Goal: Task Accomplishment & Management: Manage account settings

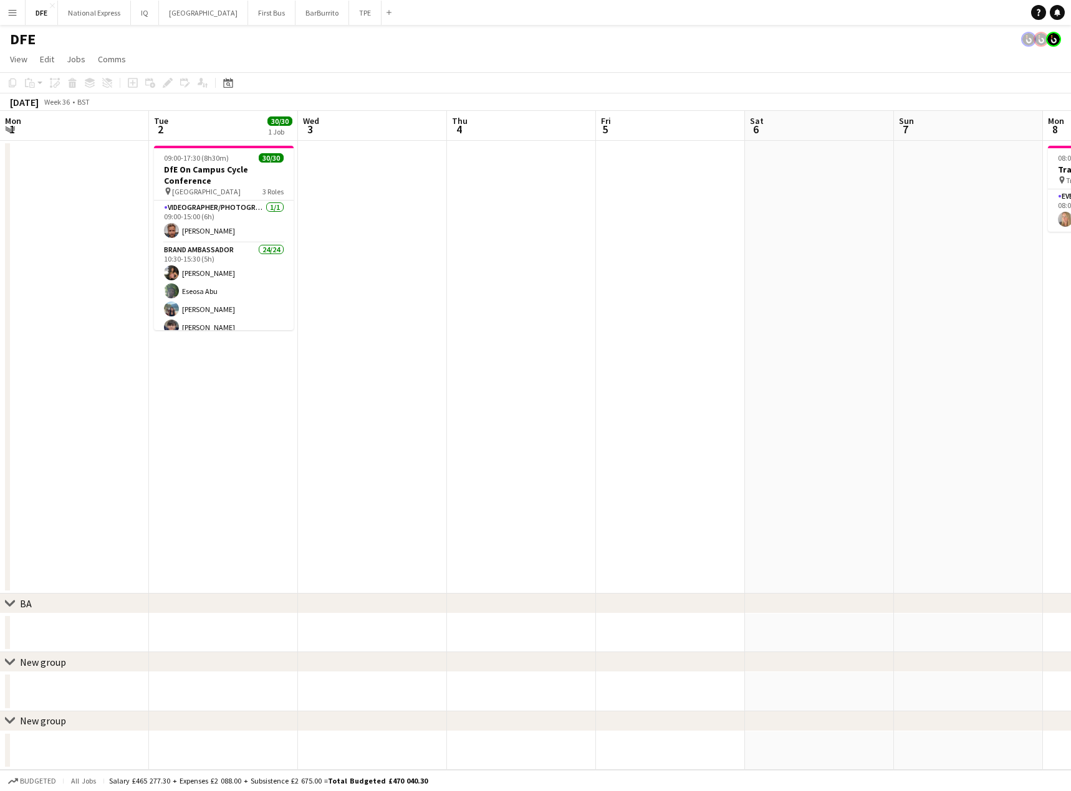
scroll to position [365, 0]
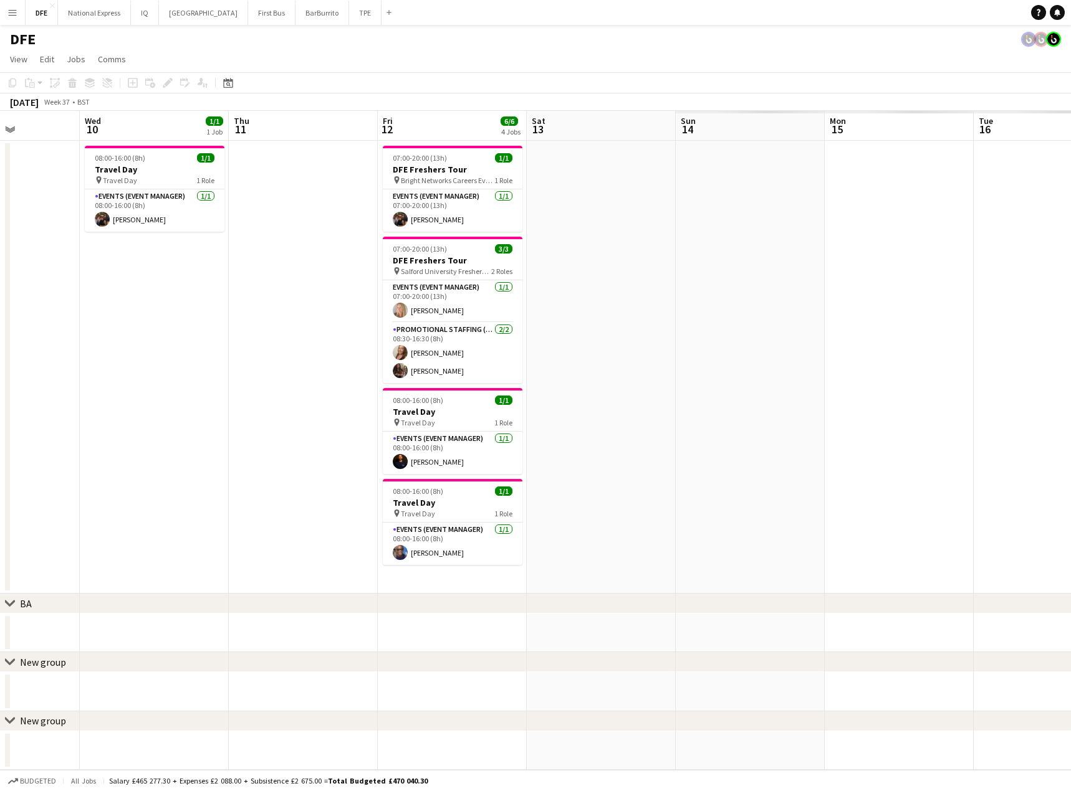
drag, startPoint x: 1058, startPoint y: 320, endPoint x: 550, endPoint y: 330, distance: 508.0
click at [0, 312] on html "Menu Boards Boards Boards All jobs Status Workforce Workforce My Workforce Recr…" at bounding box center [535, 395] width 1071 height 791
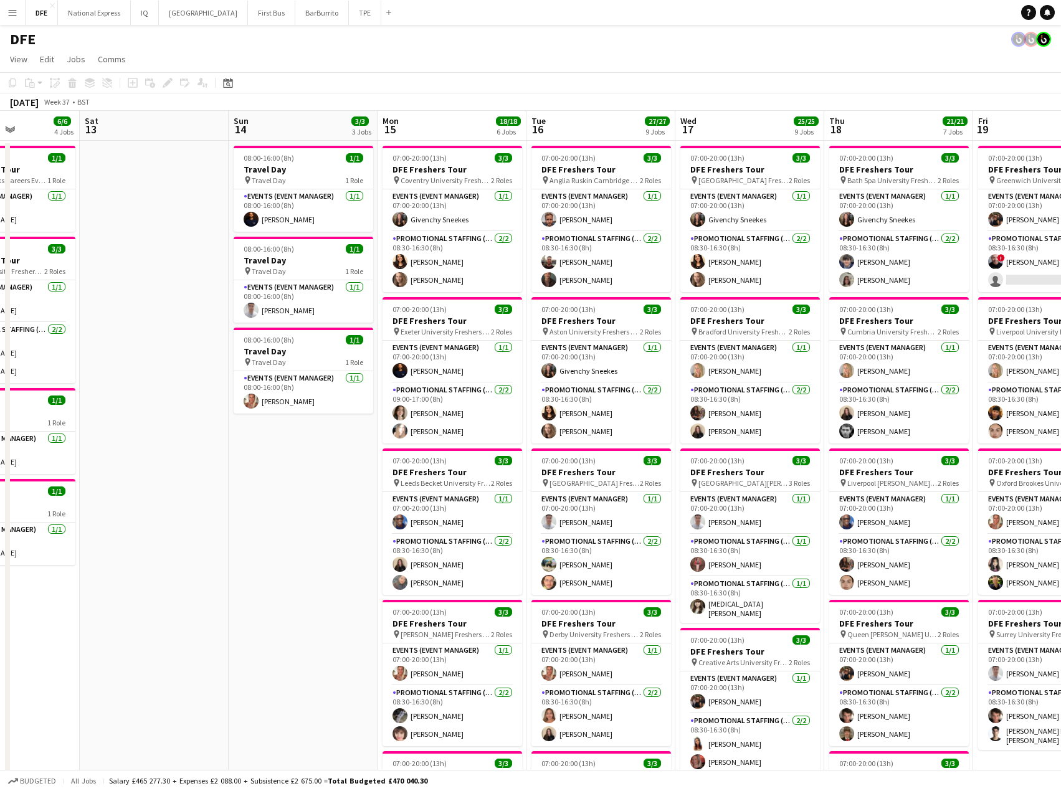
drag, startPoint x: -27, startPoint y: 326, endPoint x: 114, endPoint y: 312, distance: 142.2
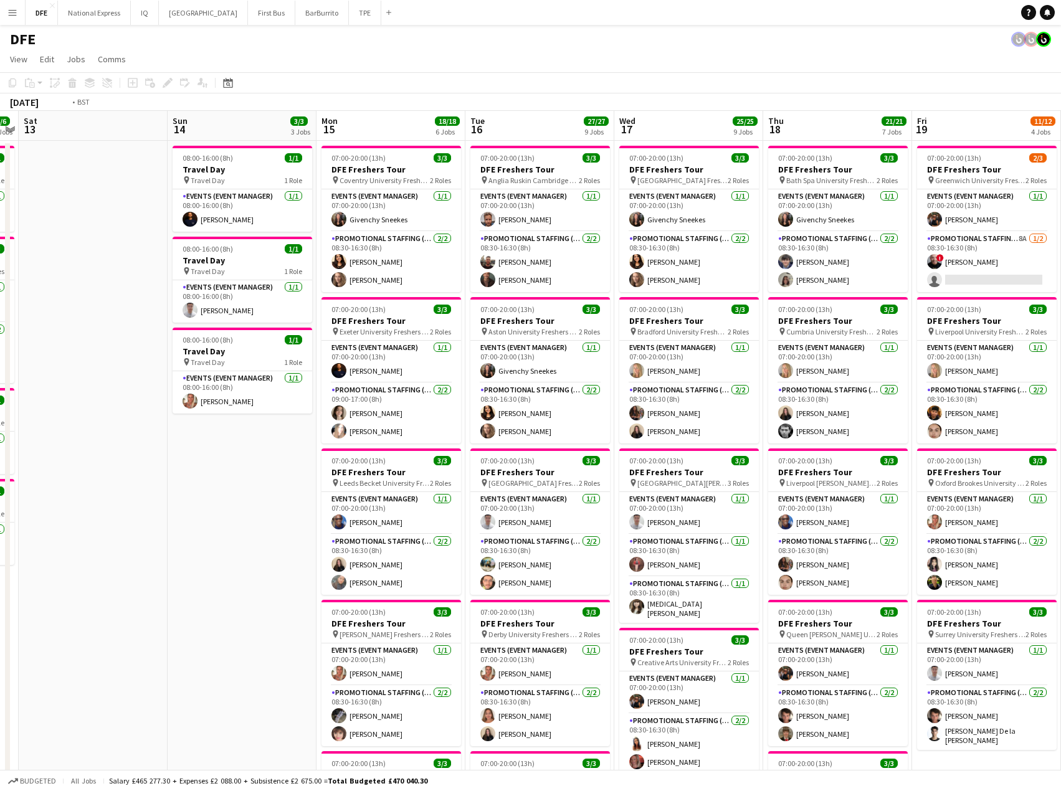
scroll to position [0, 565]
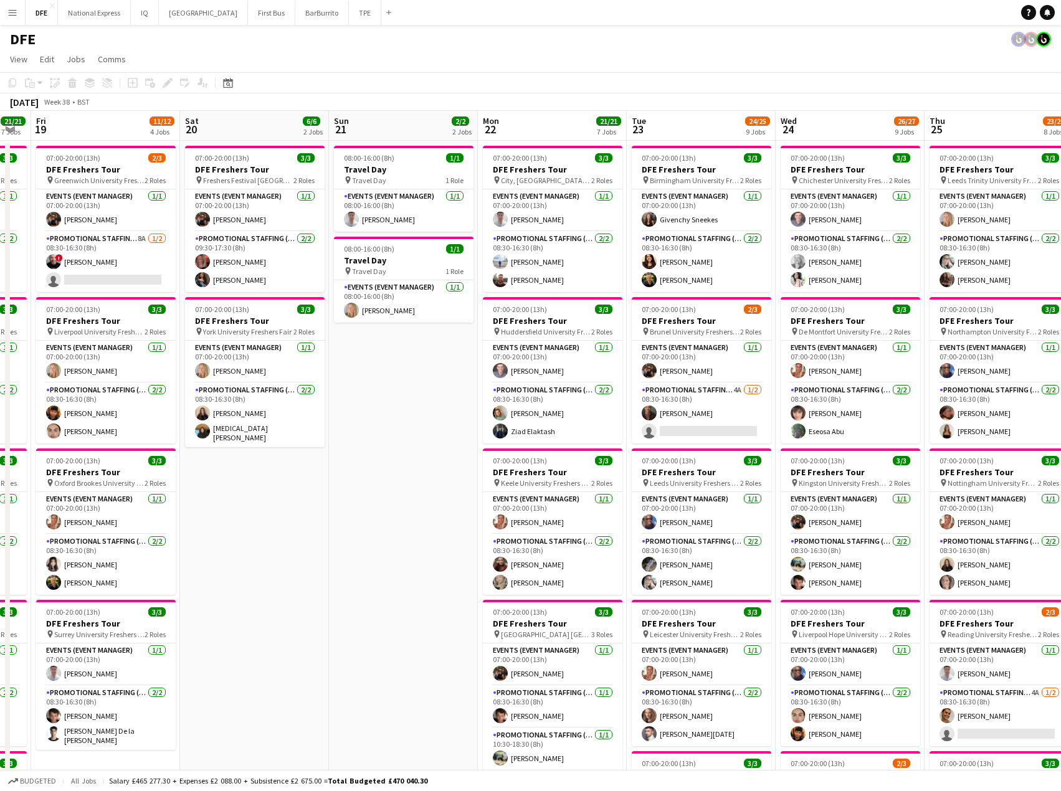
drag, startPoint x: 708, startPoint y: 286, endPoint x: -33, endPoint y: 268, distance: 741.2
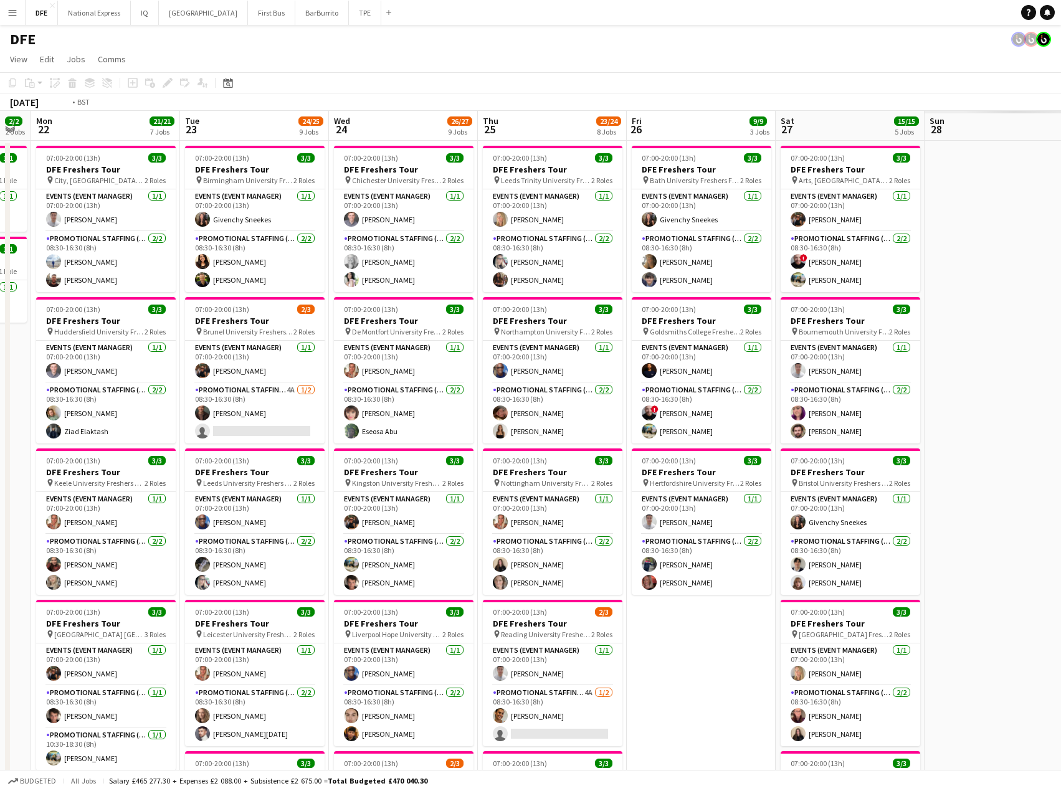
scroll to position [0, 603]
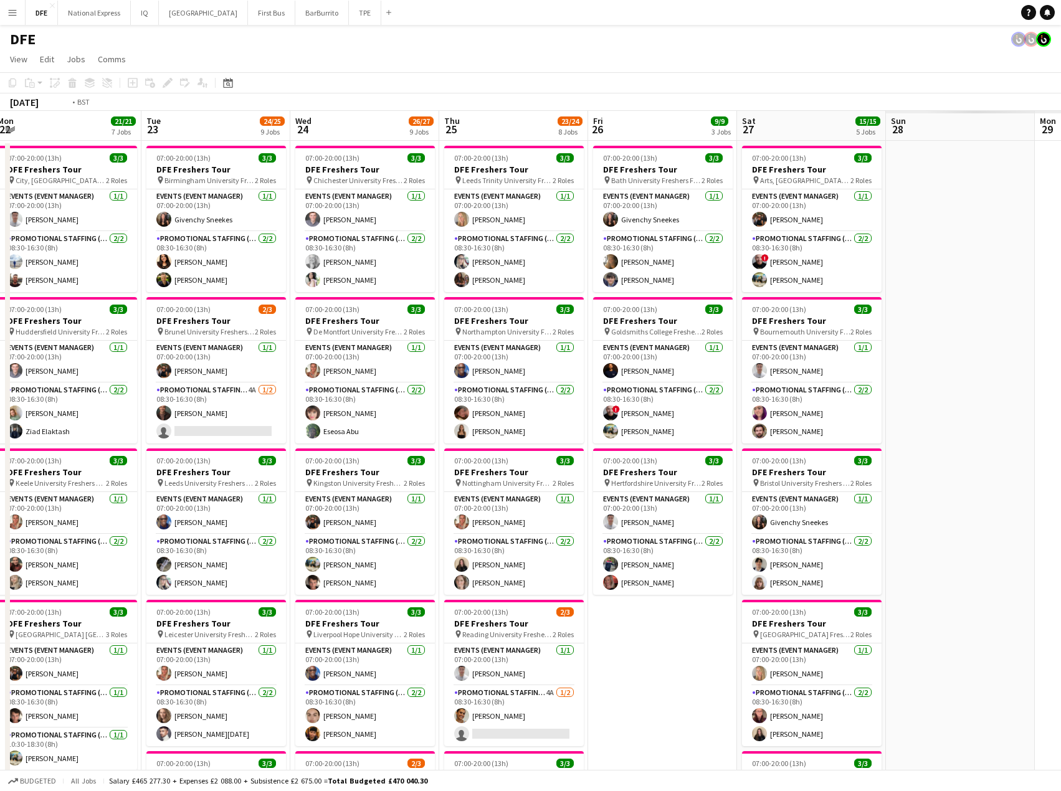
drag, startPoint x: 692, startPoint y: 299, endPoint x: 207, endPoint y: 293, distance: 485.5
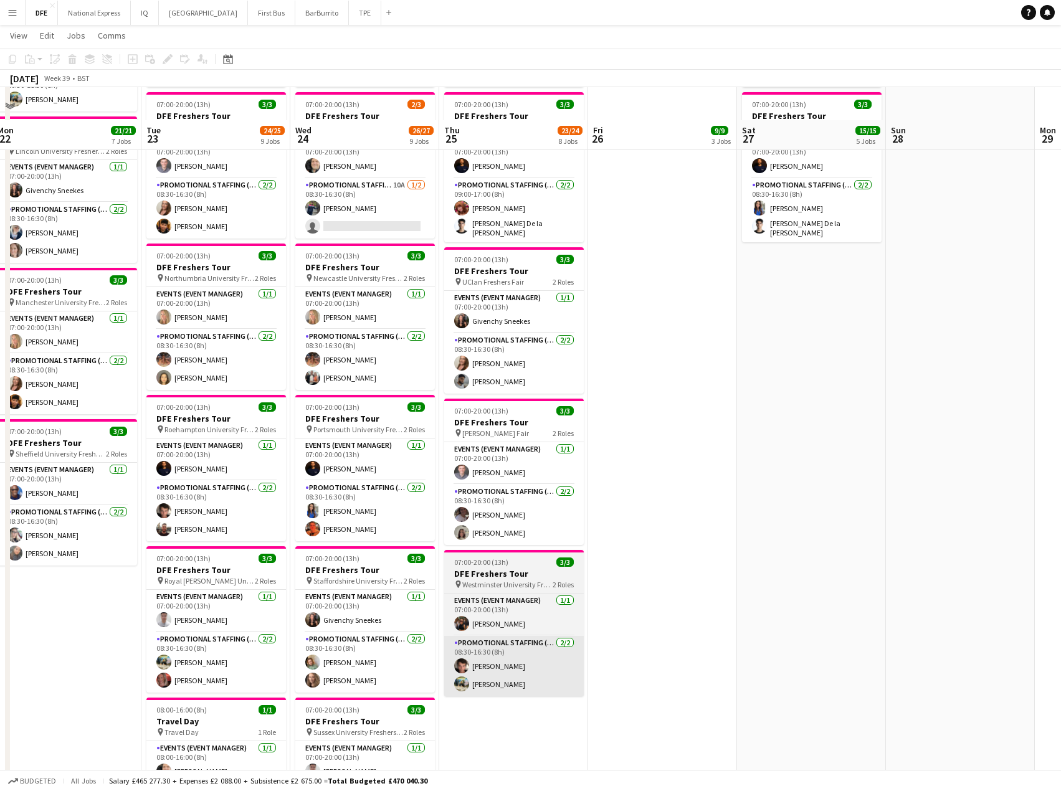
scroll to position [623, 0]
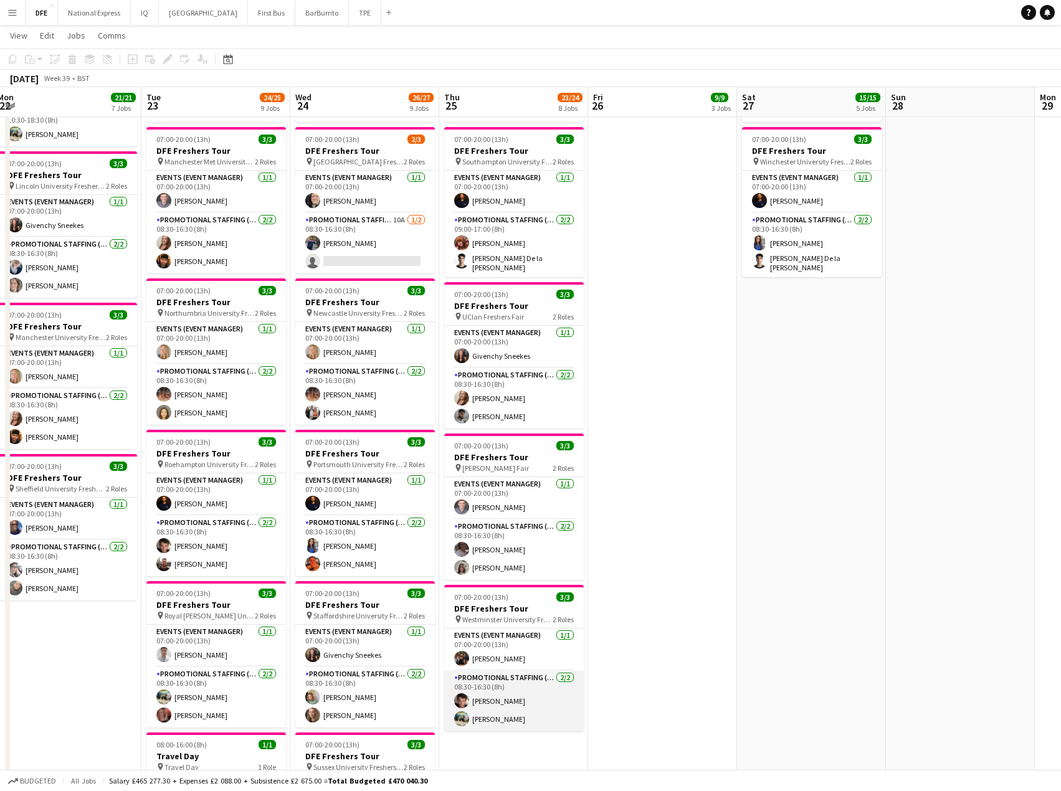
click at [515, 702] on app-card-role "Promotional Staffing (Brand Ambassadors) 2/2 08:30-16:30 (8h) Sebastian Hill Al…" at bounding box center [514, 701] width 140 height 60
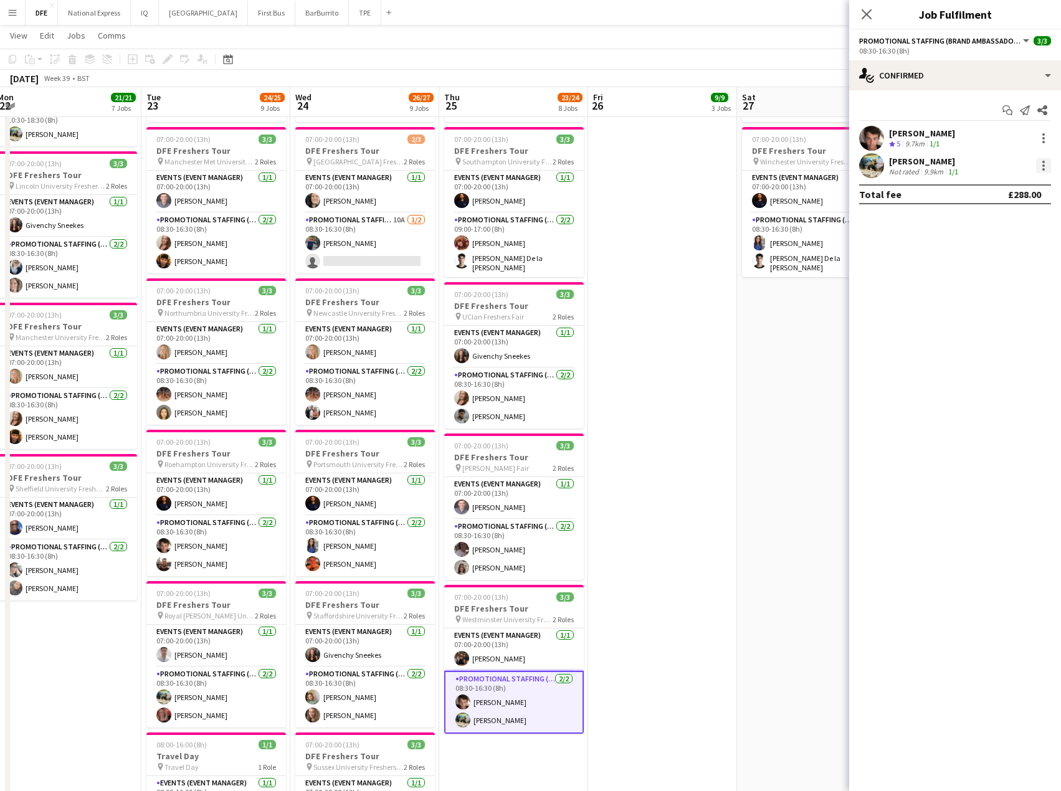
click at [1042, 165] on div at bounding box center [1043, 165] width 15 height 15
click at [932, 155] on div at bounding box center [530, 395] width 1061 height 791
click at [907, 162] on div "[PERSON_NAME]" at bounding box center [925, 161] width 72 height 11
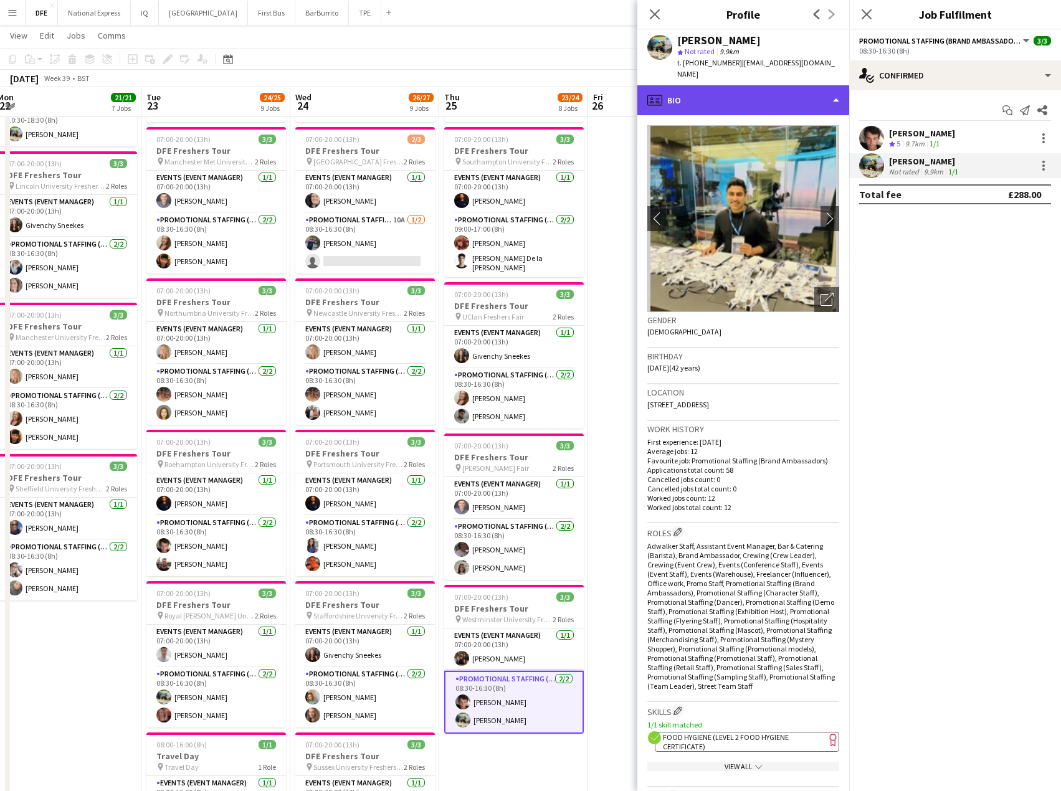
click at [737, 94] on div "profile Bio" at bounding box center [744, 100] width 212 height 30
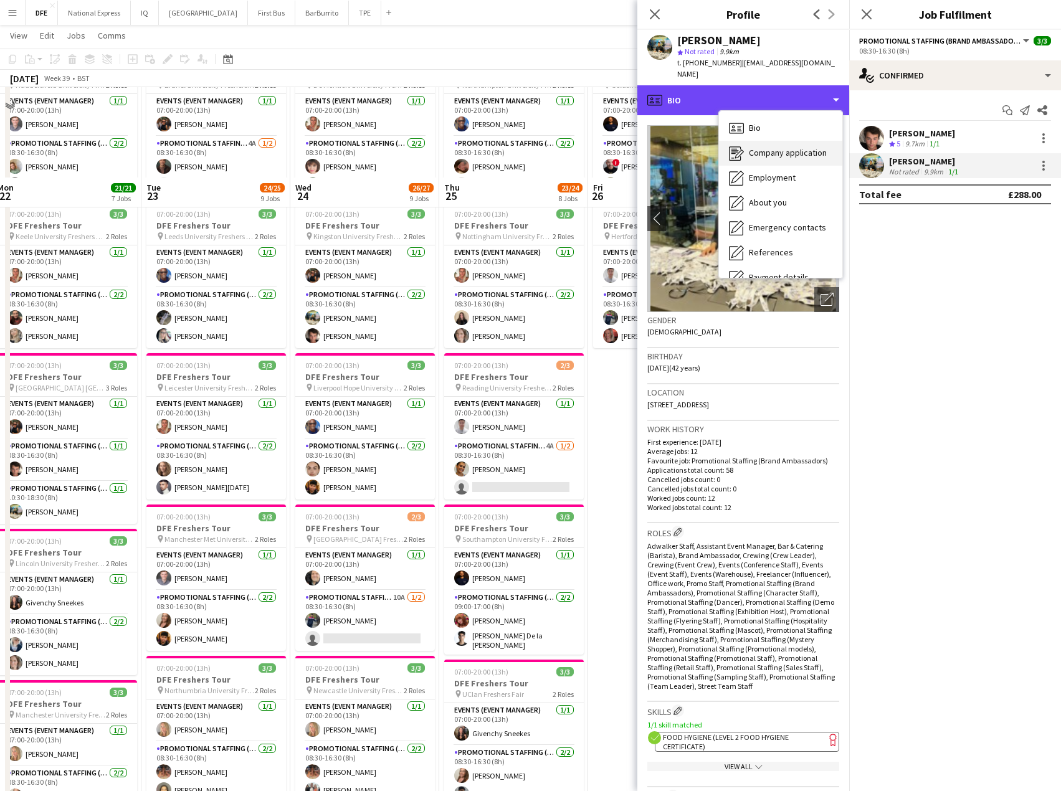
scroll to position [125, 0]
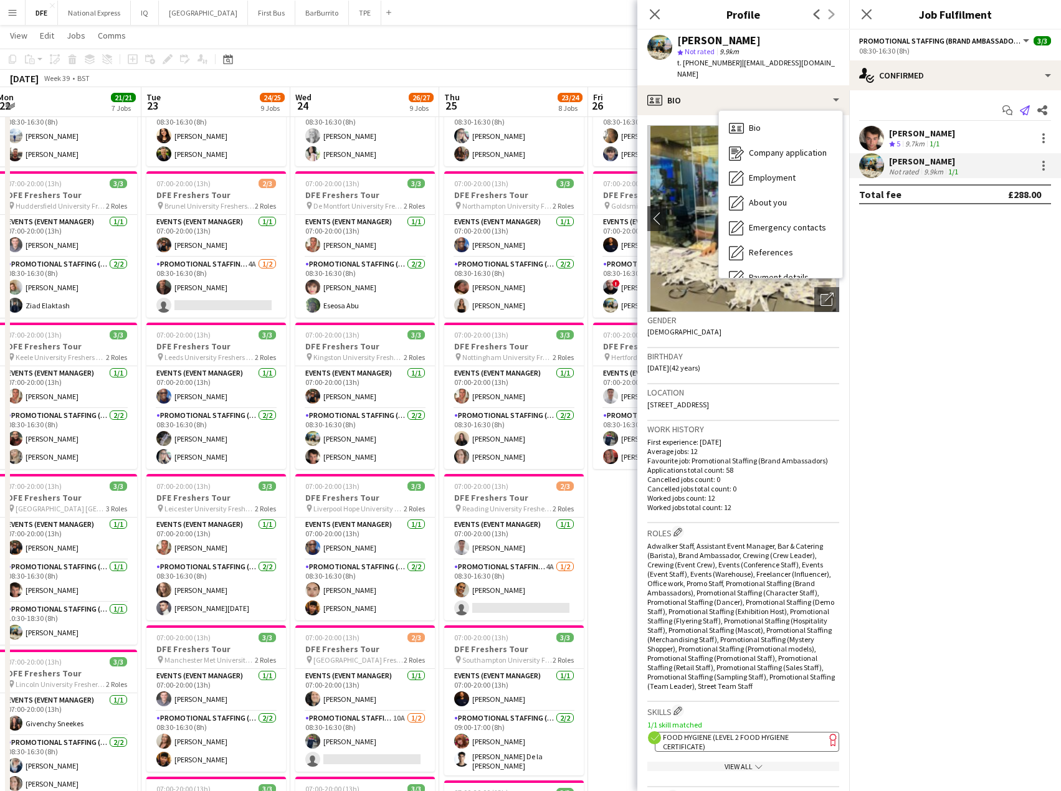
click at [1028, 110] on icon "Send notification" at bounding box center [1025, 110] width 10 height 10
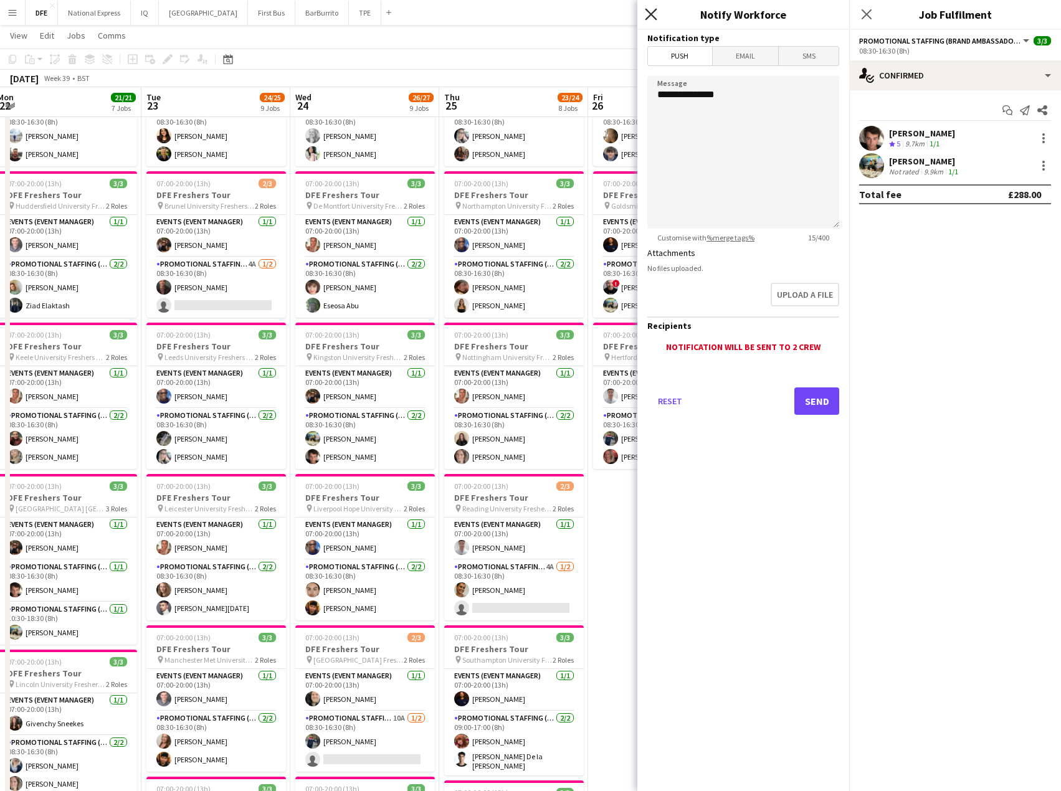
click at [648, 14] on icon "Close pop-in" at bounding box center [651, 14] width 12 height 12
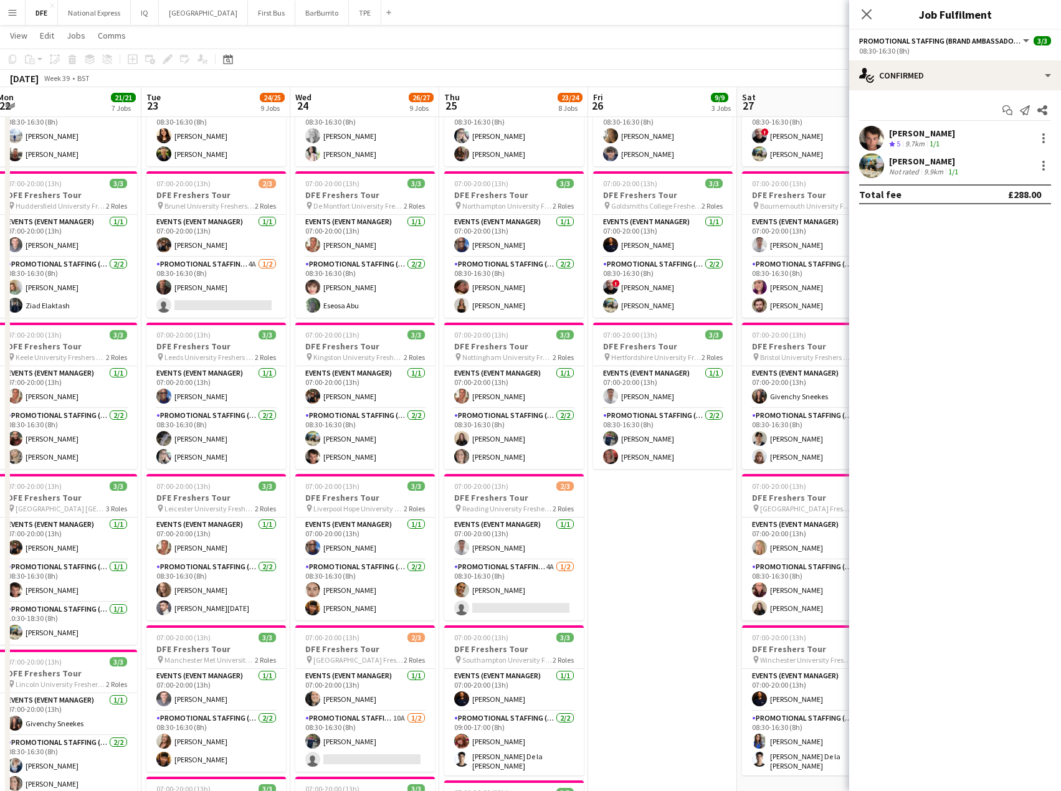
click at [922, 161] on div "[PERSON_NAME]" at bounding box center [925, 161] width 72 height 11
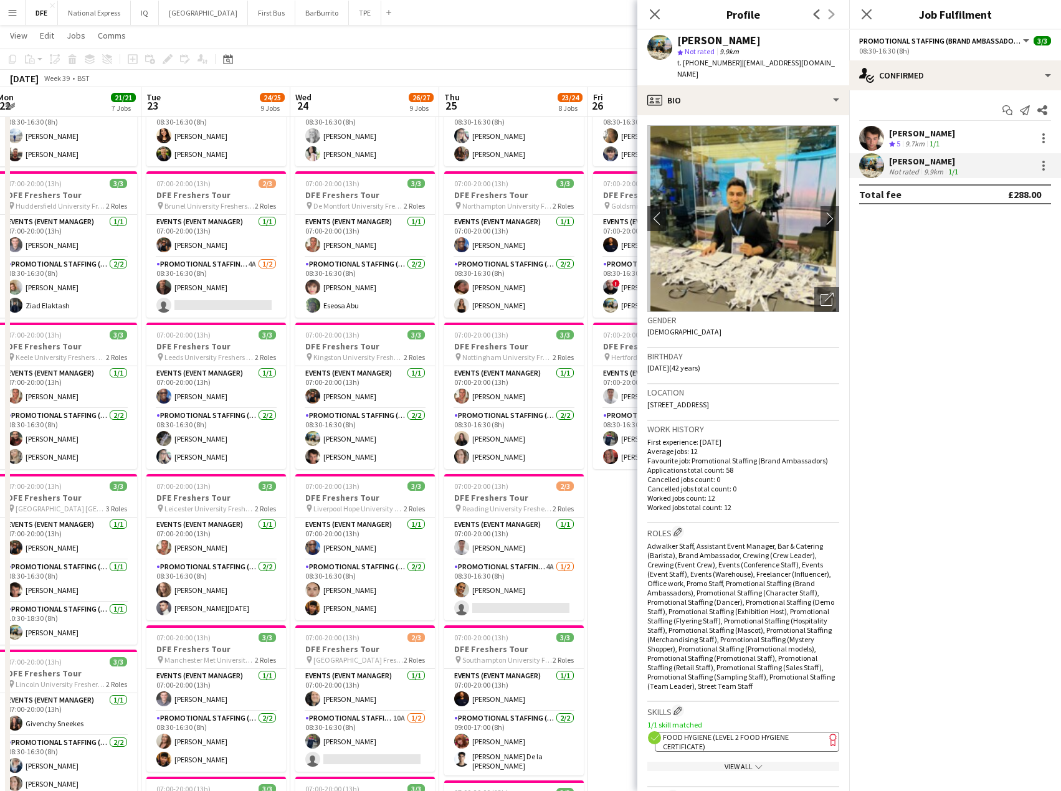
click at [695, 37] on div "[PERSON_NAME]" at bounding box center [719, 40] width 84 height 11
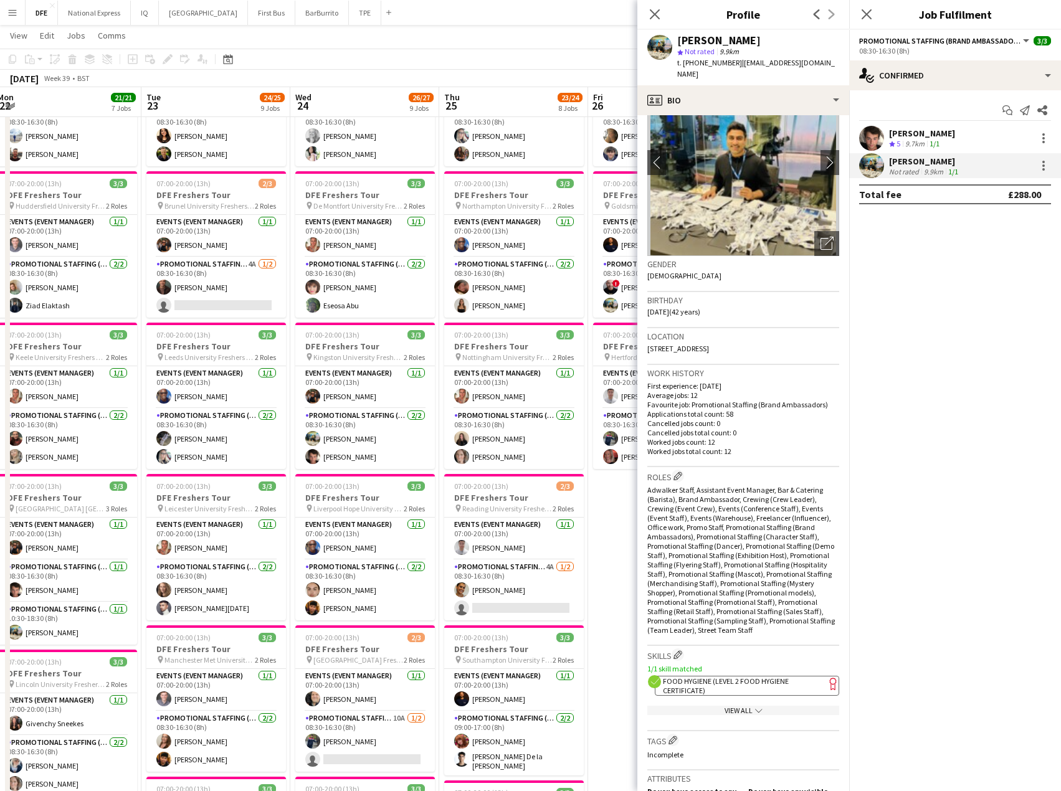
scroll to position [0, 0]
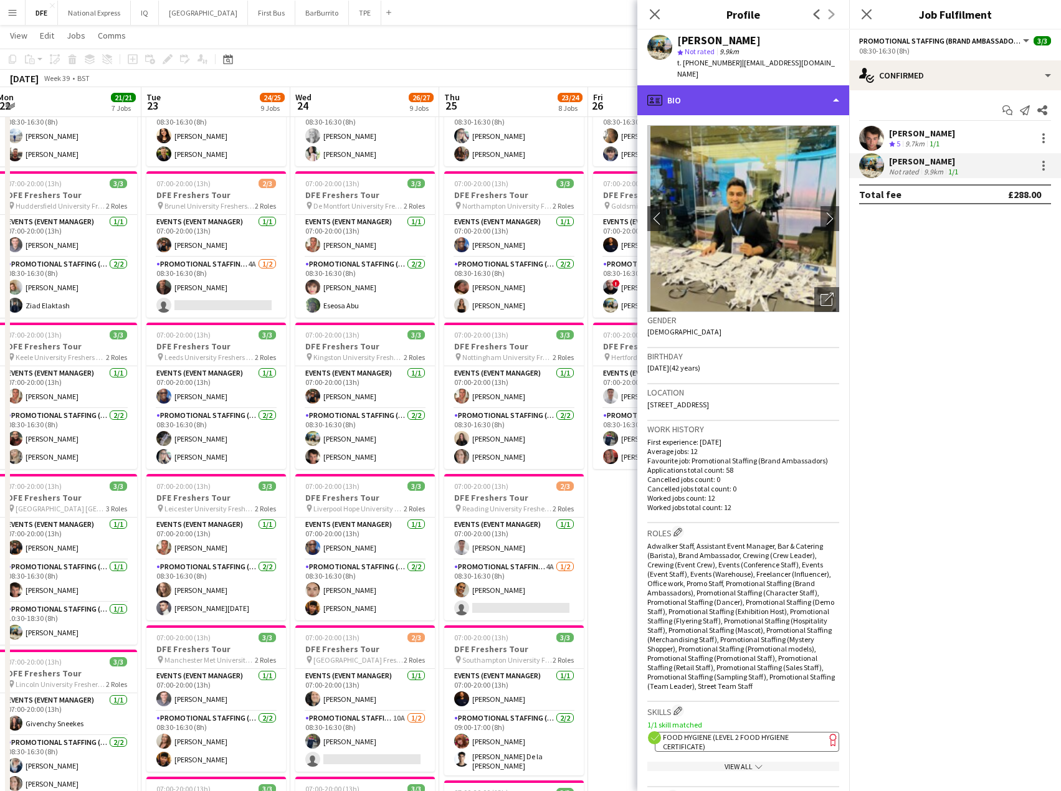
click at [687, 87] on div "profile Bio" at bounding box center [744, 100] width 212 height 30
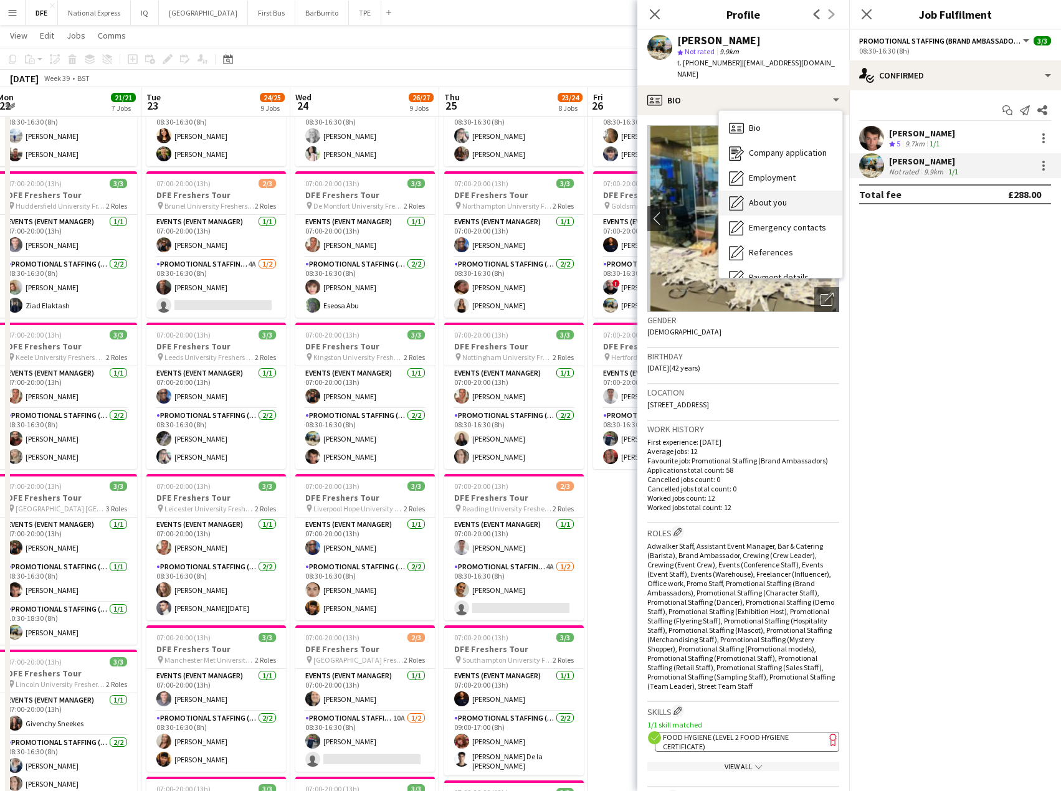
click at [773, 202] on div "About you About you" at bounding box center [780, 203] width 123 height 25
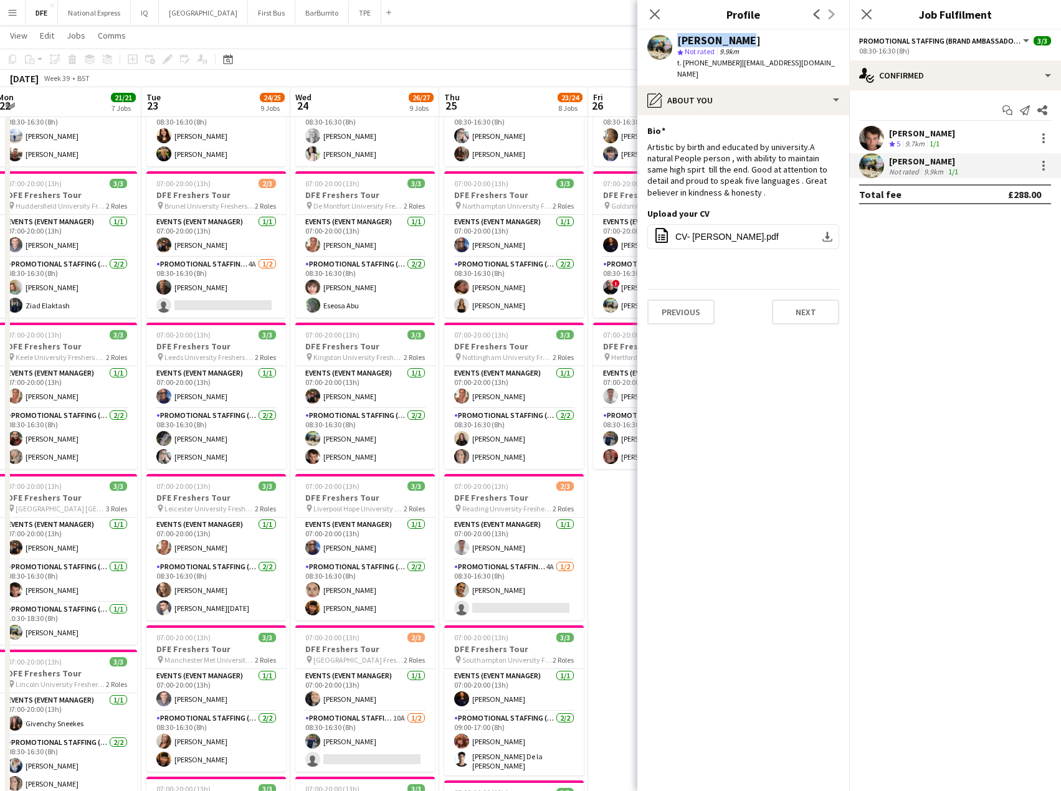
drag, startPoint x: 738, startPoint y: 42, endPoint x: 669, endPoint y: 40, distance: 69.8
click at [669, 40] on div "Ali Saroosh star Not rated 9.9km t. +447900291391 | alisaroosh@yahoo.com" at bounding box center [744, 57] width 212 height 55
copy div "[PERSON_NAME]"
click at [613, 55] on app-toolbar "Copy Paste Paste Ctrl+V Paste with crew Ctrl+Shift+V Paste linked Job [GEOGRAPH…" at bounding box center [530, 59] width 1061 height 21
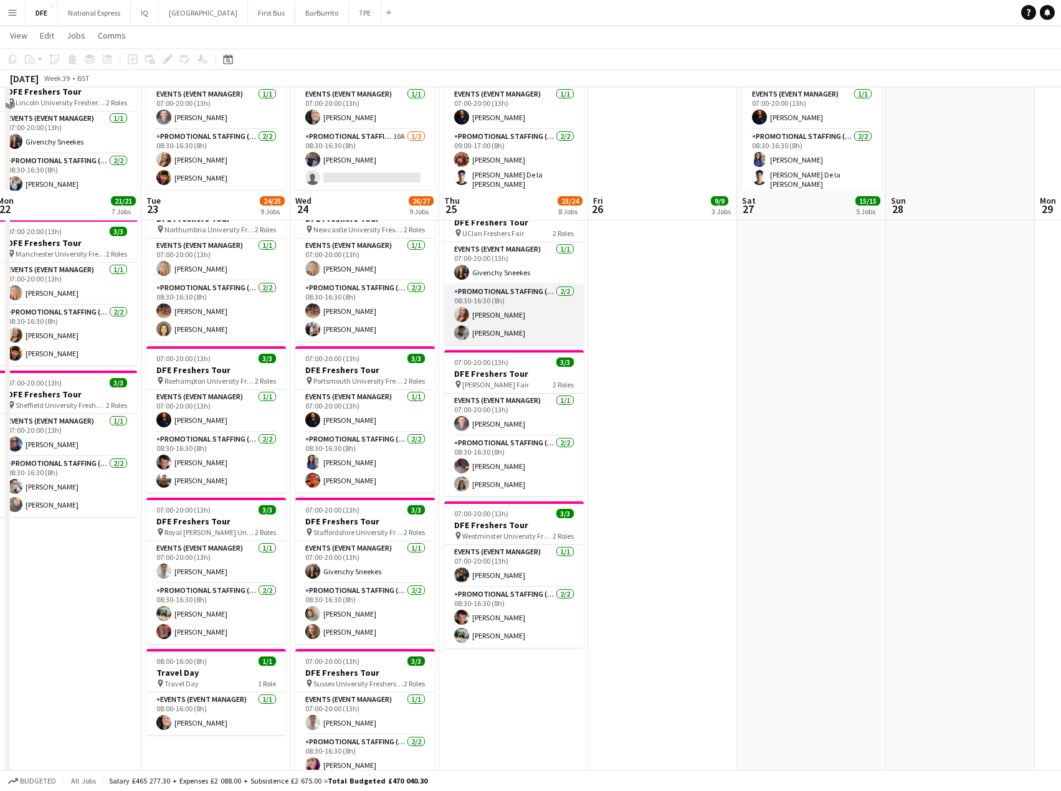
scroll to position [810, 0]
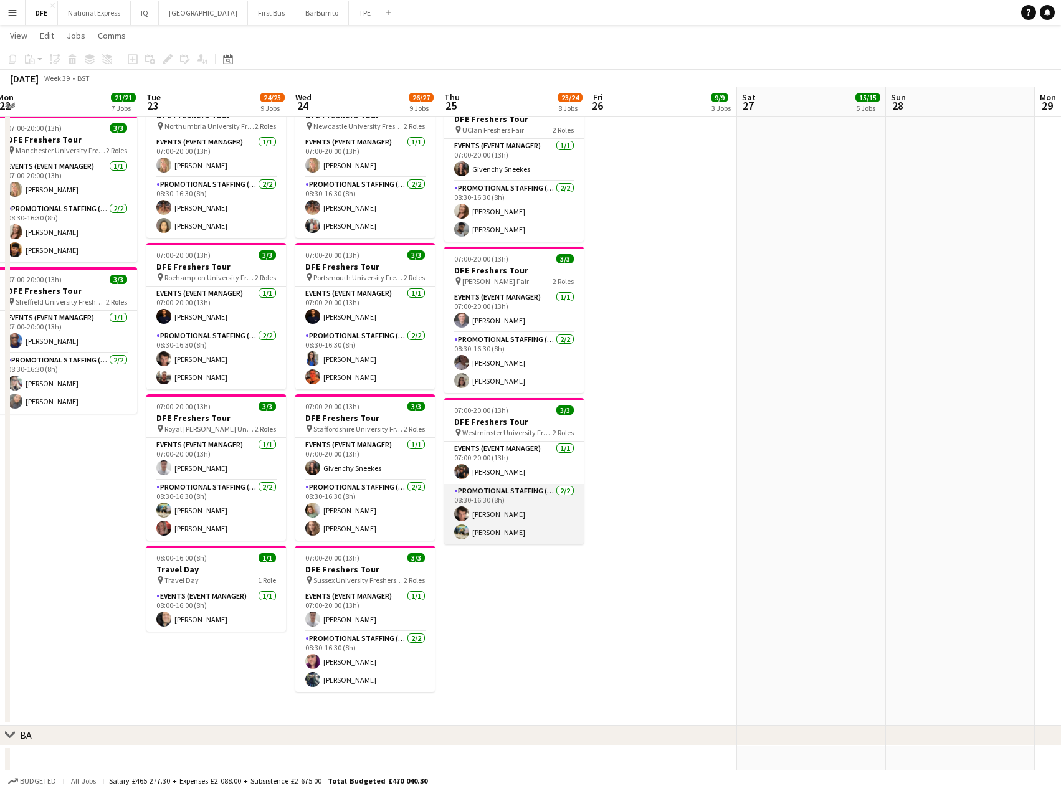
click at [522, 536] on app-card-role "Promotional Staffing (Brand Ambassadors) 2/2 08:30-16:30 (8h) Sebastian Hill Al…" at bounding box center [514, 514] width 140 height 60
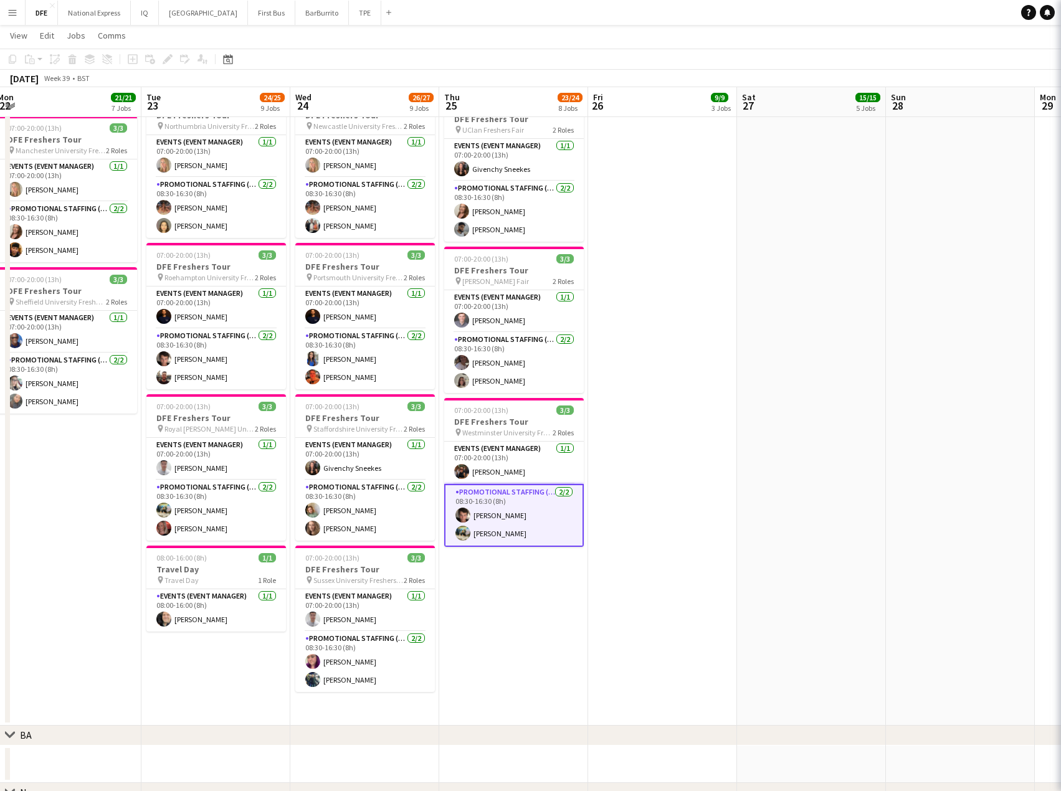
scroll to position [0, 604]
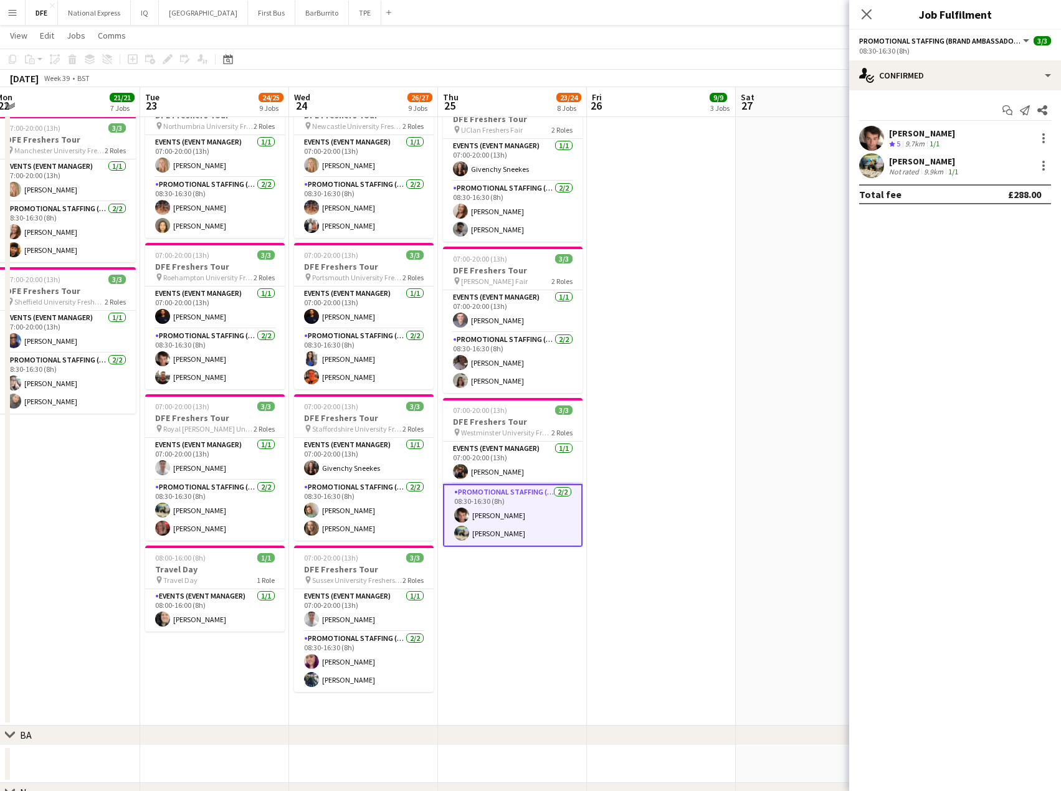
click at [914, 161] on div "[PERSON_NAME]" at bounding box center [925, 161] width 72 height 11
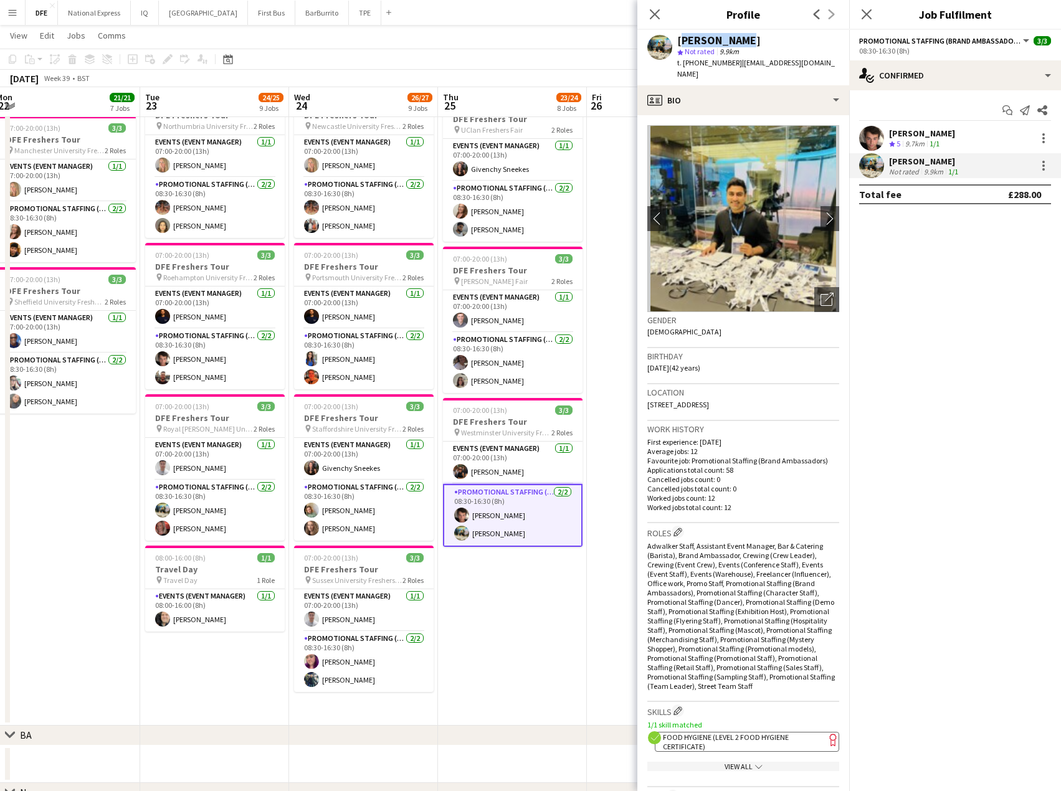
drag, startPoint x: 713, startPoint y: 37, endPoint x: 680, endPoint y: 37, distance: 33.0
click at [680, 37] on div "[PERSON_NAME]" at bounding box center [758, 40] width 162 height 11
copy div "[PERSON_NAME]"
click at [13, 11] on app-icon "Menu" at bounding box center [12, 12] width 10 height 10
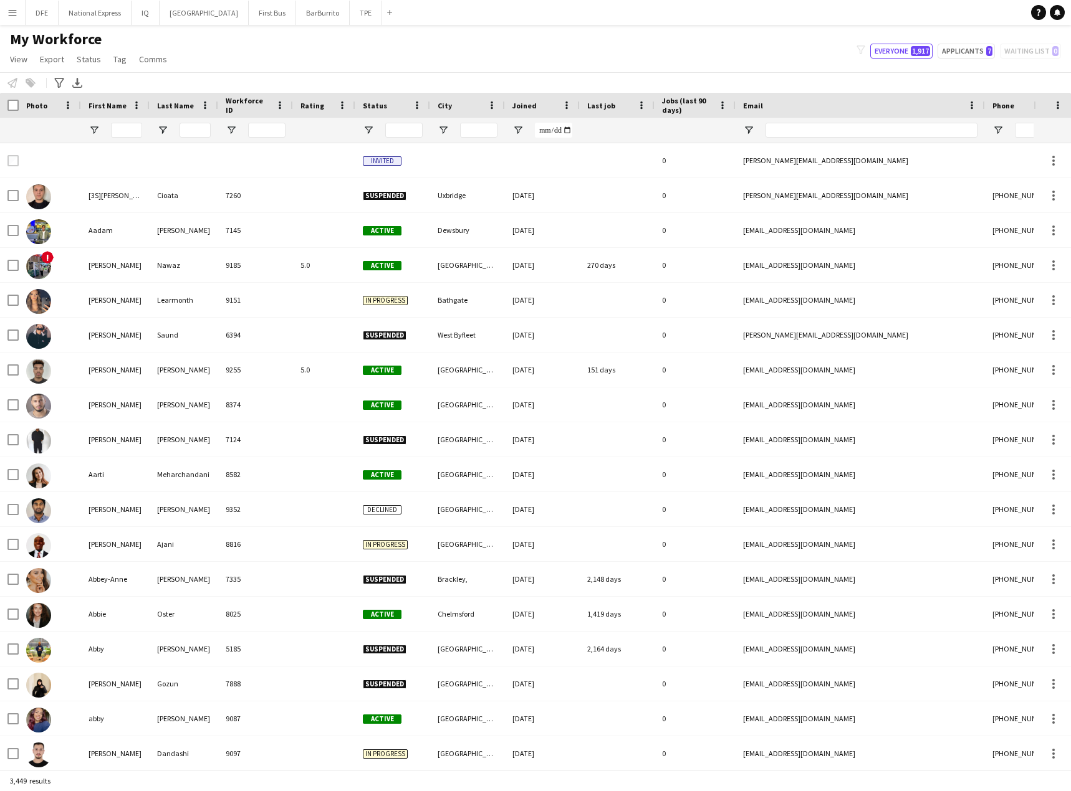
type input "**********"
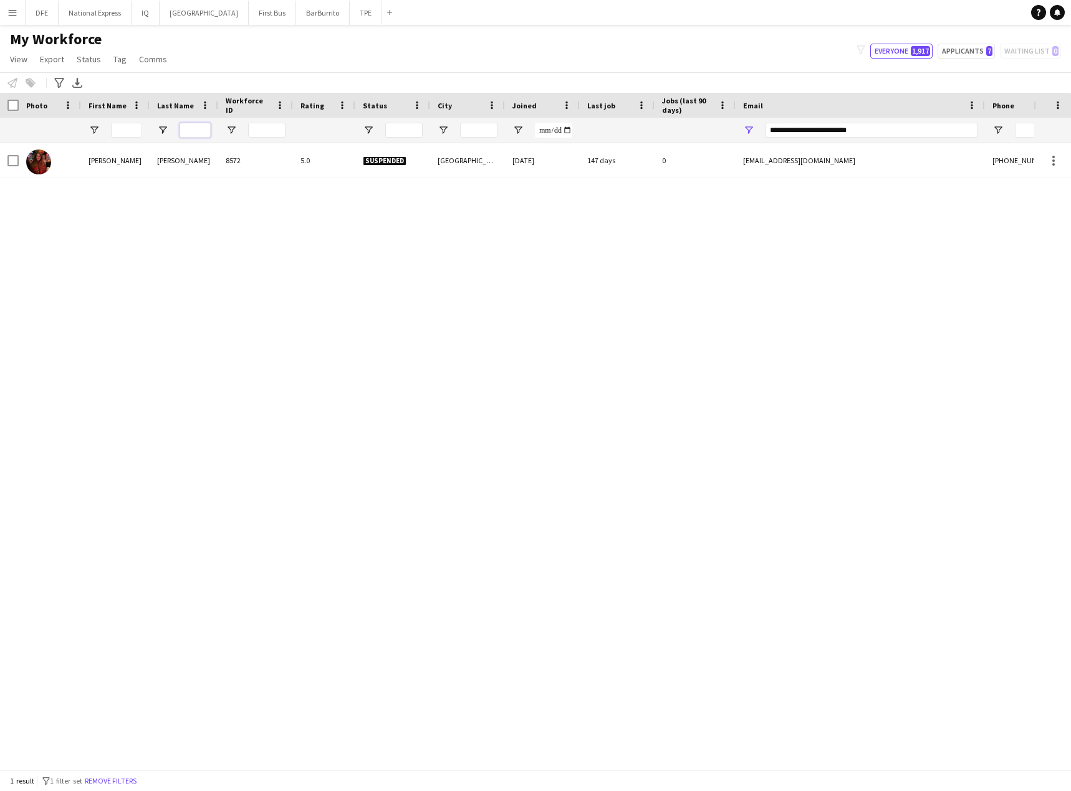
click at [204, 131] on input "Last Name Filter Input" at bounding box center [194, 130] width 31 height 15
paste input "**********"
drag, startPoint x: 183, startPoint y: 128, endPoint x: 60, endPoint y: 133, distance: 122.9
click at [60, 133] on div "**********" at bounding box center [675, 130] width 1351 height 25
type input "*******"
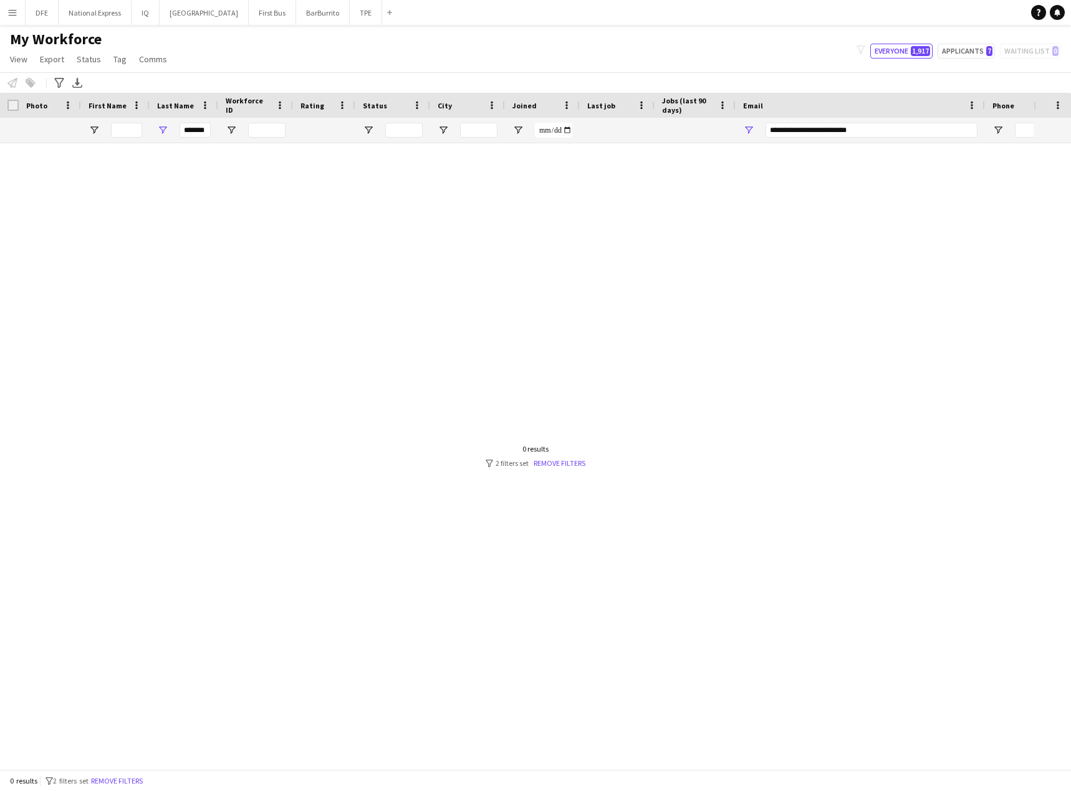
click at [571, 456] on div "0 results filter-1 2 filters set Remove filters" at bounding box center [535, 456] width 100 height 24
click at [195, 126] on input "*******" at bounding box center [194, 130] width 31 height 15
click at [556, 463] on link "Remove filters" at bounding box center [559, 463] width 52 height 9
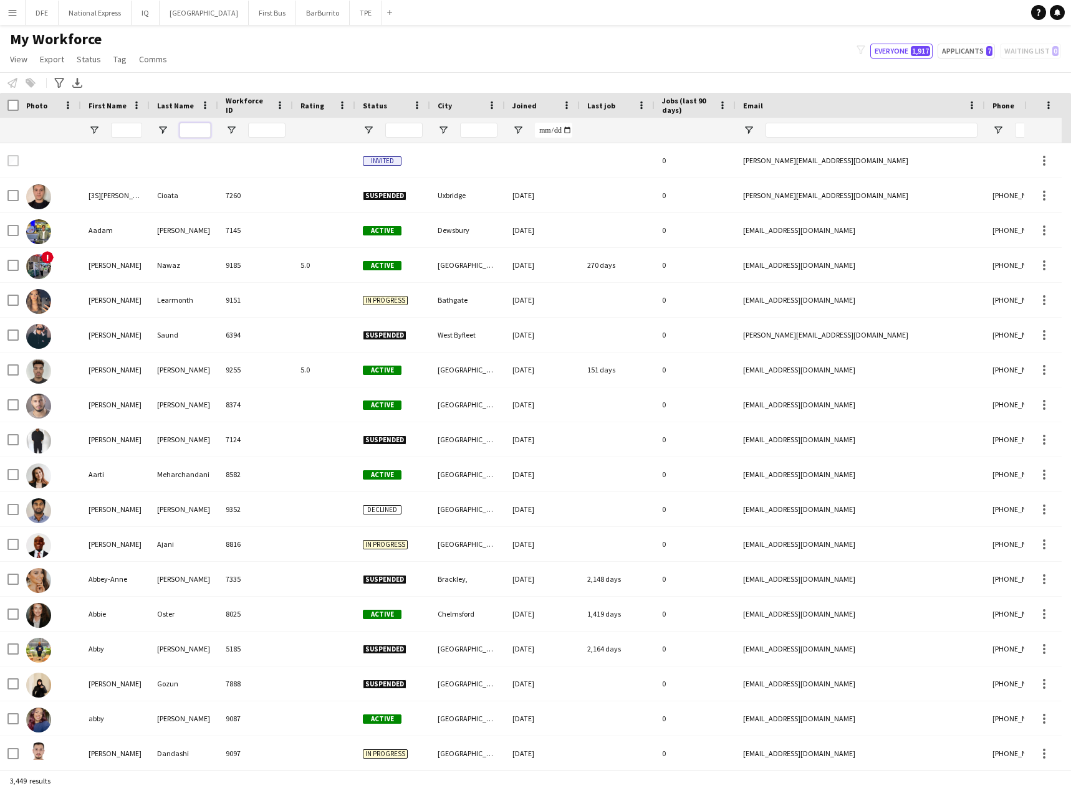
click at [198, 130] on input "Last Name Filter Input" at bounding box center [194, 130] width 31 height 15
paste input "*******"
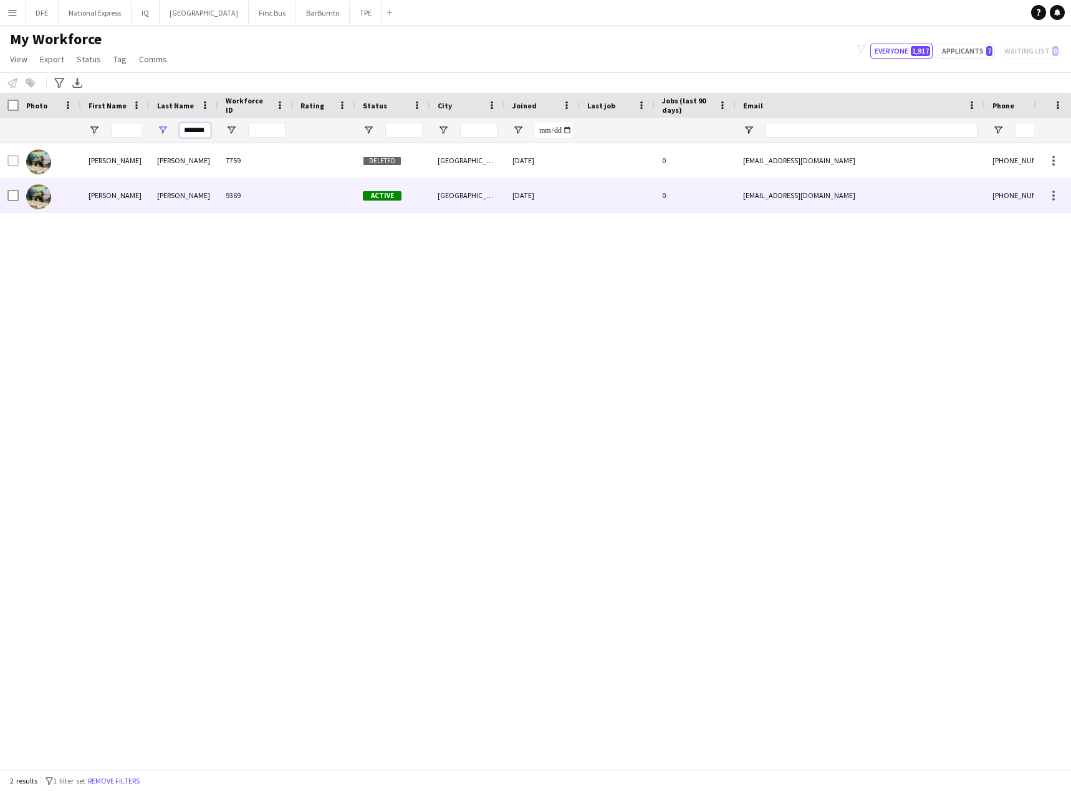
type input "*******"
click at [170, 199] on div "Saroosh" at bounding box center [184, 195] width 69 height 34
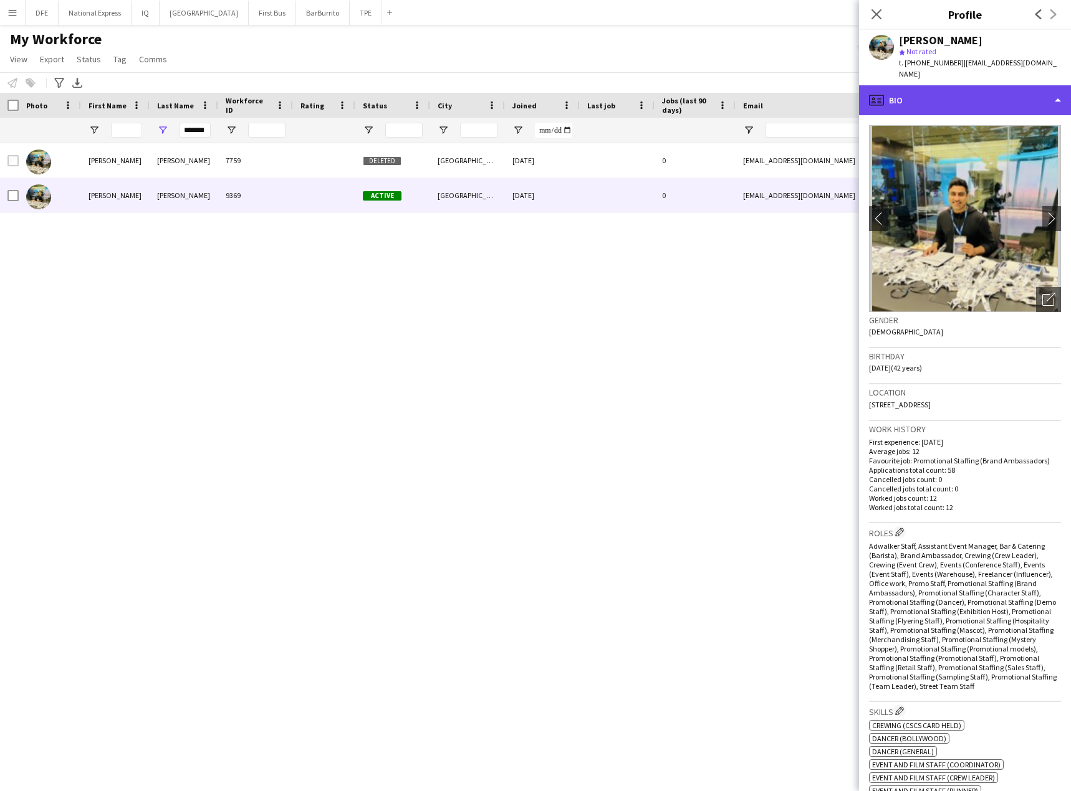
click at [951, 93] on div "profile Bio" at bounding box center [965, 100] width 212 height 30
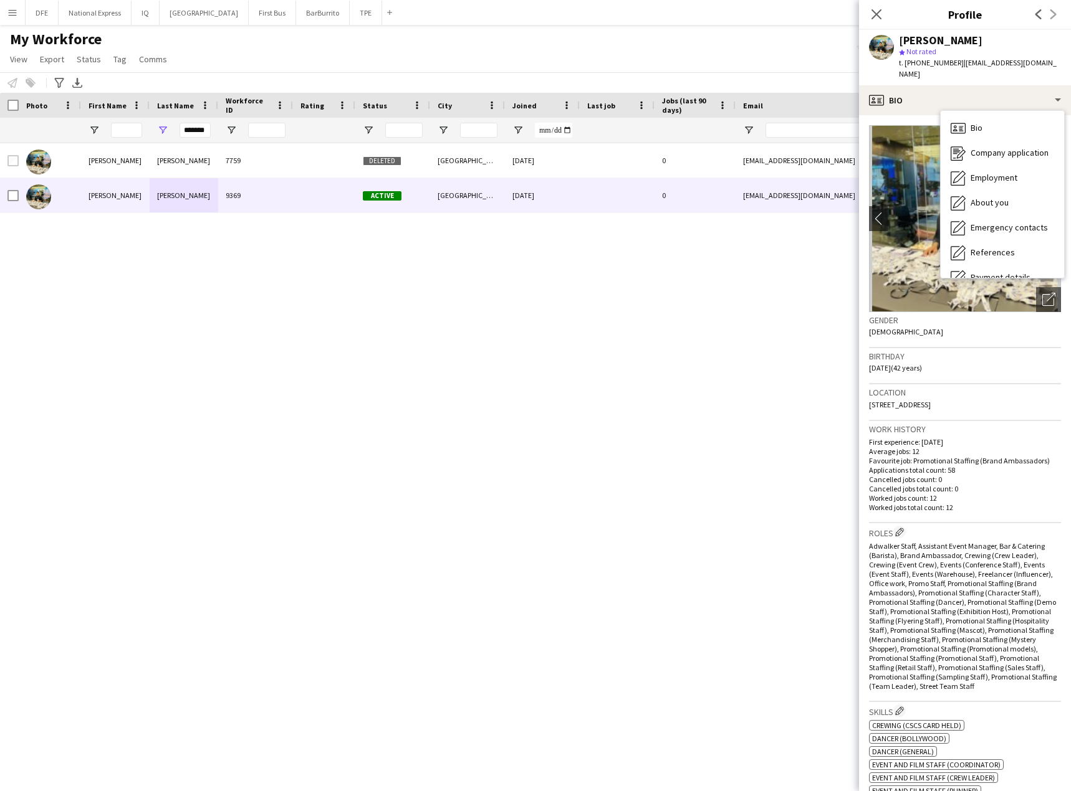
click at [981, 368] on div "Birthday 05-09-1982 (42 years)" at bounding box center [965, 366] width 192 height 36
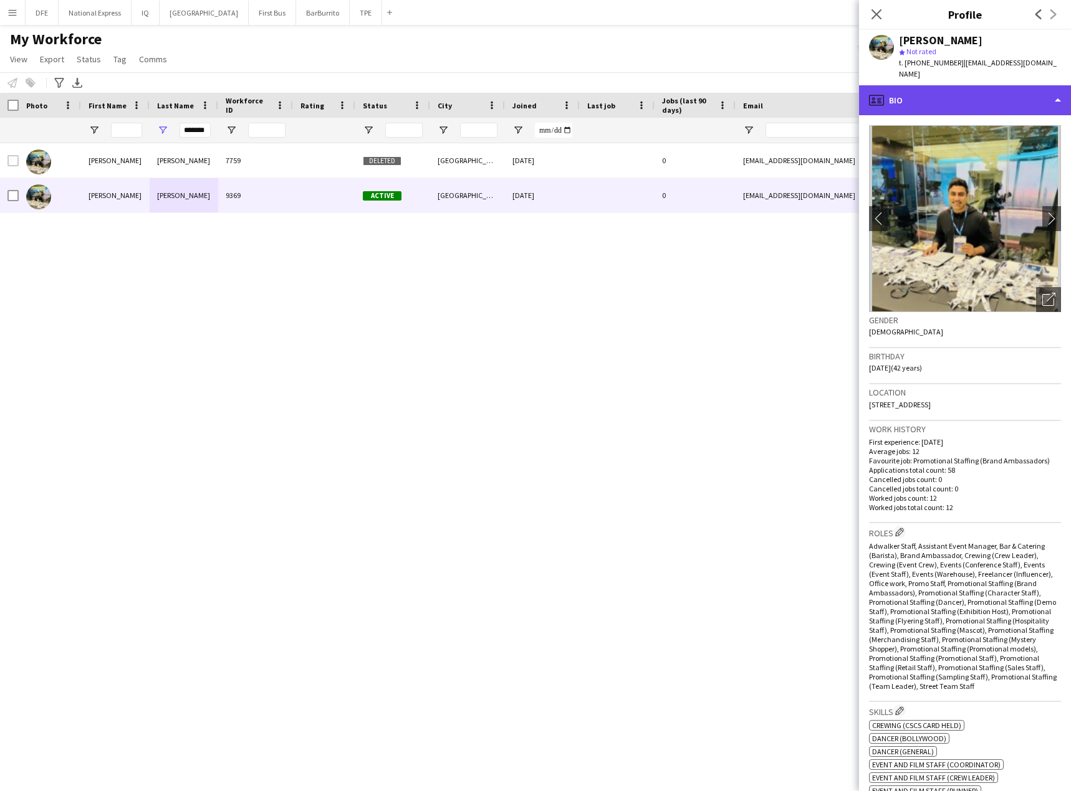
click at [1054, 85] on div "profile Bio" at bounding box center [965, 100] width 212 height 30
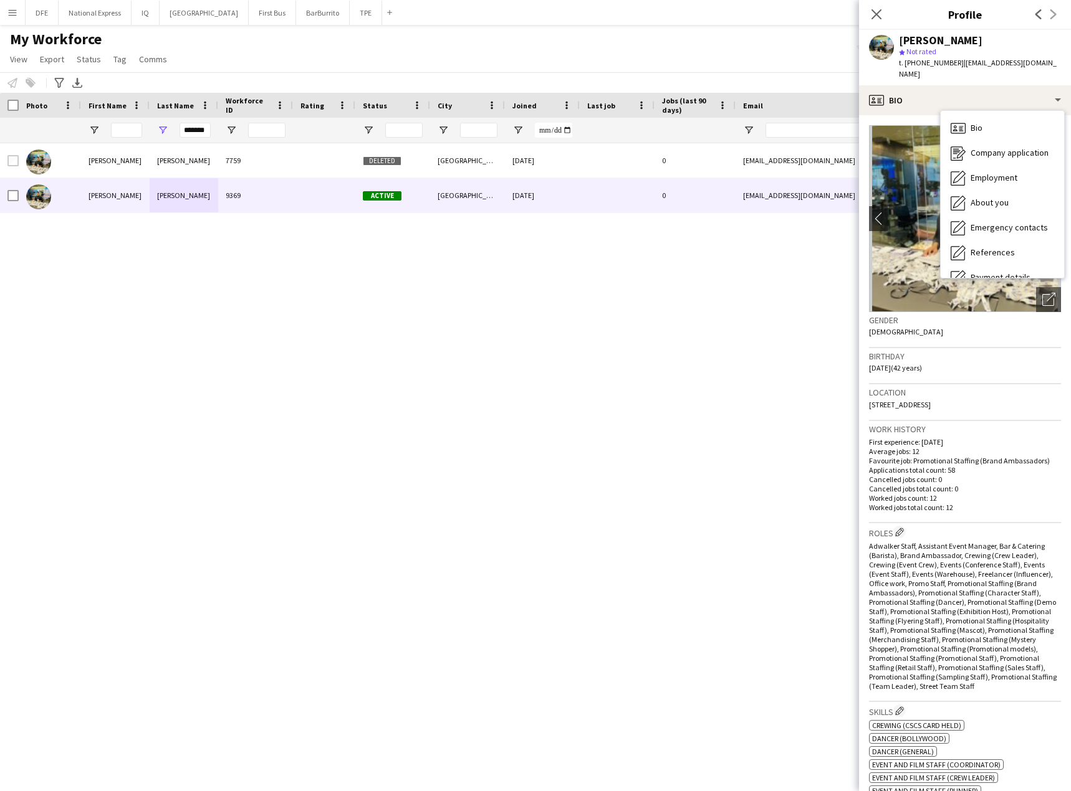
click at [247, 292] on div "Ali Saroosh 7759 Deleted London 04-08-2020 0 asaroosh@gmail.com +447900291391 A…" at bounding box center [516, 451] width 1033 height 617
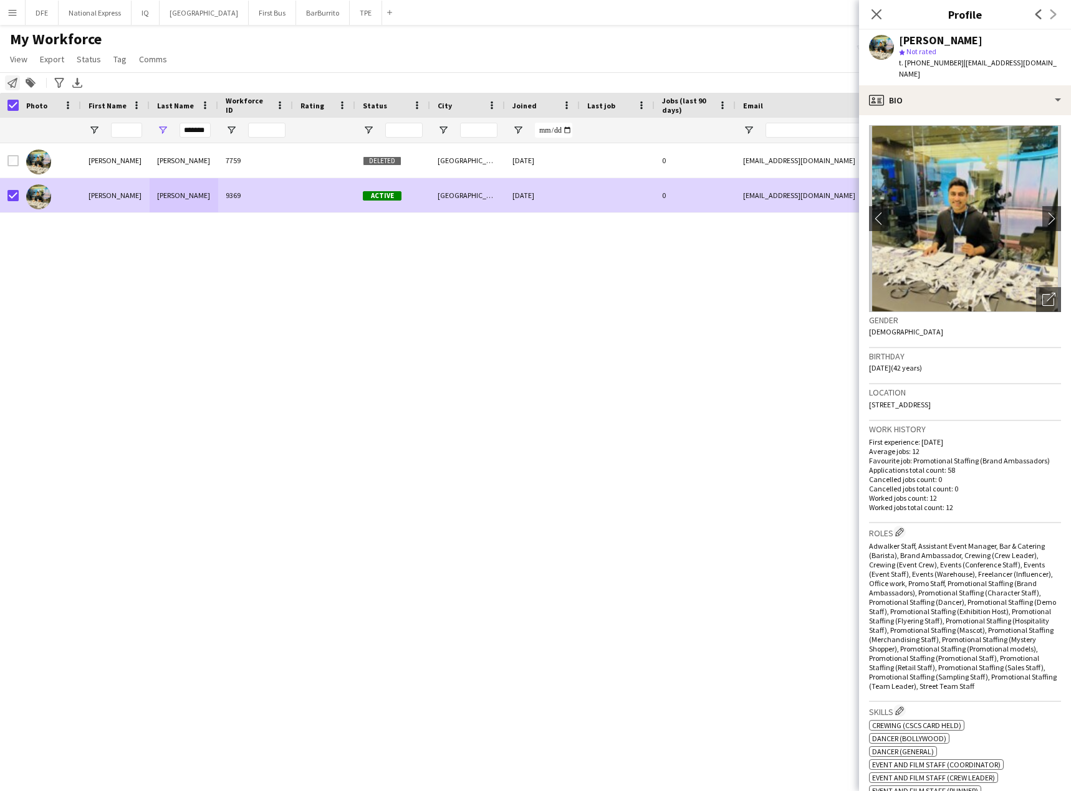
click at [16, 83] on icon at bounding box center [12, 83] width 10 height 10
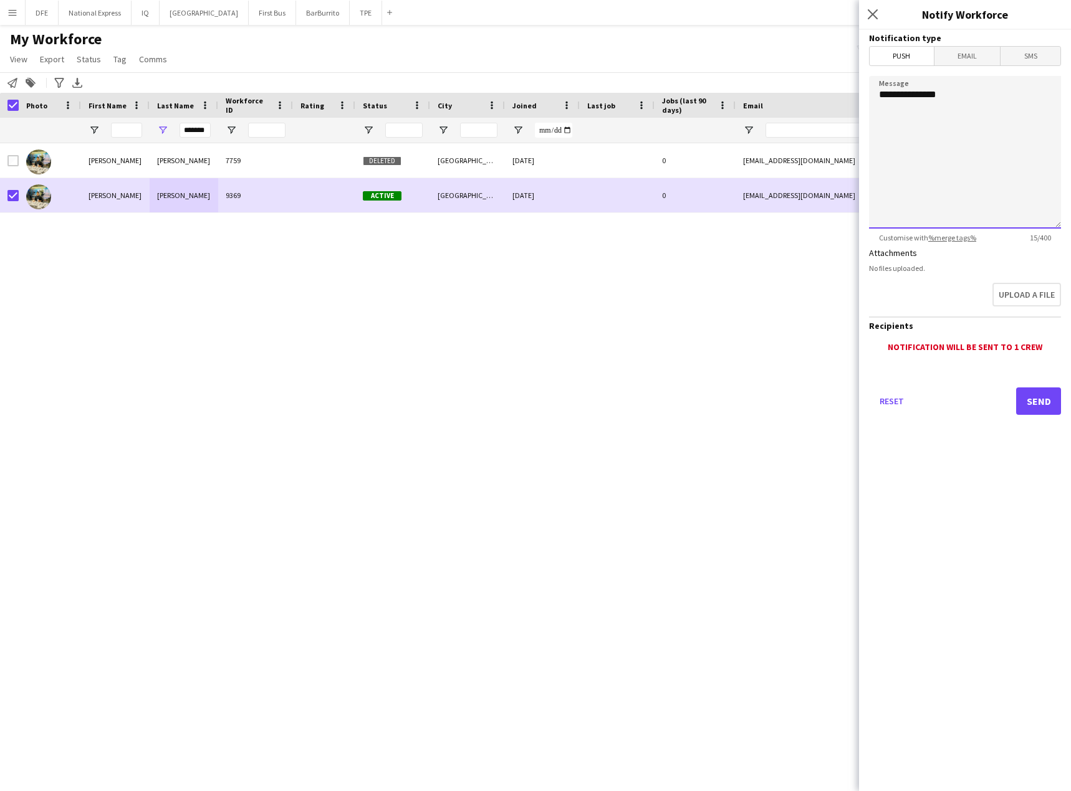
click at [989, 104] on textarea "**********" at bounding box center [965, 152] width 192 height 153
click at [975, 187] on textarea "**********" at bounding box center [965, 152] width 192 height 153
type textarea "**********"
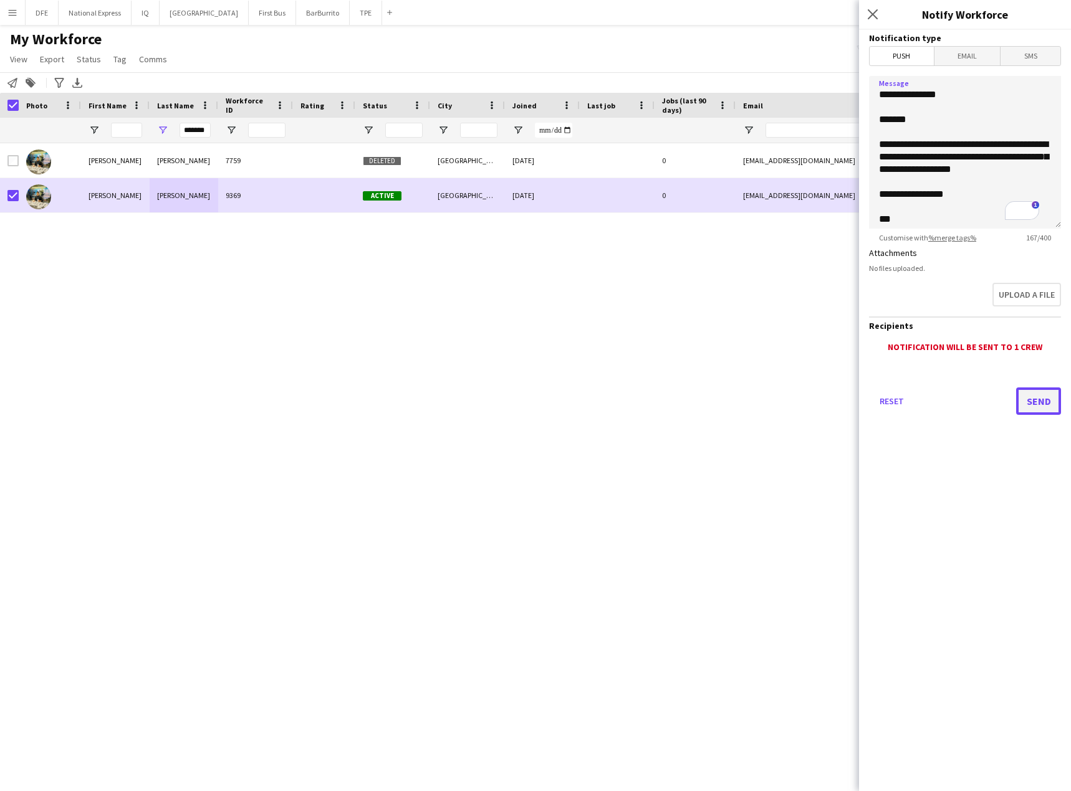
click at [1039, 401] on button "Send" at bounding box center [1038, 401] width 45 height 27
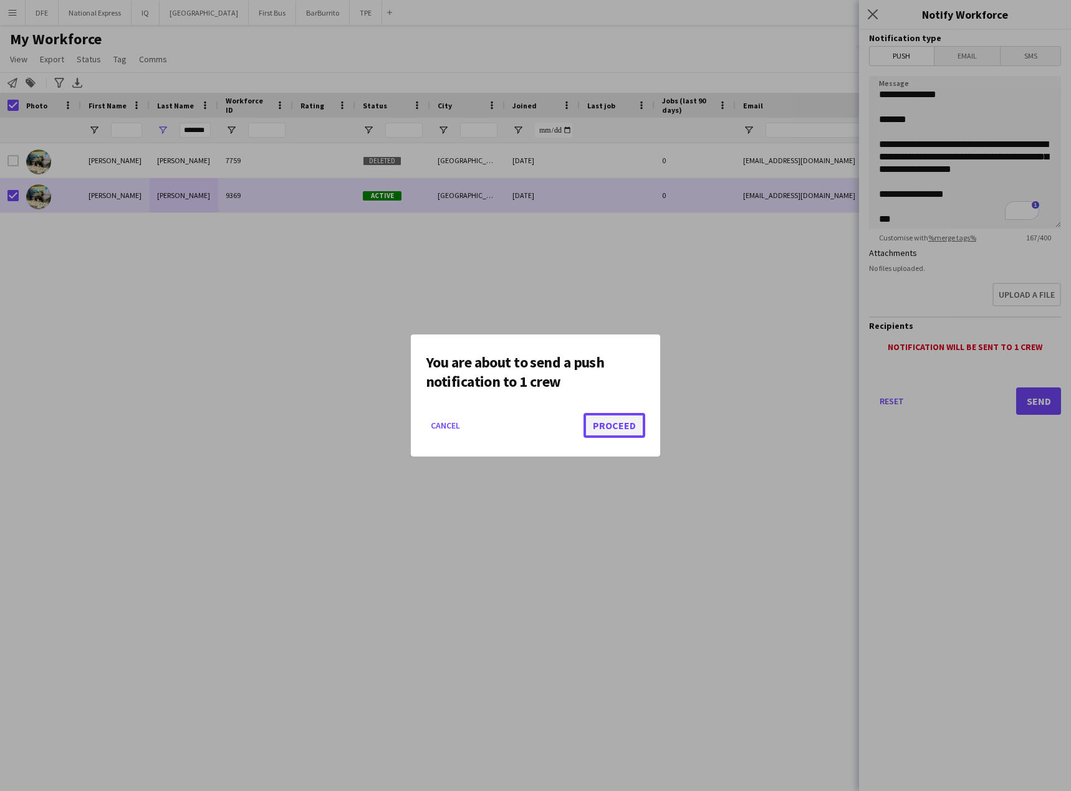
click at [629, 422] on button "Proceed" at bounding box center [614, 425] width 62 height 25
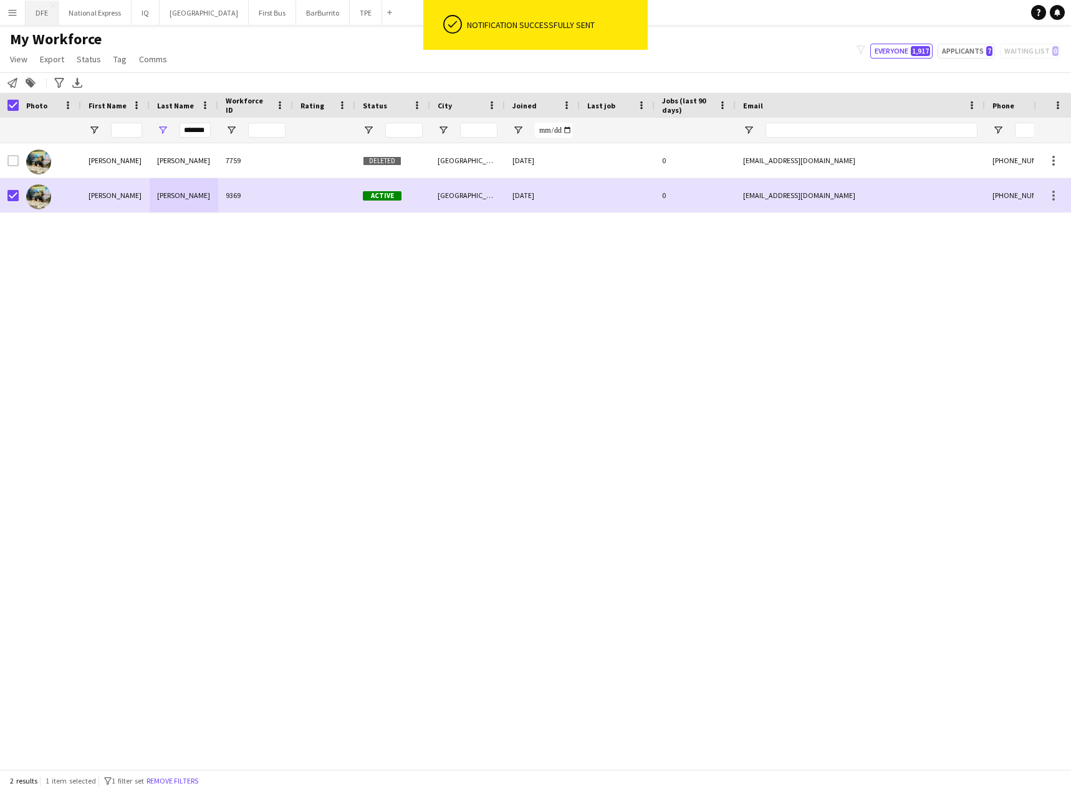
click at [38, 13] on button "DFE Close" at bounding box center [42, 13] width 33 height 24
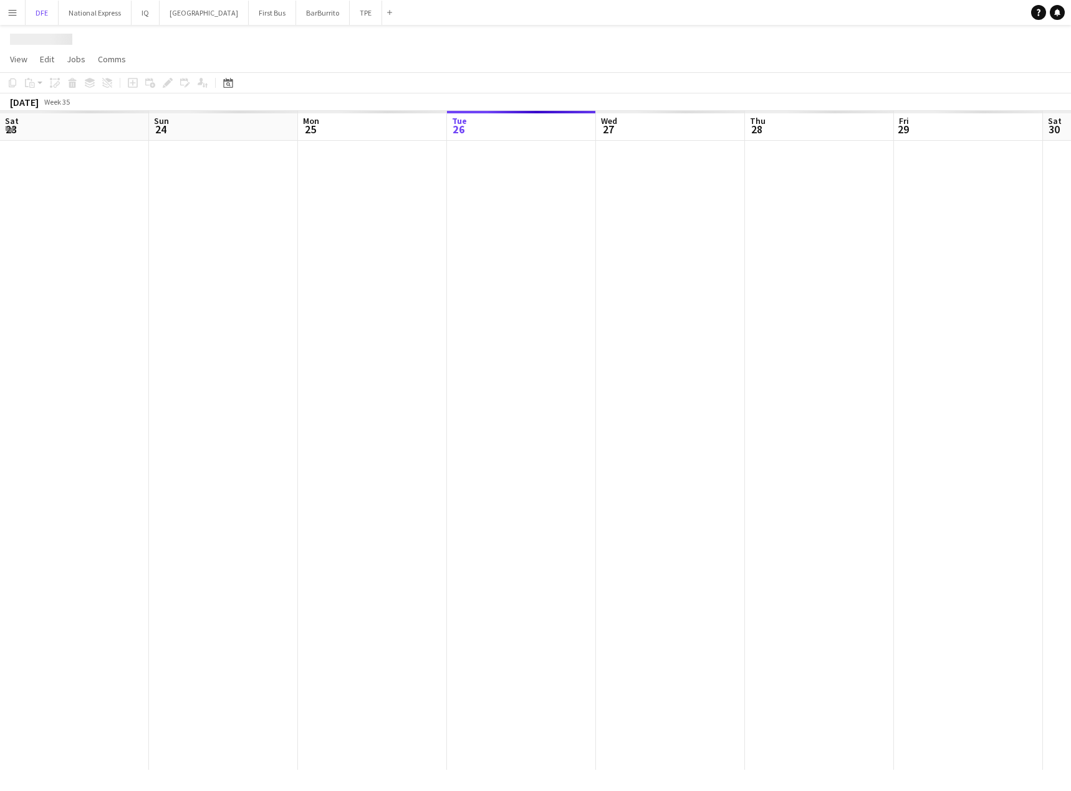
scroll to position [0, 298]
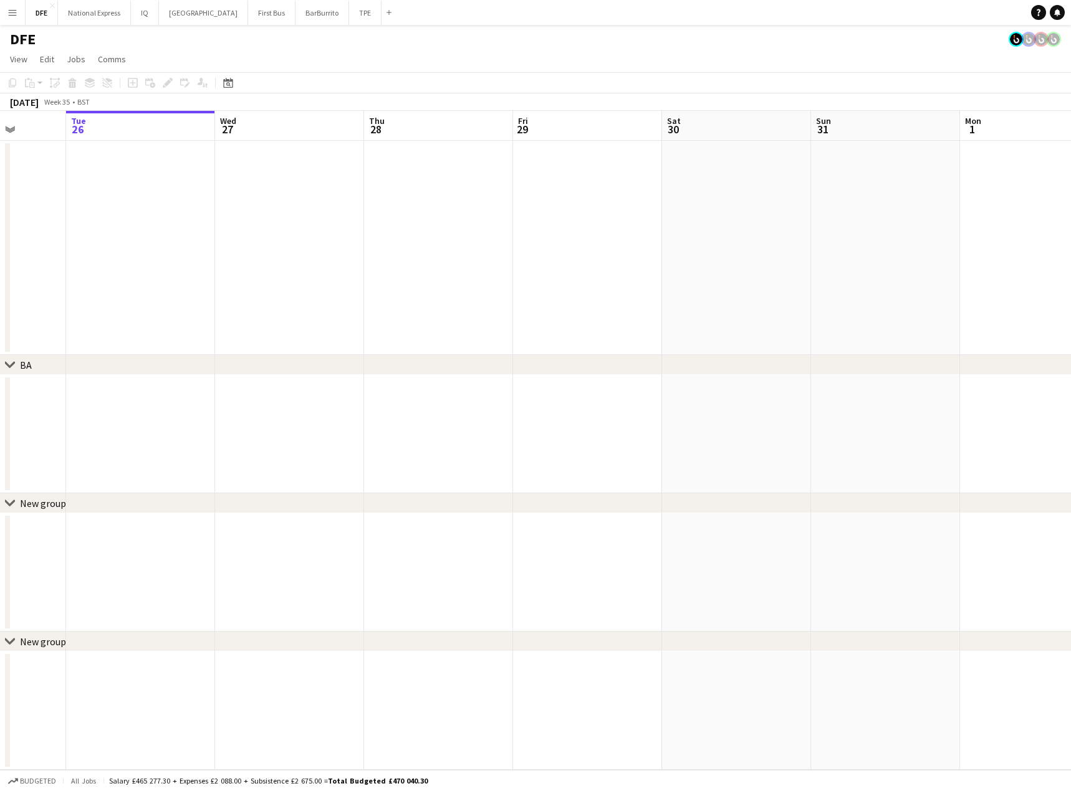
drag, startPoint x: 479, startPoint y: 289, endPoint x: 202, endPoint y: 294, distance: 277.4
click at [157, 296] on app-calendar-viewport "Sat 23 Sun 24 Mon 25 Tue 26 Wed 27 Thu 28 Fri 29 Sat 30 Sun 31 Mon 1 Tue 2 30/3…" at bounding box center [535, 440] width 1071 height 659
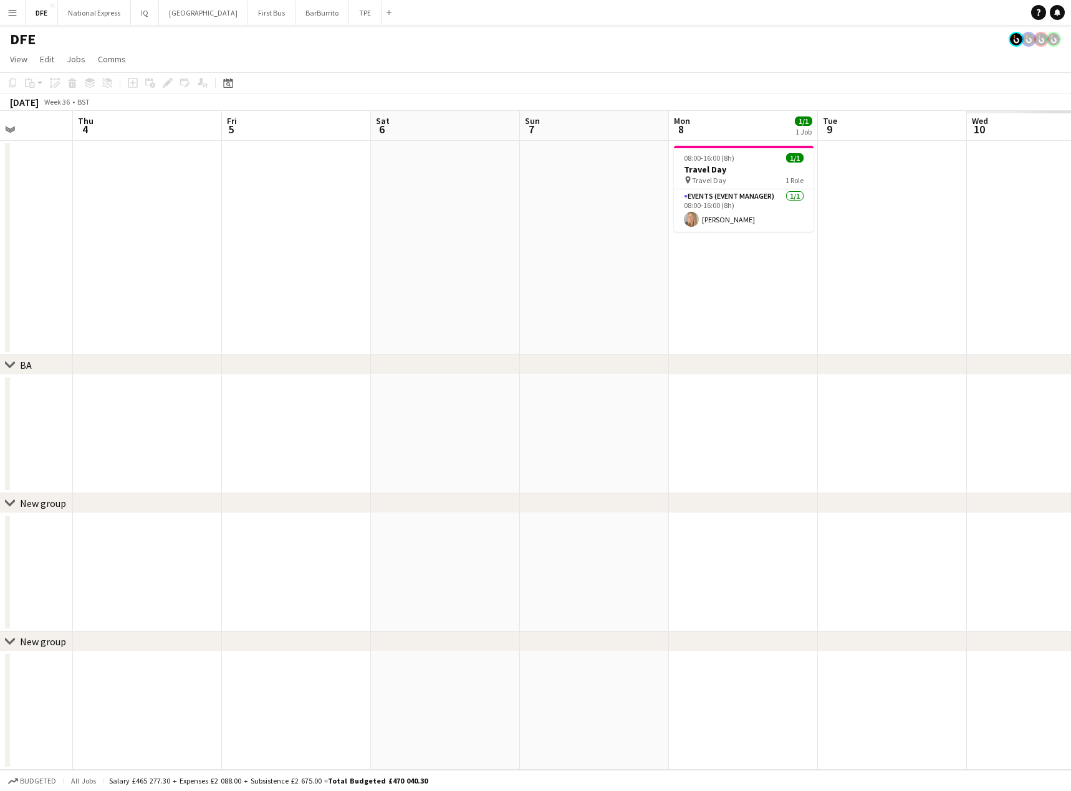
drag, startPoint x: 948, startPoint y: 286, endPoint x: 150, endPoint y: 299, distance: 798.4
click at [126, 300] on app-calendar-viewport "Mon 1 Tue 2 30/30 1 Job Wed 3 Thu 4 Fri 5 Sat 6 Sun 7 Mon 8 1/1 1 Job Tue 9 Wed…" at bounding box center [535, 440] width 1071 height 659
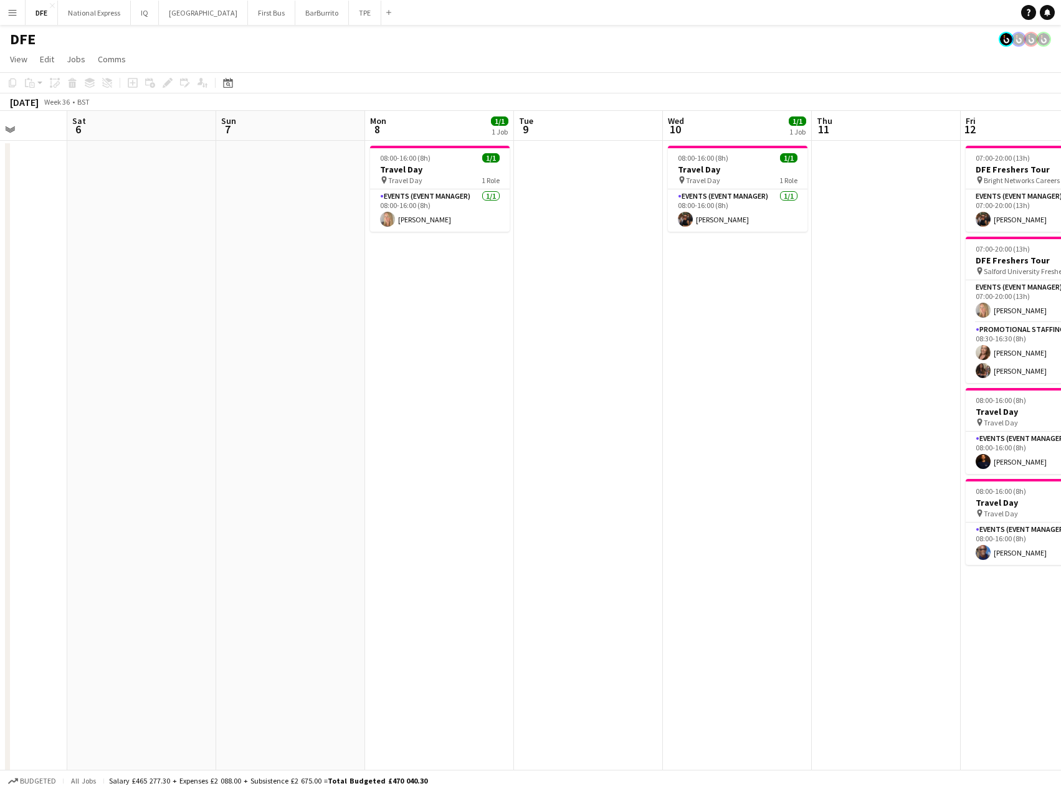
drag, startPoint x: 411, startPoint y: 301, endPoint x: 611, endPoint y: 312, distance: 200.4
click at [4, 311] on app-calendar-viewport "Wed 3 Thu 4 Fri 5 Sat 6 Sun 7 Mon 8 1/1 1 Job Tue 9 Wed 10 1/1 1 Job Thu 11 Fri…" at bounding box center [530, 681] width 1061 height 1141
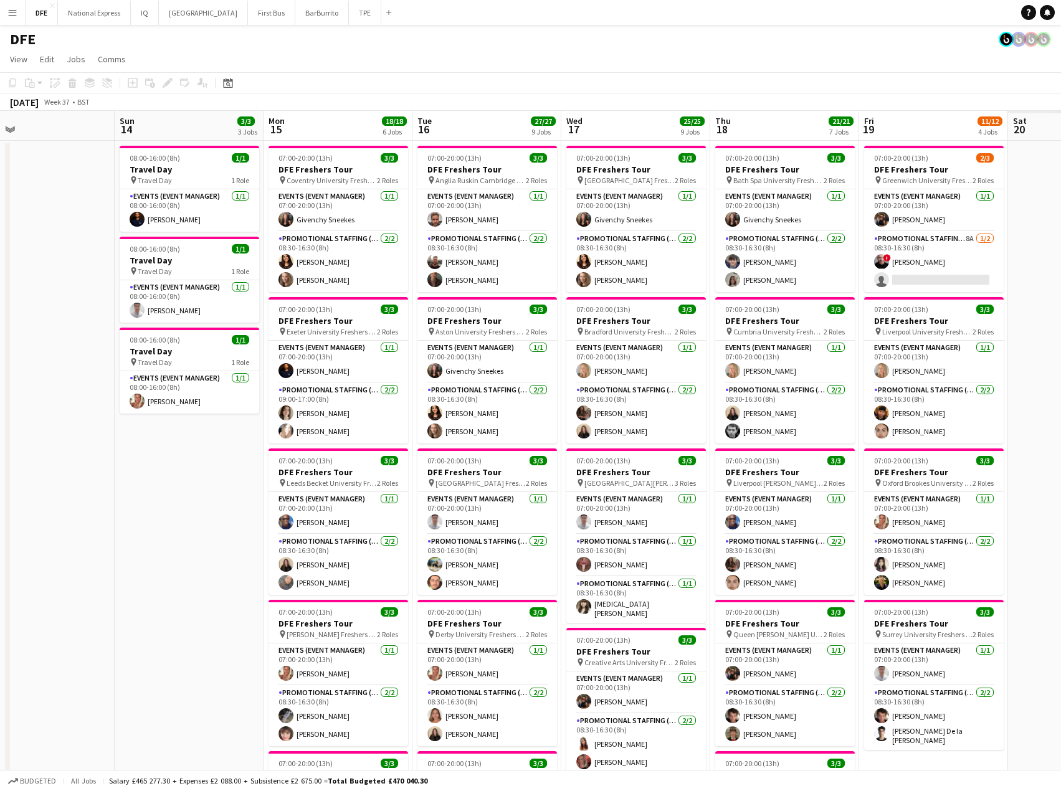
drag, startPoint x: 440, startPoint y: 294, endPoint x: 575, endPoint y: 296, distance: 134.6
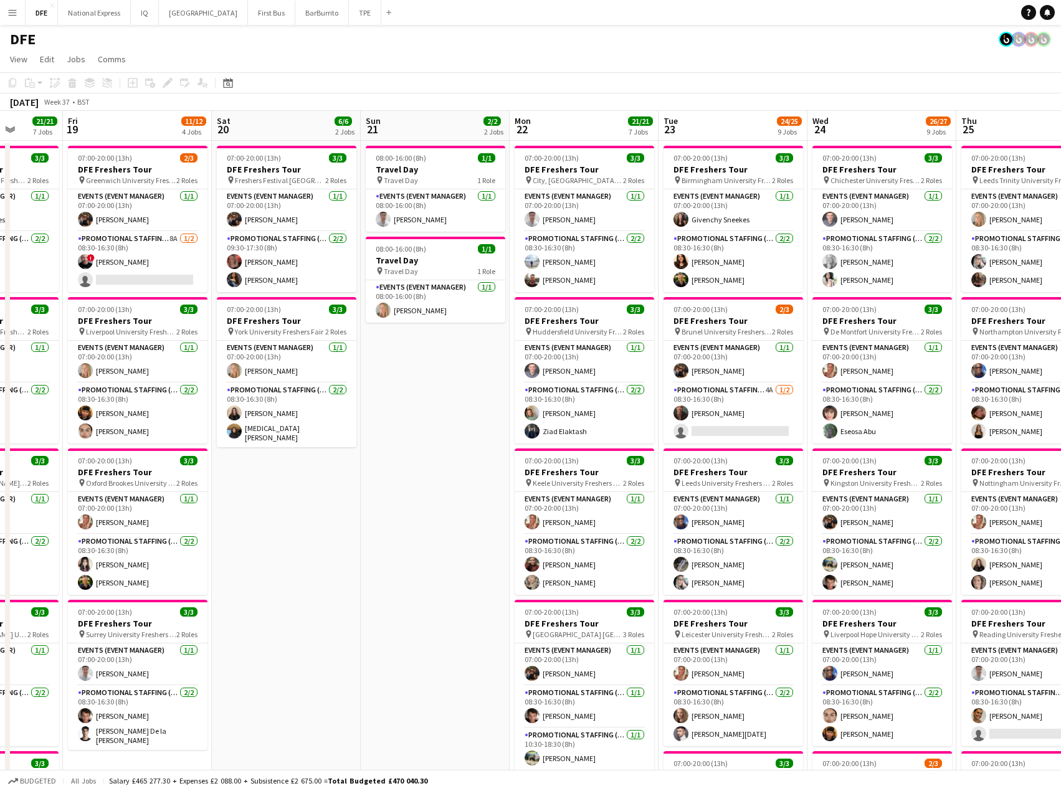
drag, startPoint x: 555, startPoint y: 280, endPoint x: 282, endPoint y: 288, distance: 272.5
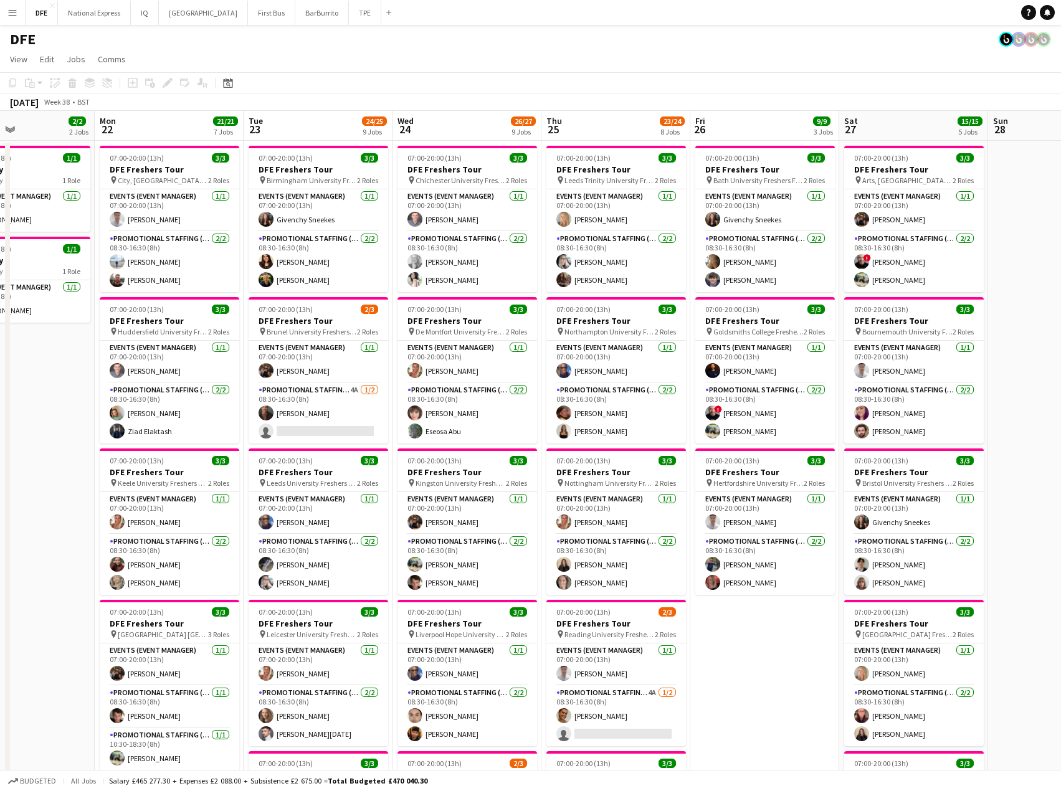
drag, startPoint x: 598, startPoint y: 282, endPoint x: 486, endPoint y: 281, distance: 111.6
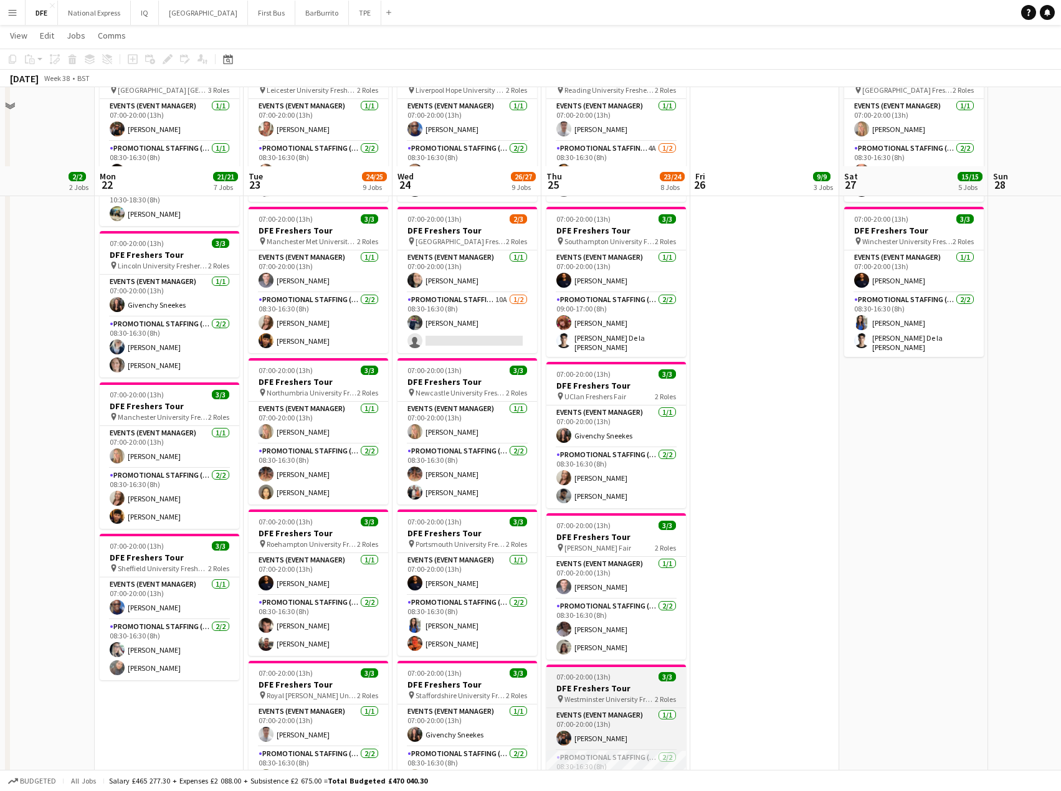
scroll to position [623, 0]
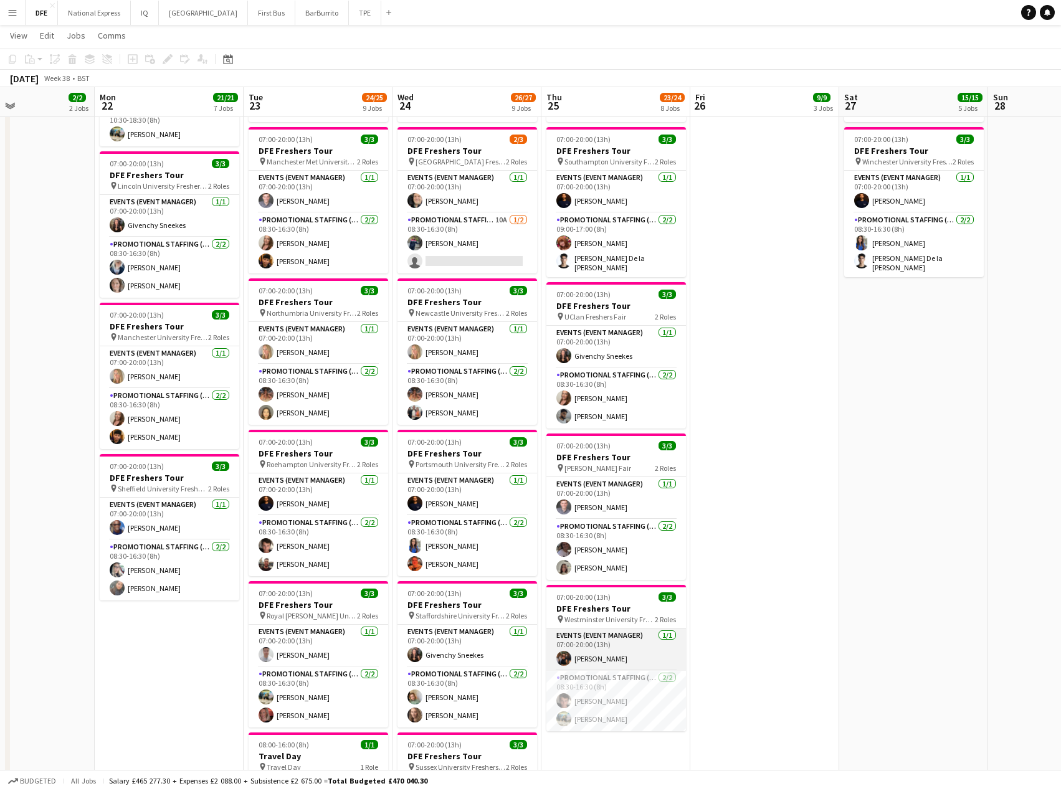
click at [629, 649] on app-card-role "Events (Event Manager) 1/1 07:00-20:00 (13h) Maria Oriordan" at bounding box center [617, 650] width 140 height 42
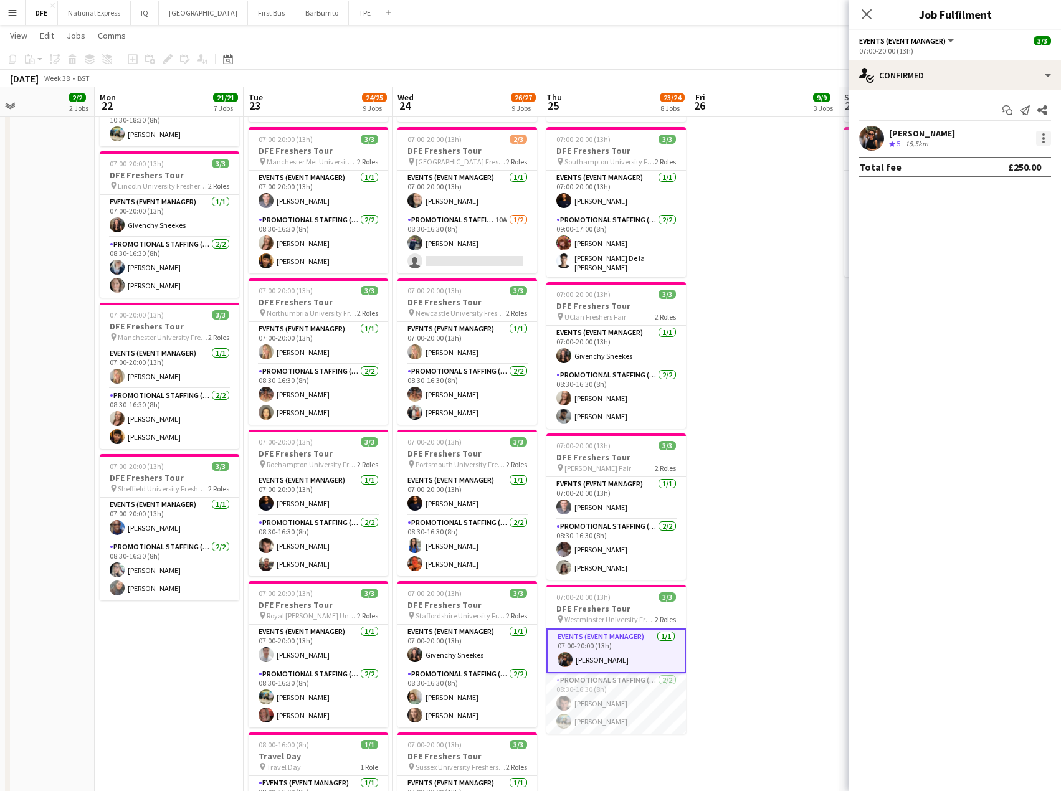
click at [1049, 135] on div at bounding box center [1043, 138] width 15 height 15
click at [1003, 279] on span "Remove" at bounding box center [1002, 280] width 77 height 11
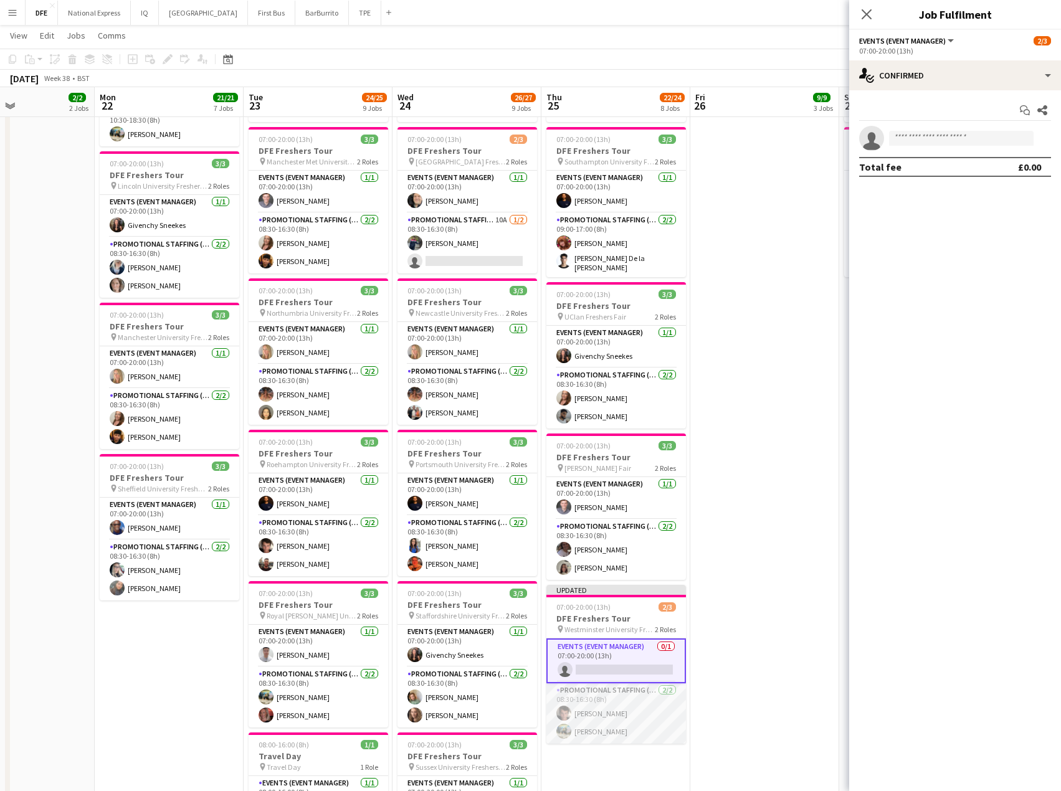
click at [641, 696] on app-card-role "Promotional Staffing (Brand Ambassadors) 2/2 08:30-16:30 (8h) Sebastian Hill Al…" at bounding box center [617, 714] width 140 height 60
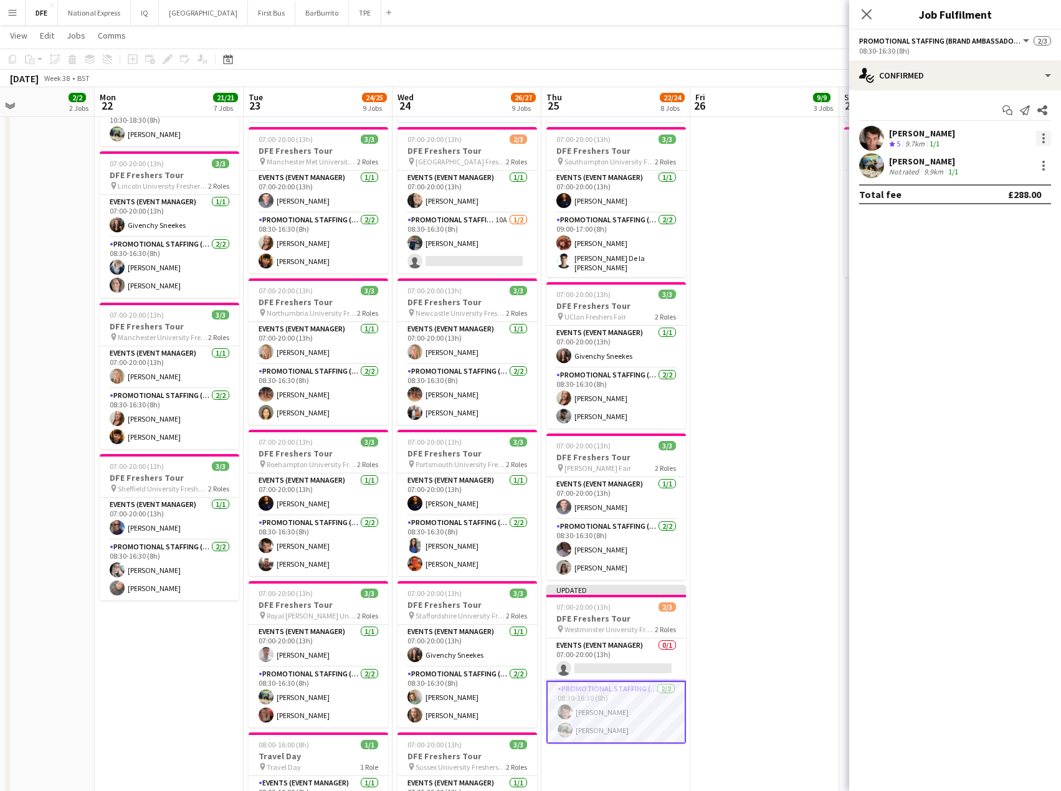
click at [1044, 135] on div at bounding box center [1044, 134] width 2 height 2
click at [1001, 277] on span "Remove" at bounding box center [982, 280] width 37 height 11
click at [1041, 133] on div at bounding box center [1043, 138] width 15 height 15
drag, startPoint x: 1008, startPoint y: 282, endPoint x: 990, endPoint y: 280, distance: 18.1
click at [1008, 281] on span "Remove" at bounding box center [1002, 280] width 77 height 11
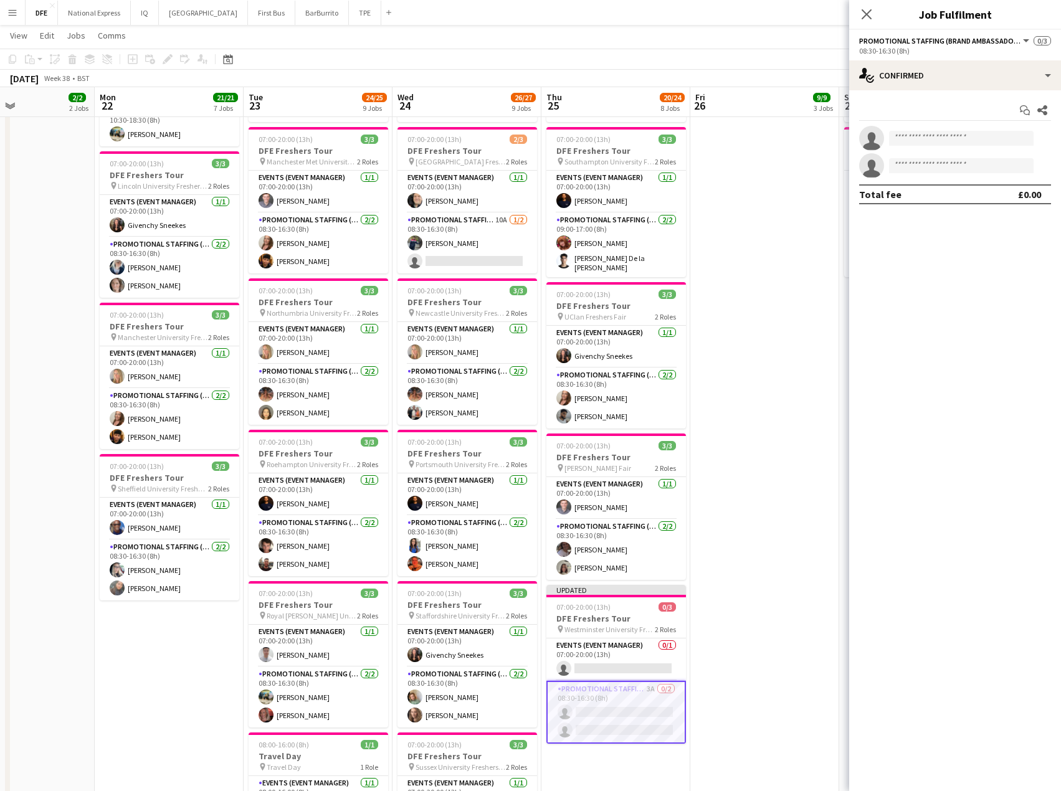
click at [743, 579] on app-date-cell "07:00-20:00 (13h) 3/3 DFE Freshers Tour pin Bath University Freshers Fair 2 Rol…" at bounding box center [764, 214] width 149 height 1397
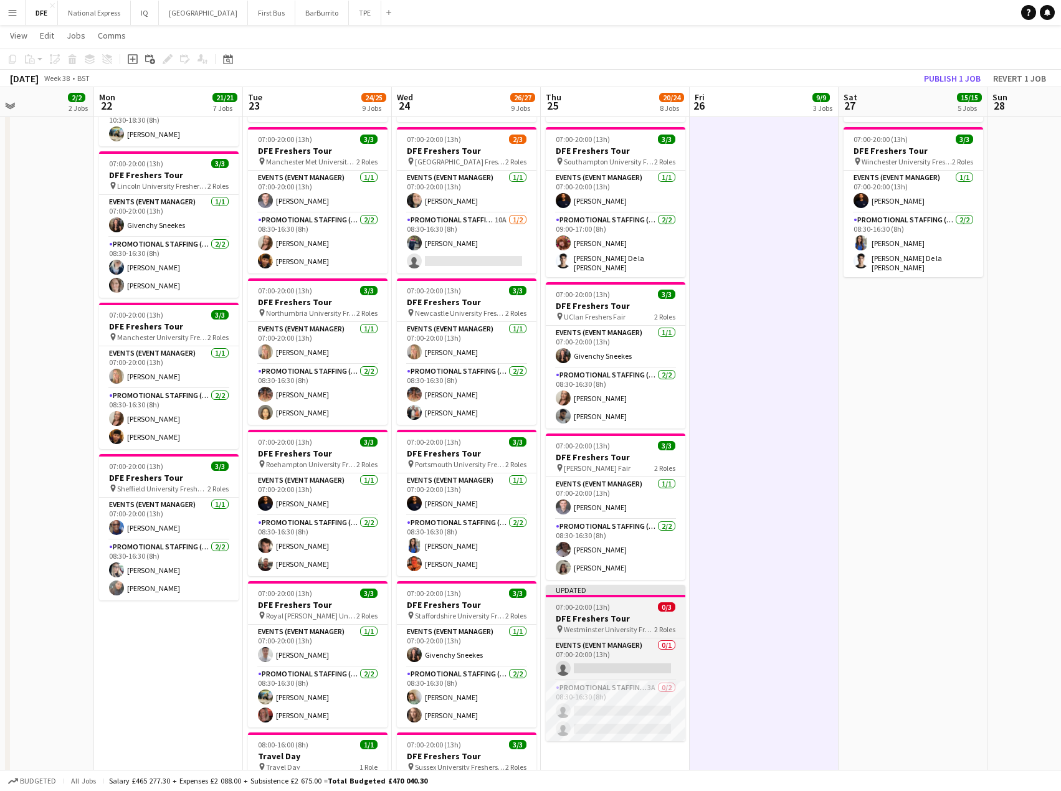
drag, startPoint x: 626, startPoint y: 617, endPoint x: 622, endPoint y: 608, distance: 10.1
click at [626, 617] on h3 "DFE Freshers Tour" at bounding box center [616, 618] width 140 height 11
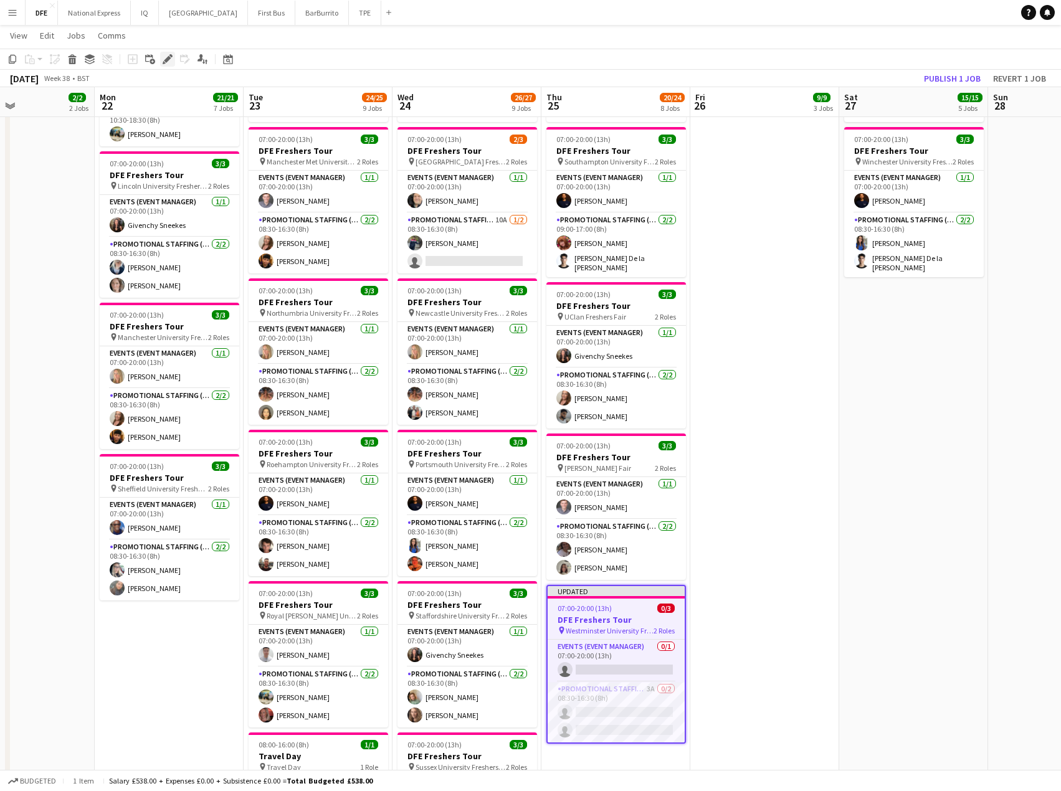
click at [163, 60] on icon "Edit" at bounding box center [168, 59] width 10 height 10
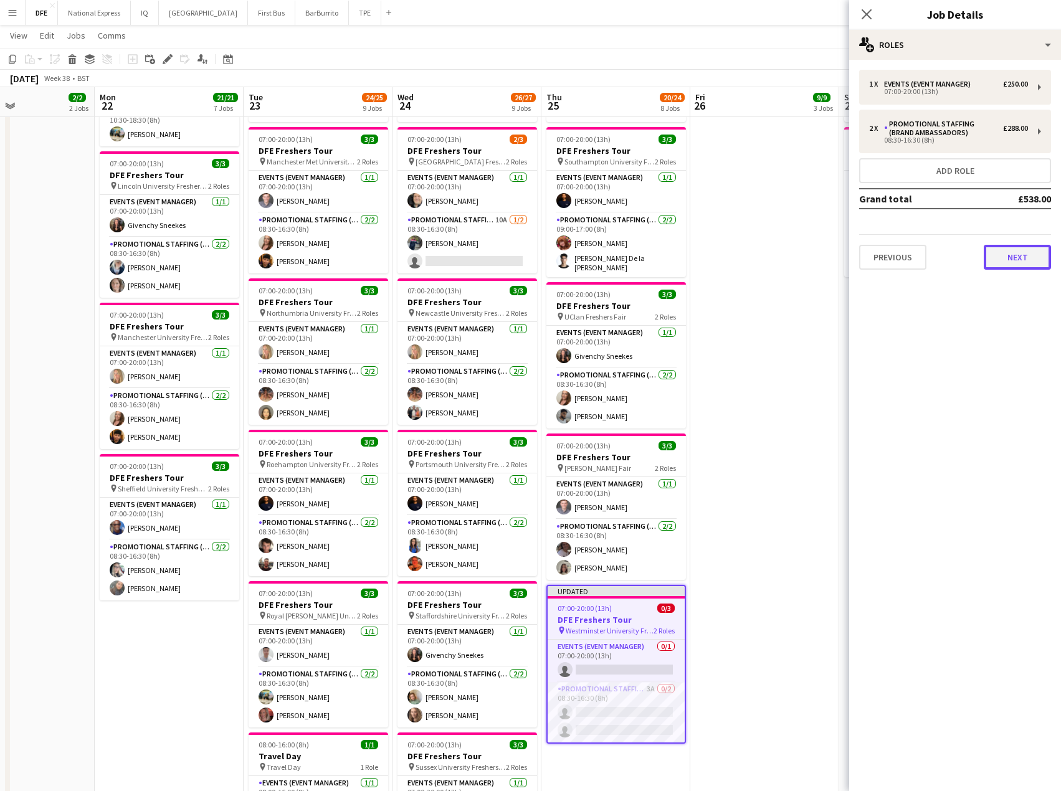
click at [1021, 255] on button "Next" at bounding box center [1017, 257] width 67 height 25
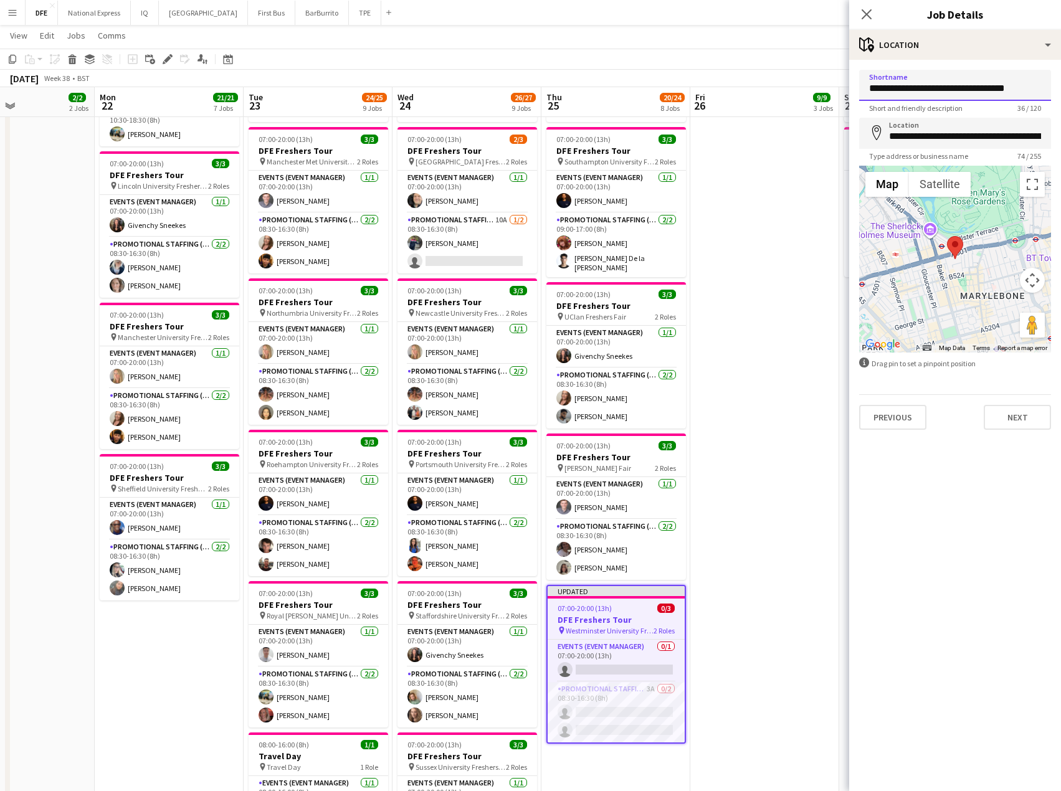
drag, startPoint x: 925, startPoint y: 89, endPoint x: 886, endPoint y: 120, distance: 49.7
click at [824, 89] on body "Menu Boards Boards Boards All jobs Status Workforce Workforce My Workforce Recr…" at bounding box center [530, 241] width 1061 height 1729
type input "**********"
click at [985, 135] on input "**********" at bounding box center [955, 133] width 192 height 31
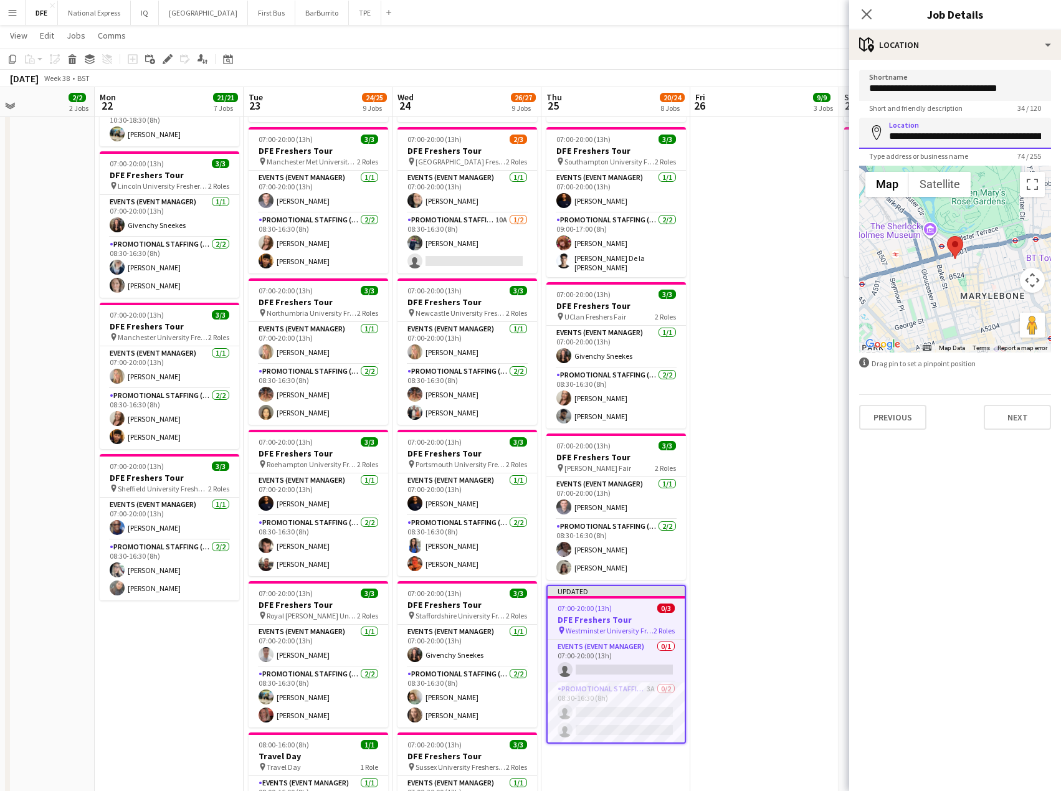
click at [985, 135] on input "**********" at bounding box center [955, 133] width 192 height 31
type input "**********"
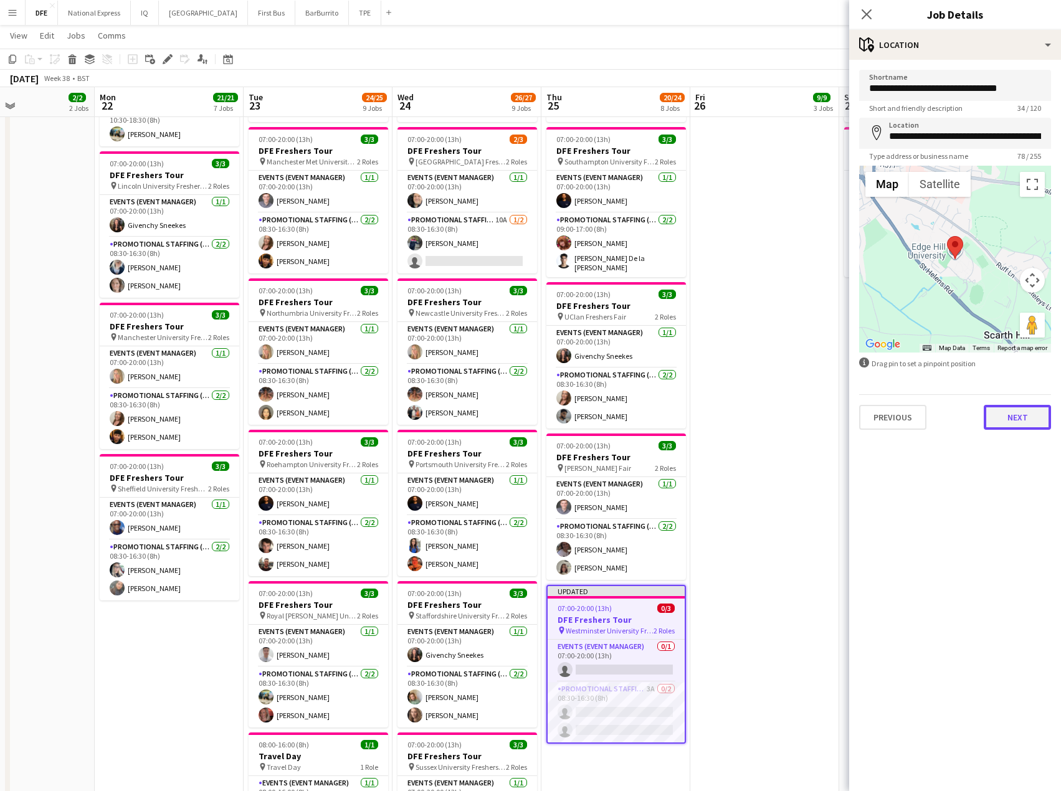
click at [1012, 412] on button "Next" at bounding box center [1017, 417] width 67 height 25
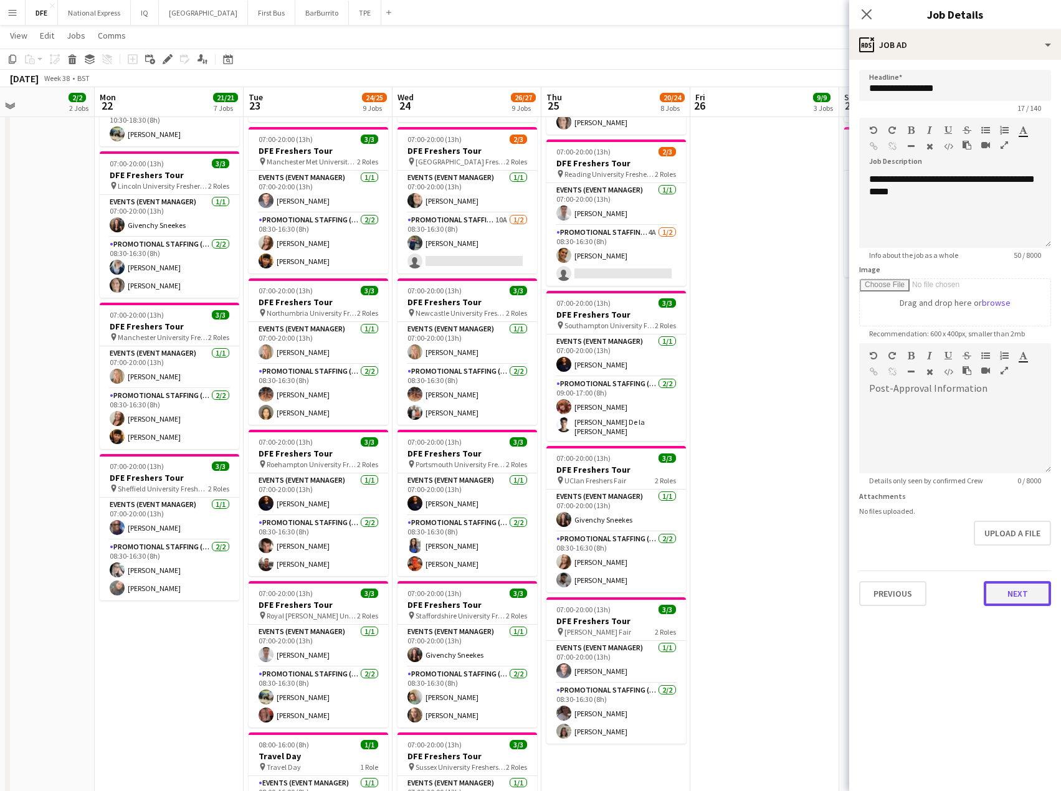
click at [1034, 598] on button "Next" at bounding box center [1017, 593] width 67 height 25
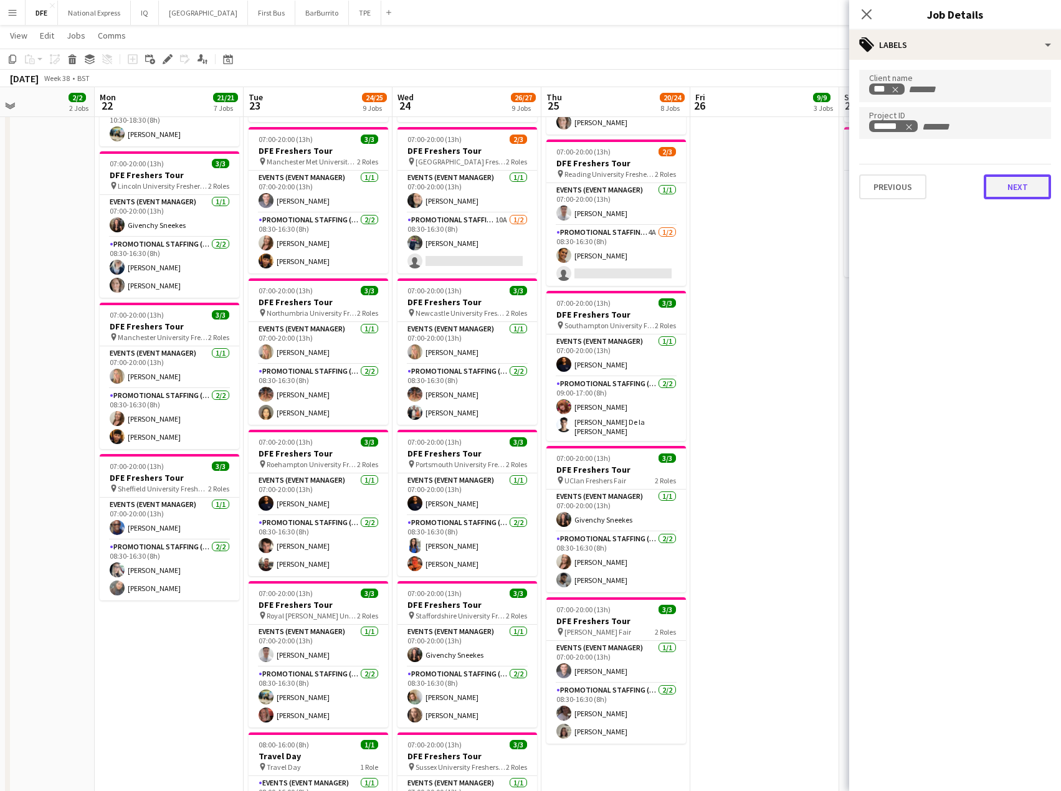
click at [1012, 178] on button "Next" at bounding box center [1017, 186] width 67 height 25
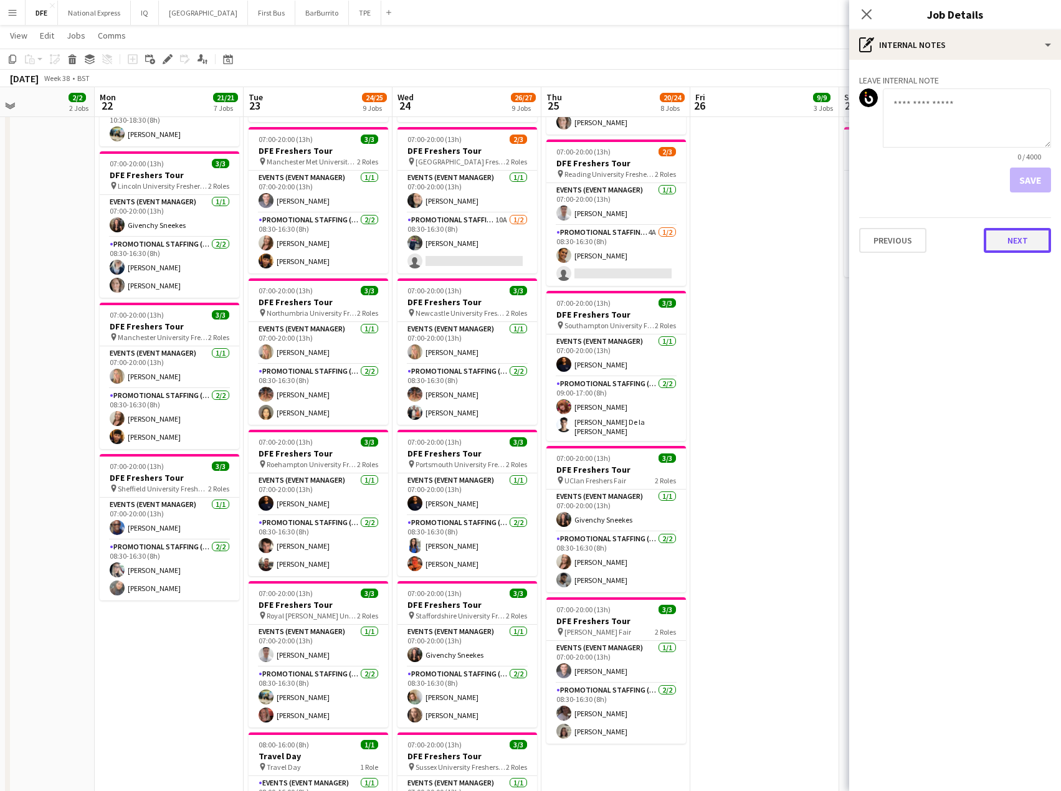
click at [1014, 242] on button "Next" at bounding box center [1017, 240] width 67 height 25
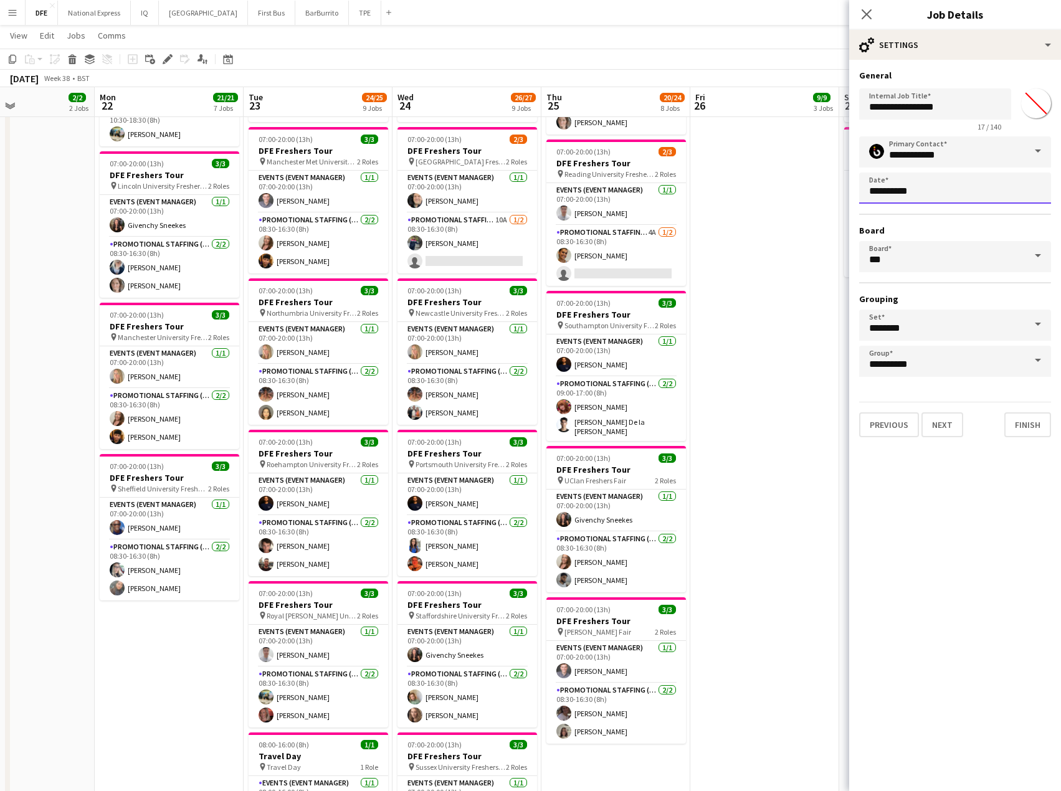
scroll to position [0, 0]
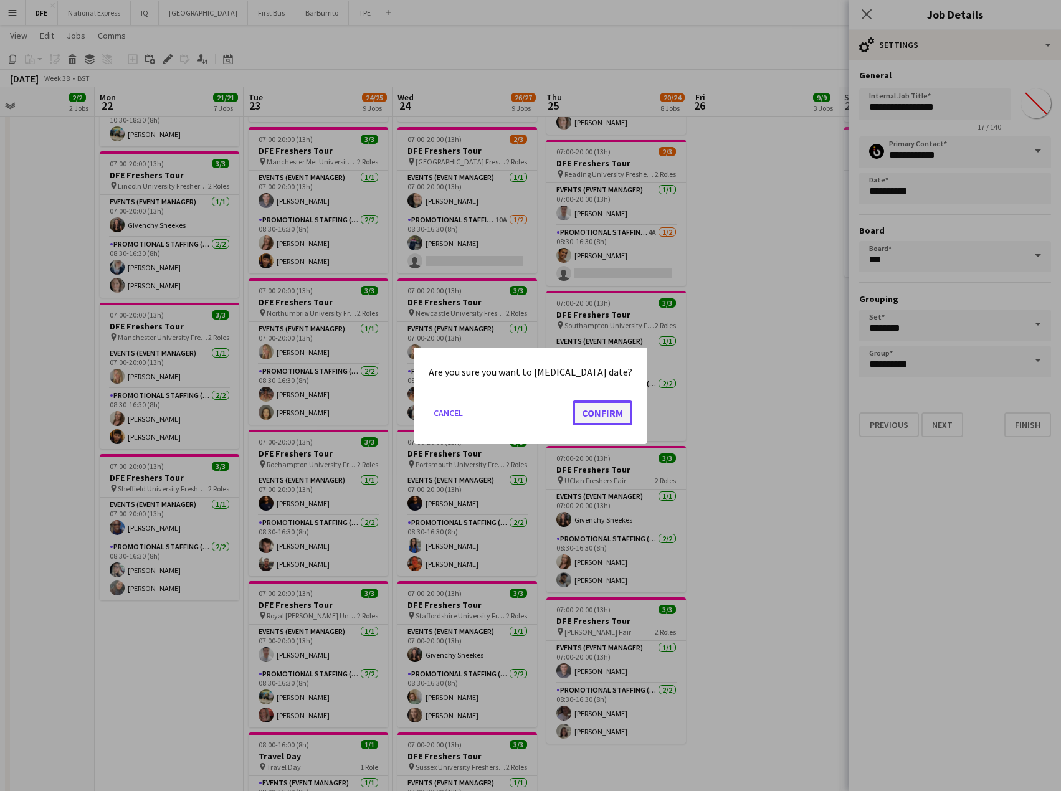
drag, startPoint x: 602, startPoint y: 406, endPoint x: 595, endPoint y: 405, distance: 6.9
click at [598, 406] on button "Confirm" at bounding box center [603, 412] width 60 height 25
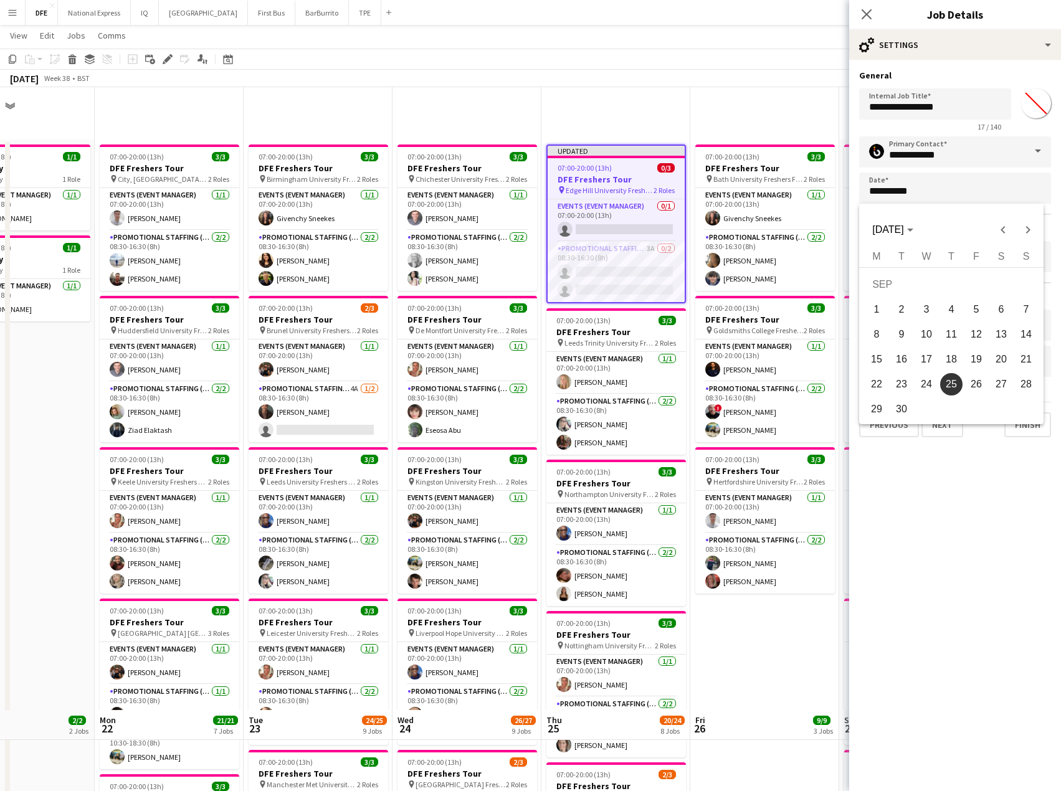
scroll to position [623, 0]
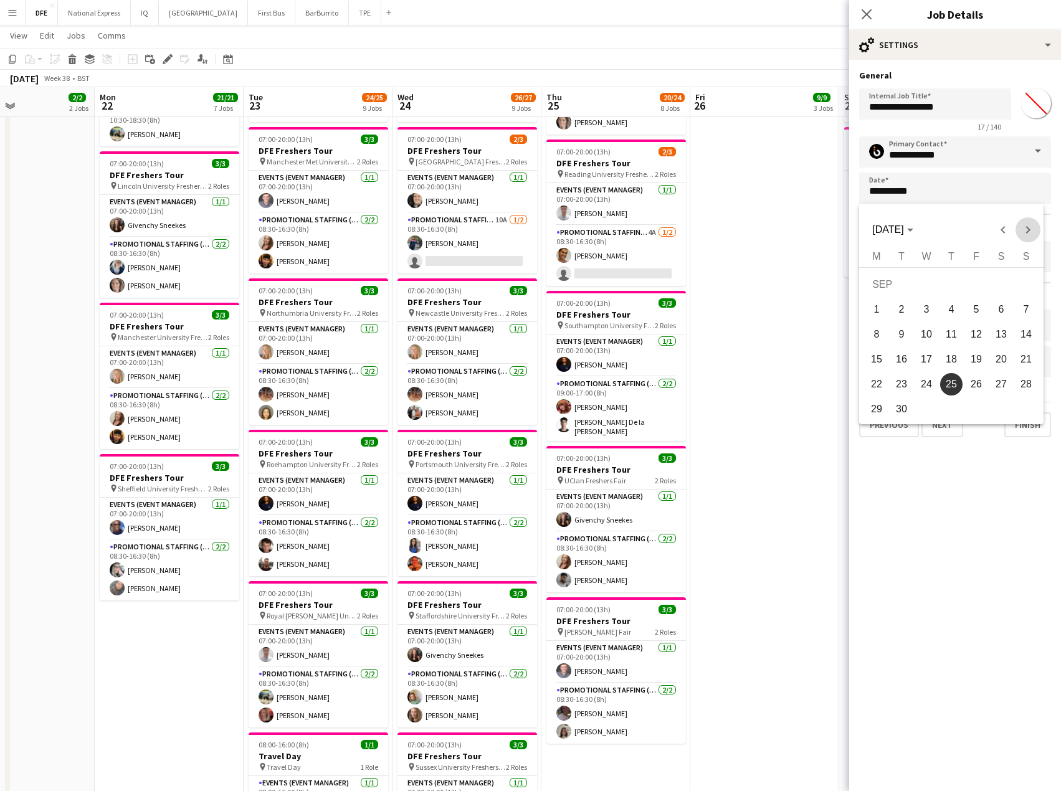
click at [1023, 234] on span "Next month" at bounding box center [1028, 229] width 25 height 25
click at [927, 303] on span "1" at bounding box center [926, 310] width 22 height 22
type input "**********"
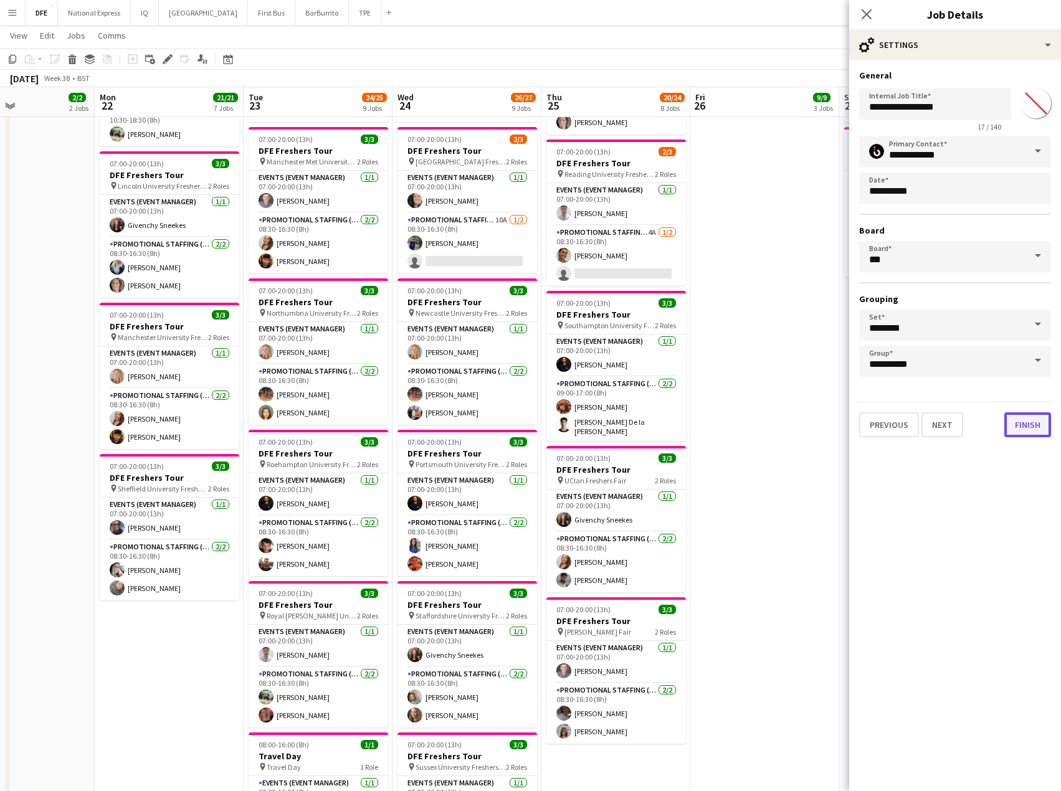
click at [1038, 421] on button "Finish" at bounding box center [1028, 425] width 47 height 25
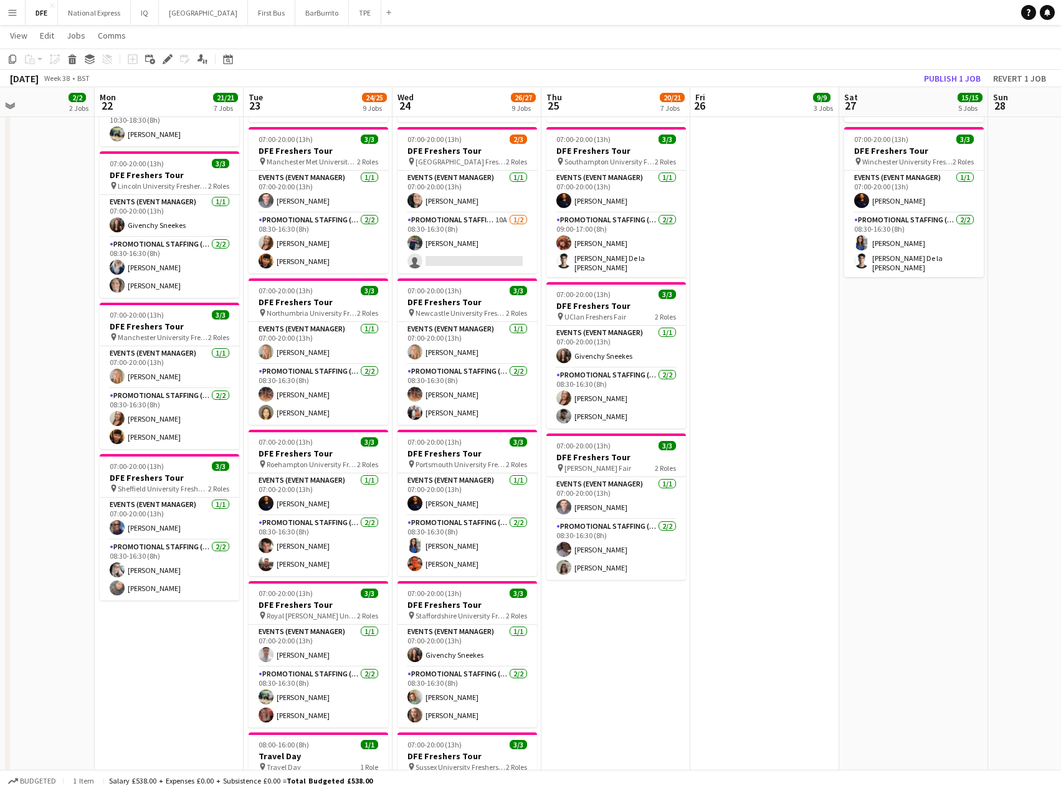
scroll to position [0, 378]
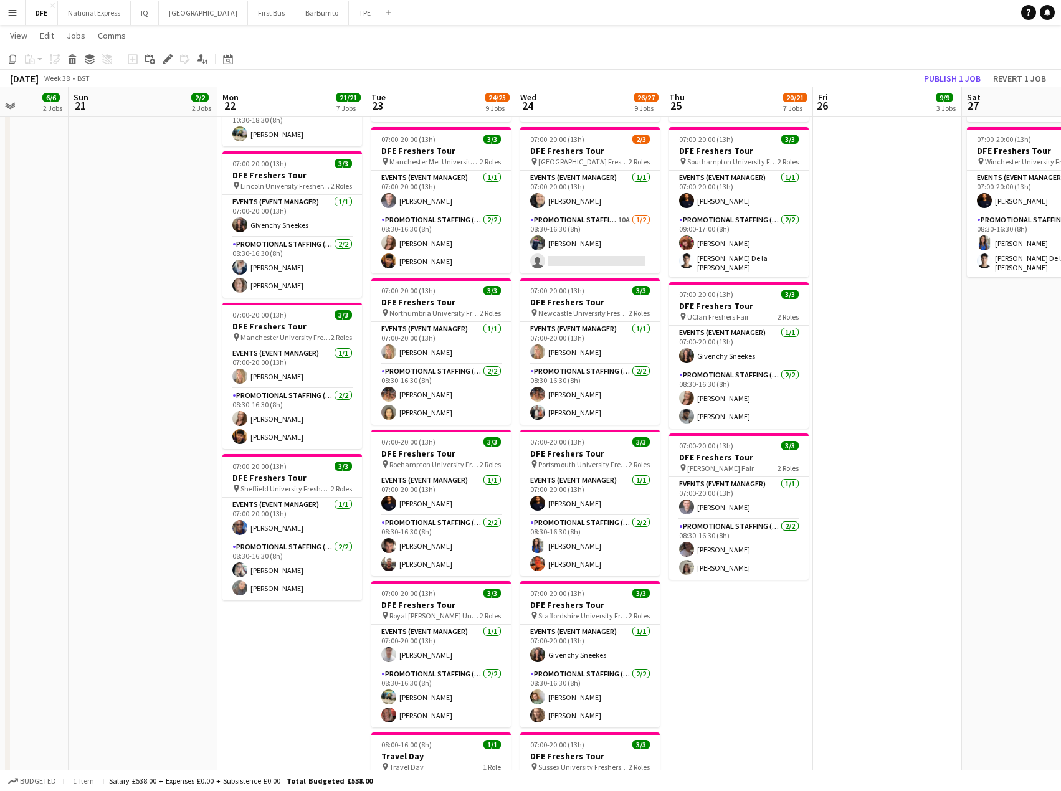
drag, startPoint x: 1039, startPoint y: 272, endPoint x: 284, endPoint y: 307, distance: 756.1
click at [268, 307] on app-calendar-viewport "Thu 18 21/21 7 Jobs Fri 19 11/12 4 Jobs Sat 20 6/6 2 Jobs Sun 21 2/2 2 Jobs Mon…" at bounding box center [530, 255] width 1061 height 1660
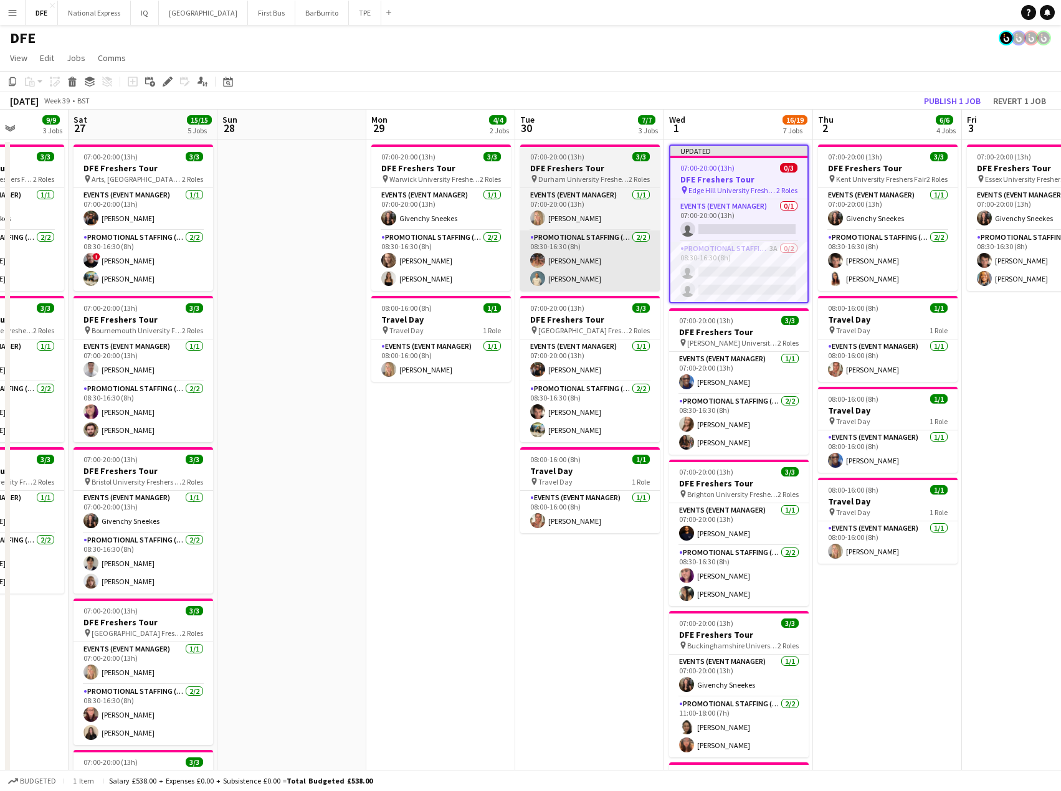
scroll to position [0, 0]
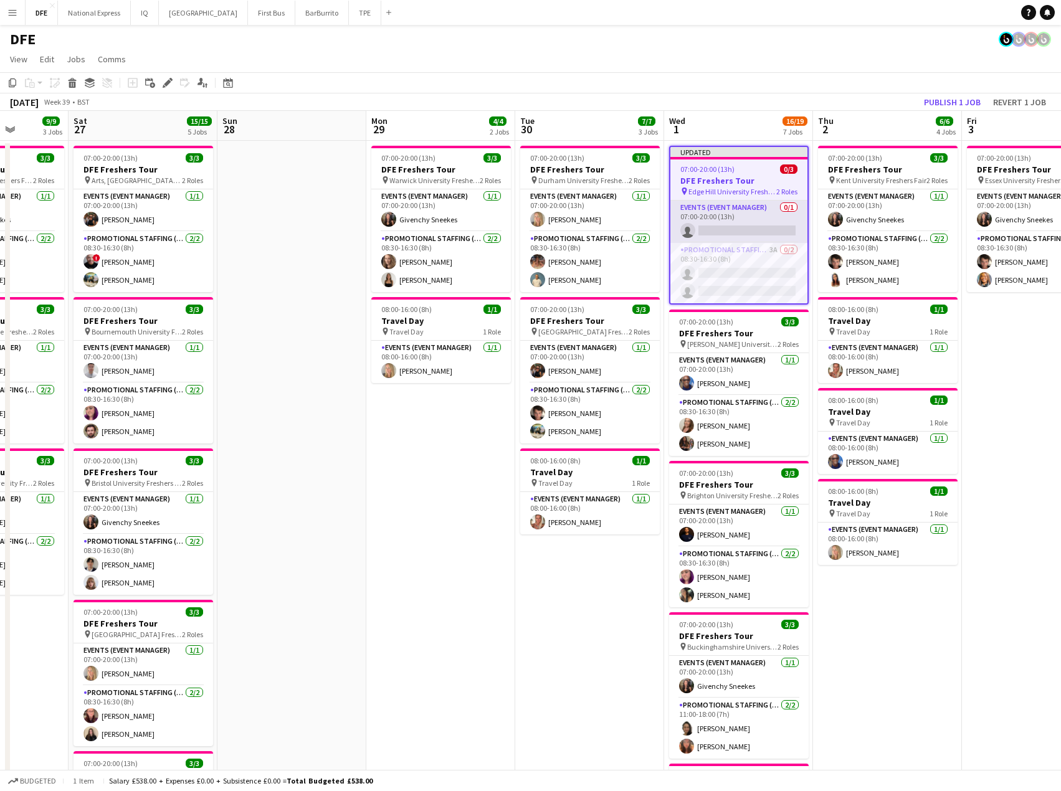
click at [727, 218] on app-card-role "Events (Event Manager) 0/1 07:00-20:00 (13h) single-neutral-actions" at bounding box center [739, 222] width 137 height 42
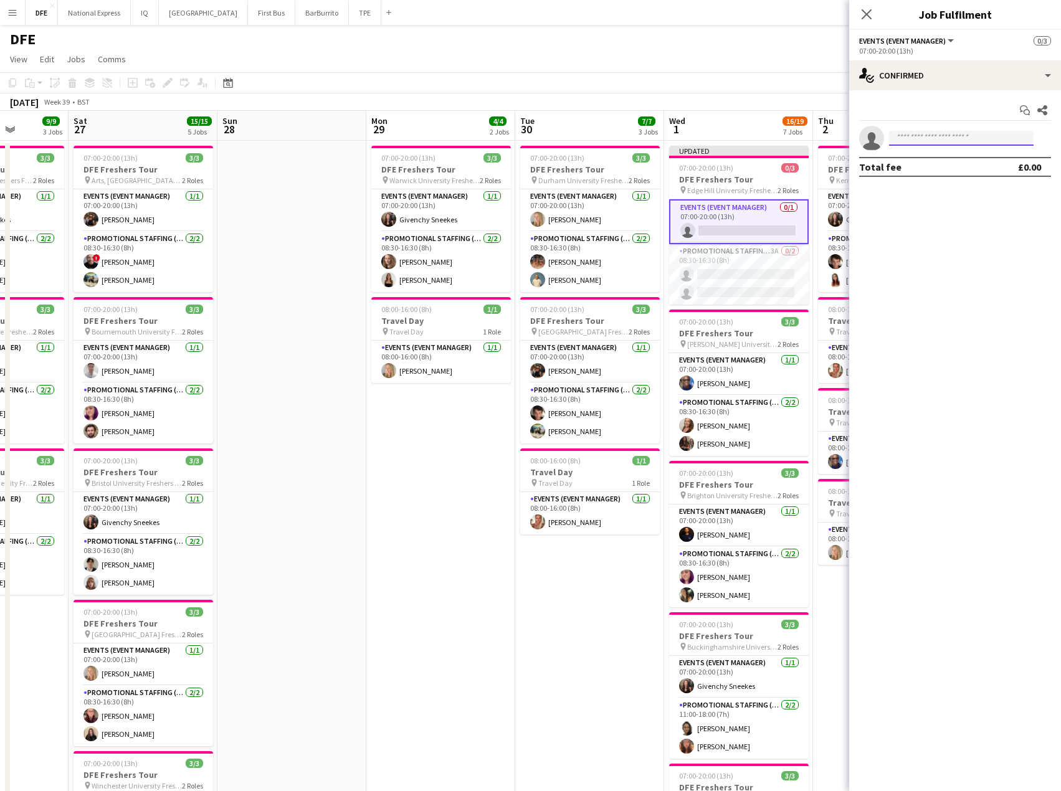
click at [939, 138] on input at bounding box center [961, 138] width 145 height 15
type input "*******"
click at [935, 168] on span "joe.p@bamuk.com" at bounding box center [961, 166] width 125 height 10
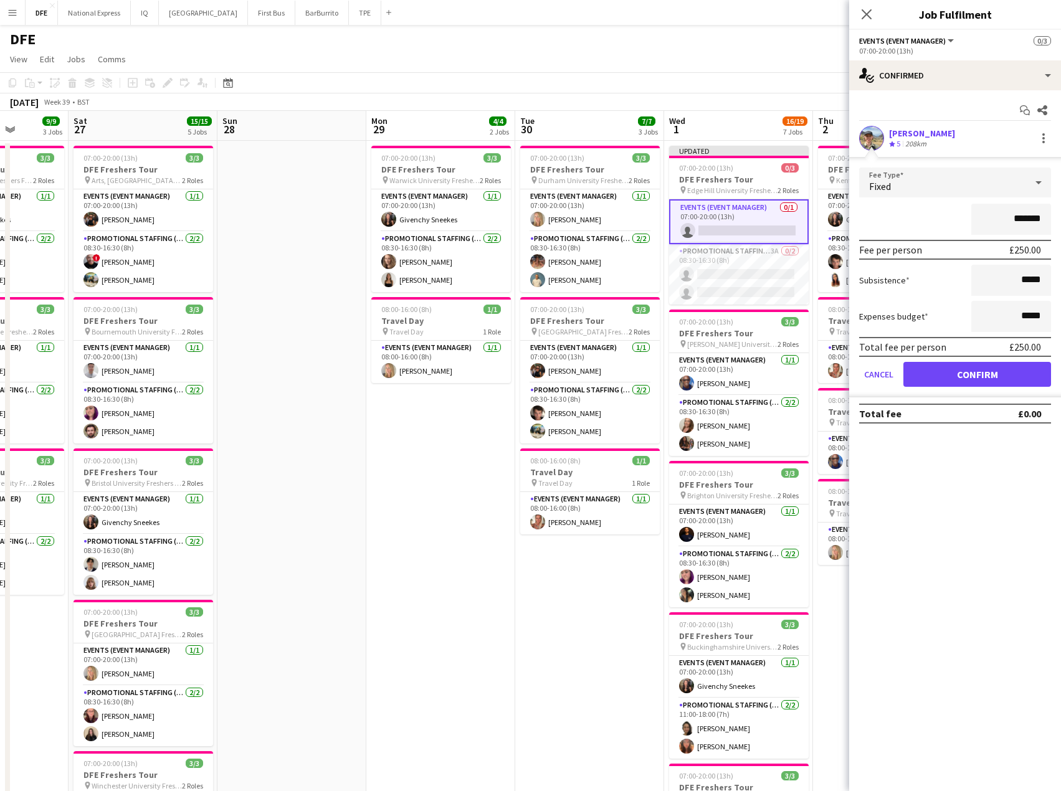
click at [933, 174] on div "Fixed" at bounding box center [942, 183] width 167 height 30
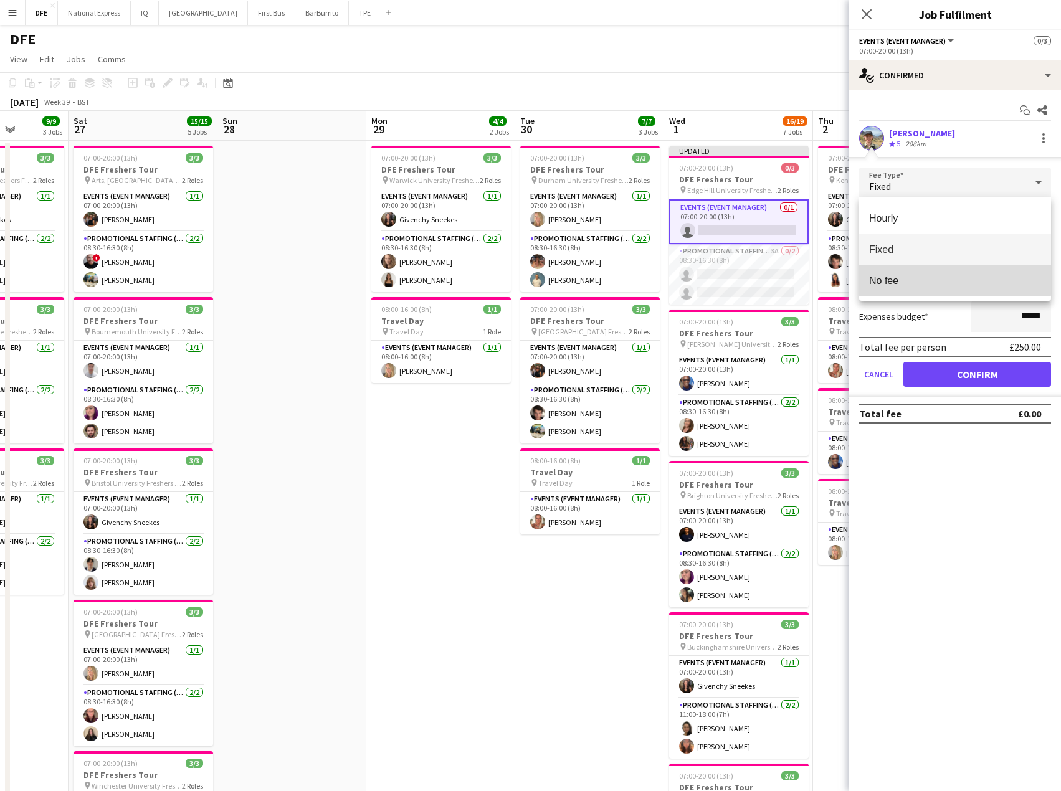
click at [912, 277] on span "No fee" at bounding box center [955, 281] width 172 height 12
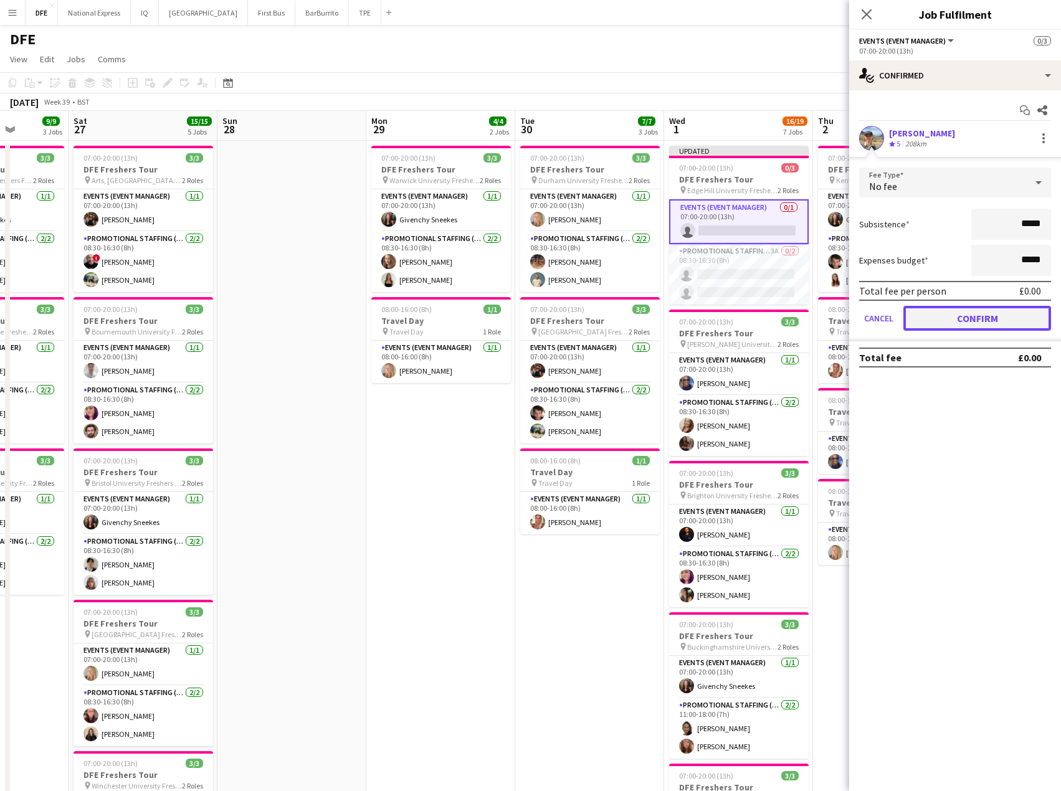
click at [997, 312] on button "Confirm" at bounding box center [978, 318] width 148 height 25
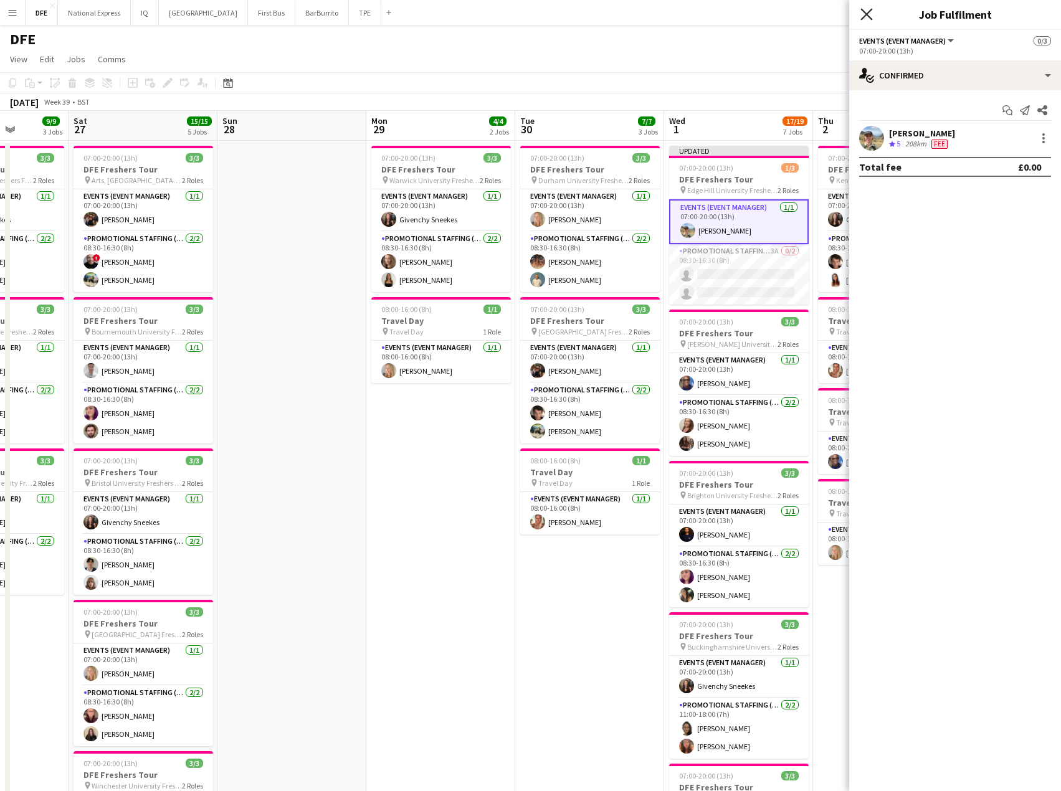
click at [869, 9] on icon "Close pop-in" at bounding box center [867, 14] width 12 height 12
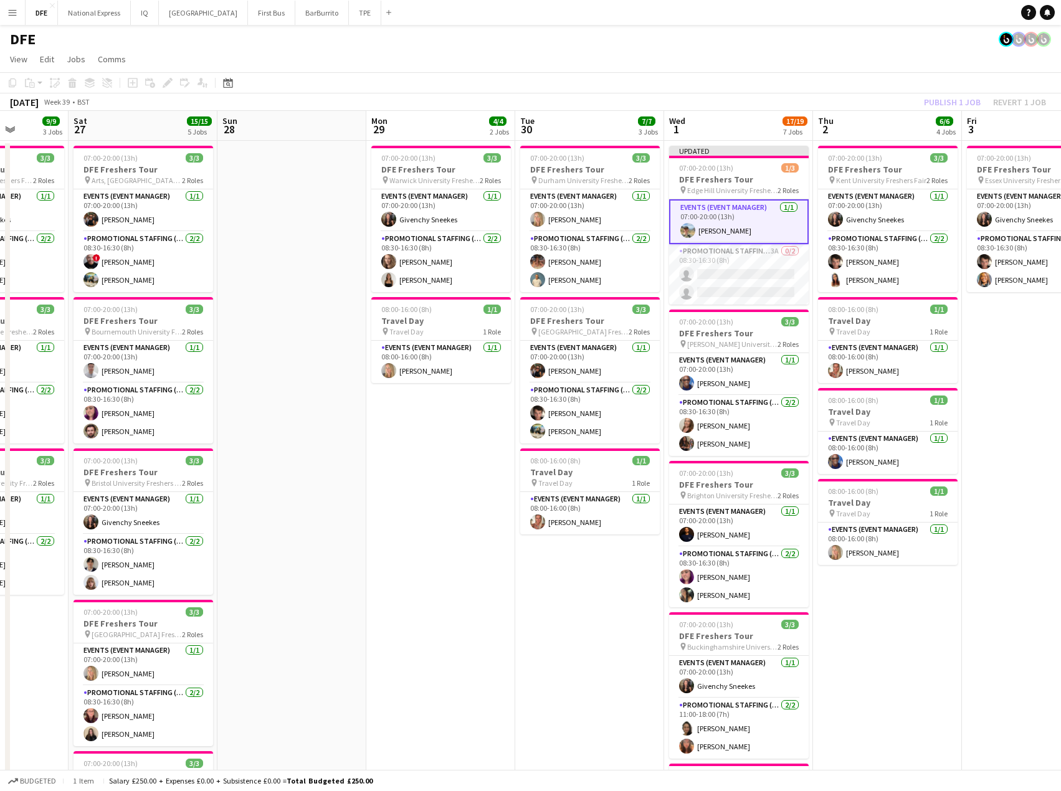
click at [824, 55] on app-page-menu "View Day view expanded Day view collapsed Month view Date picker Jump to today …" at bounding box center [530, 61] width 1061 height 24
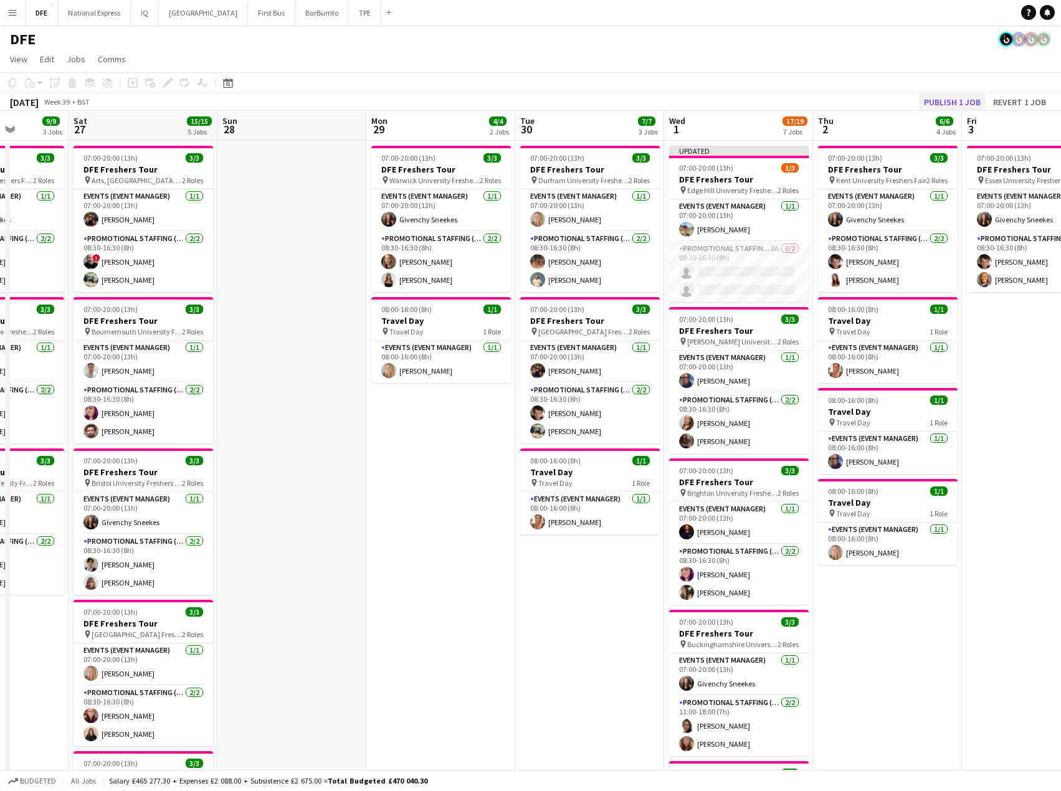
drag, startPoint x: 957, startPoint y: 87, endPoint x: 960, endPoint y: 100, distance: 13.5
click at [959, 98] on div "Copy Paste Paste Ctrl+V Paste with crew Ctrl+Shift+V Paste linked Job Delete Gr…" at bounding box center [530, 91] width 1061 height 39
click at [960, 105] on button "Publish 1 job" at bounding box center [952, 102] width 67 height 16
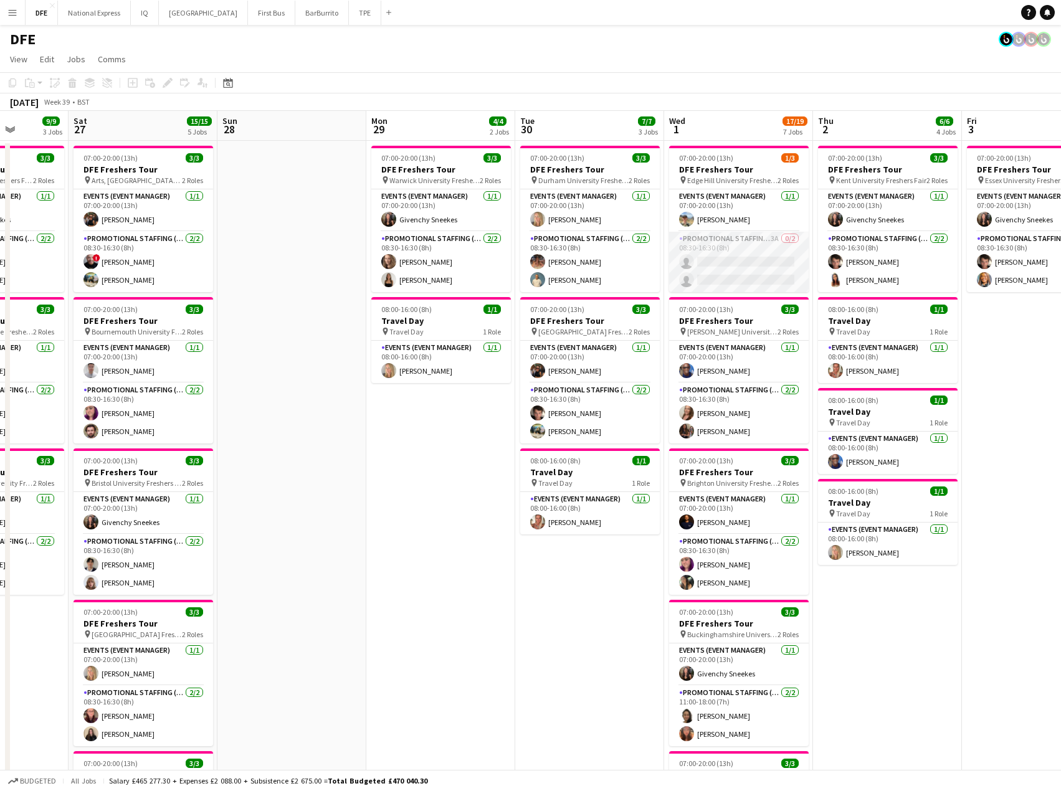
click at [734, 270] on app-card-role "Promotional Staffing (Brand Ambassadors) 3A 0/2 08:30-16:30 (8h) single-neutral…" at bounding box center [739, 262] width 140 height 60
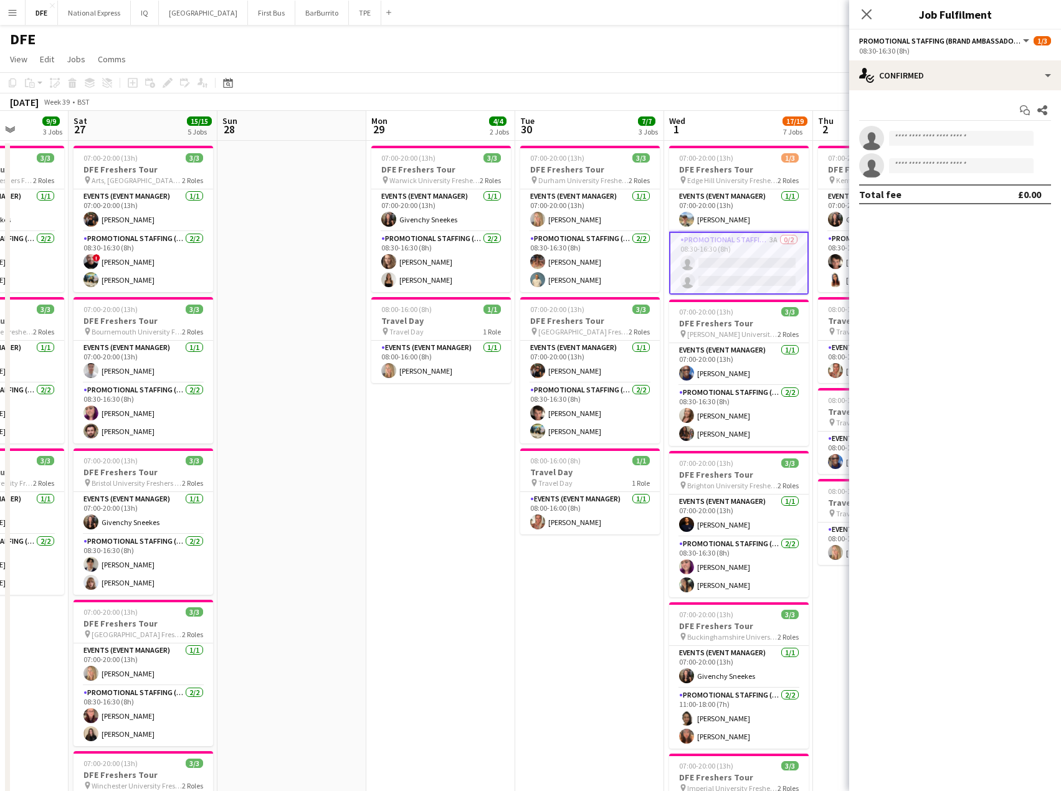
click at [733, 270] on app-card-role "Promotional Staffing (Brand Ambassadors) 3A 0/2 08:30-16:30 (8h) single-neutral…" at bounding box center [739, 263] width 140 height 63
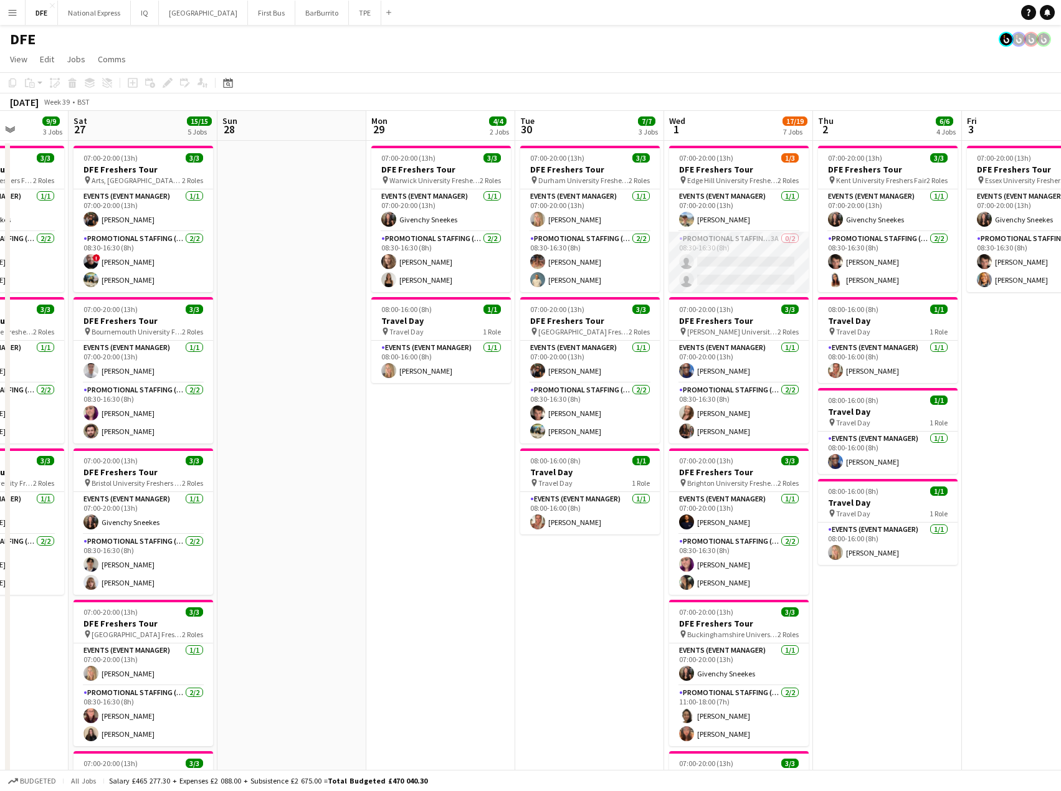
drag, startPoint x: 747, startPoint y: 258, endPoint x: 797, endPoint y: 244, distance: 52.5
click at [748, 258] on app-card-role "Promotional Staffing (Brand Ambassadors) 3A 0/2 08:30-16:30 (8h) single-neutral…" at bounding box center [739, 262] width 140 height 60
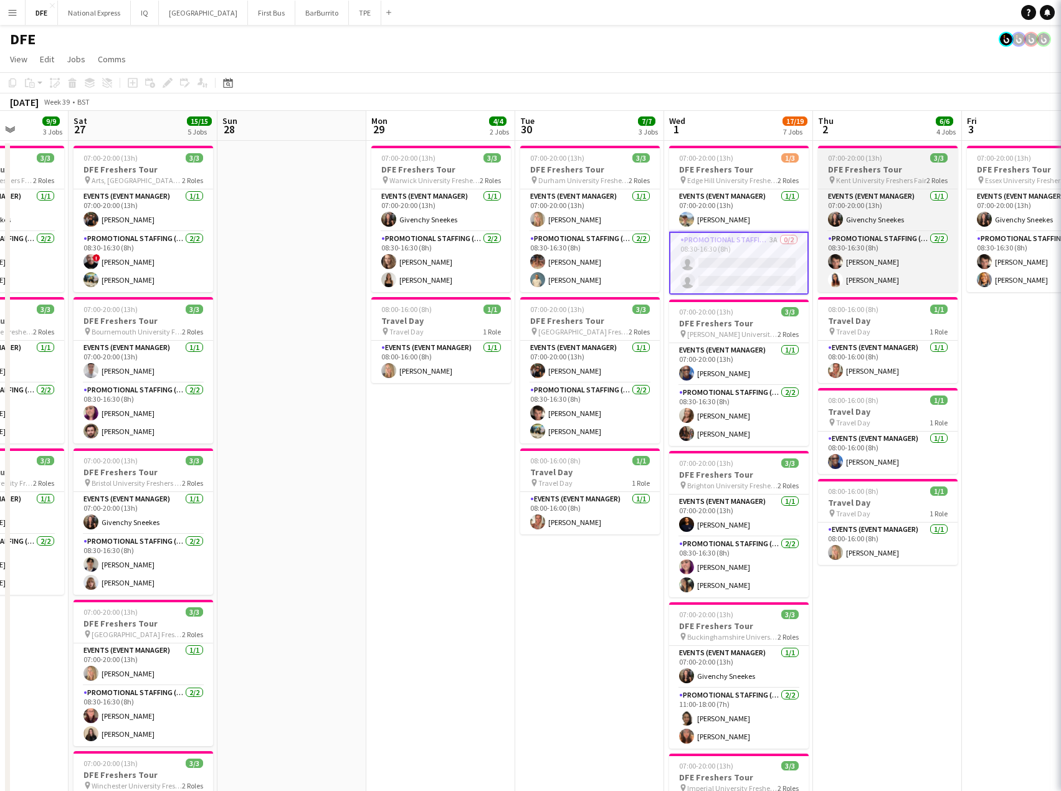
scroll to position [0, 377]
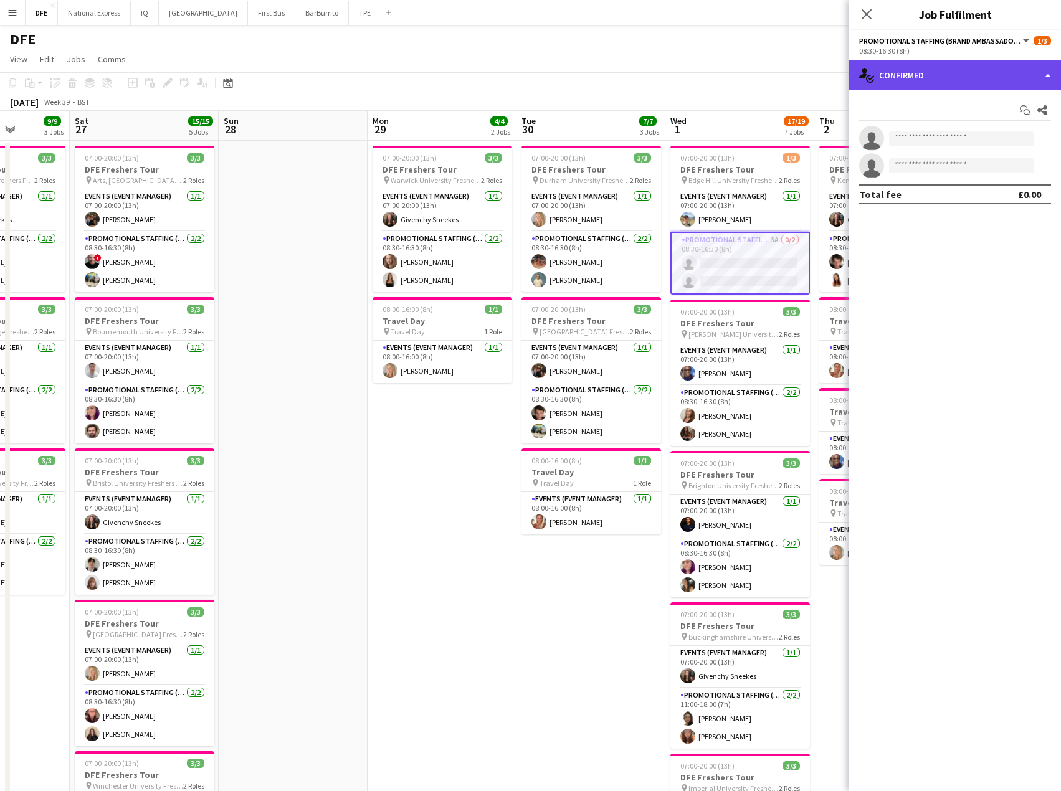
click at [923, 78] on div "single-neutral-actions-check-2 Confirmed" at bounding box center [955, 75] width 212 height 30
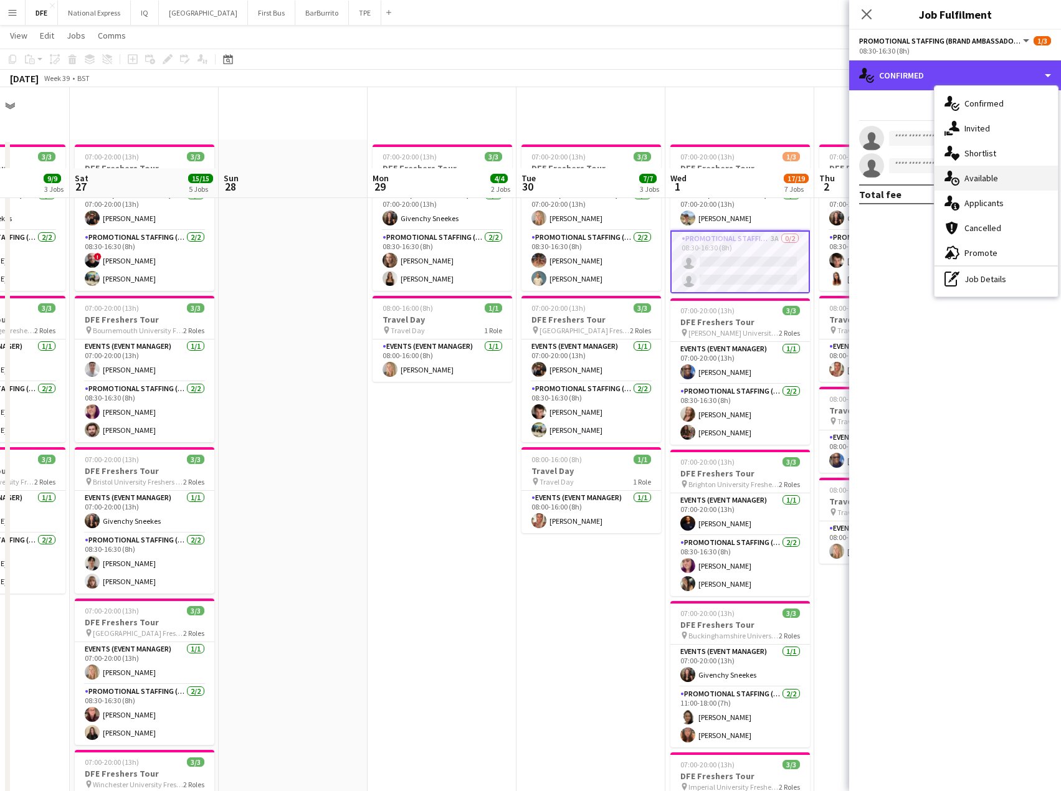
scroll to position [125, 0]
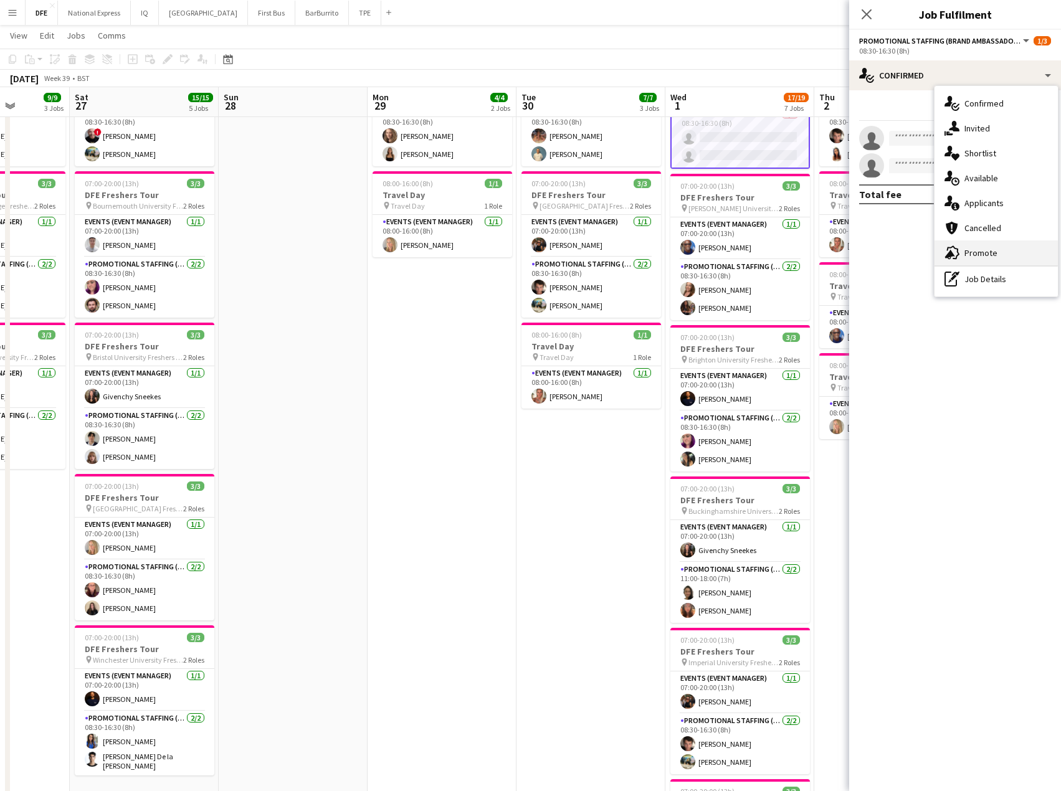
click at [982, 254] on div "advertising-megaphone Promote" at bounding box center [996, 253] width 123 height 25
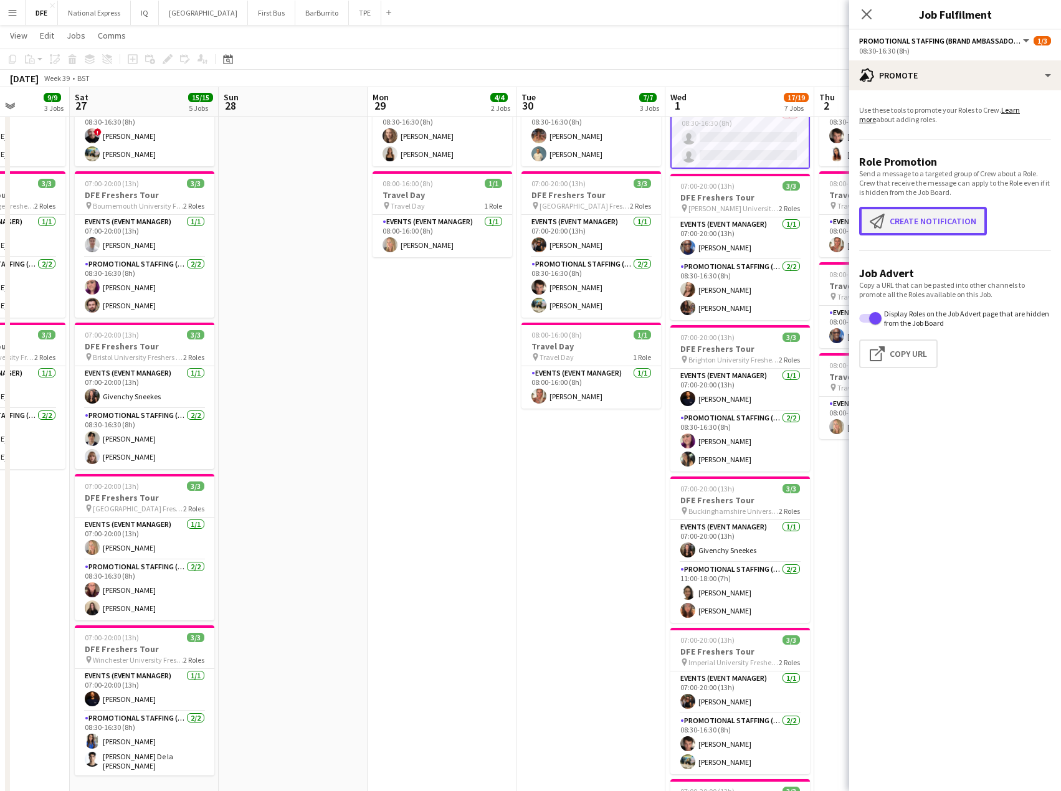
click at [912, 216] on button "Create notification Create notification" at bounding box center [923, 221] width 128 height 29
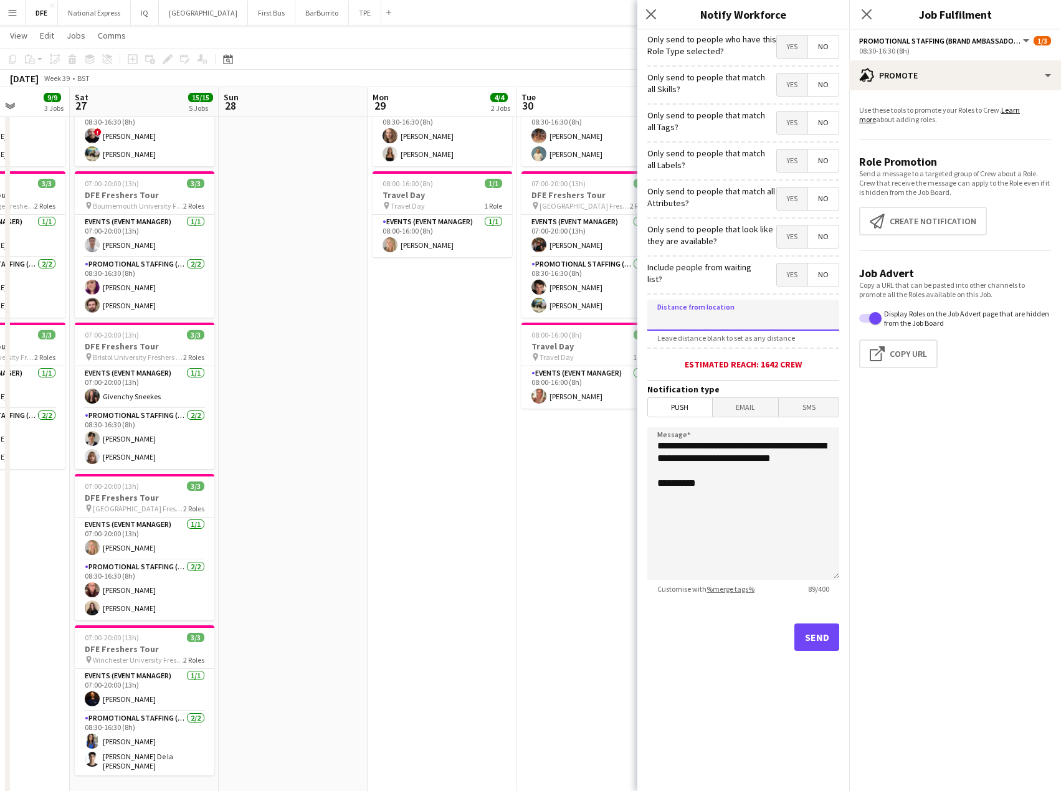
click at [684, 305] on input at bounding box center [743, 315] width 192 height 31
type input "****"
type input "*****"
click at [809, 641] on button "Send" at bounding box center [817, 637] width 45 height 27
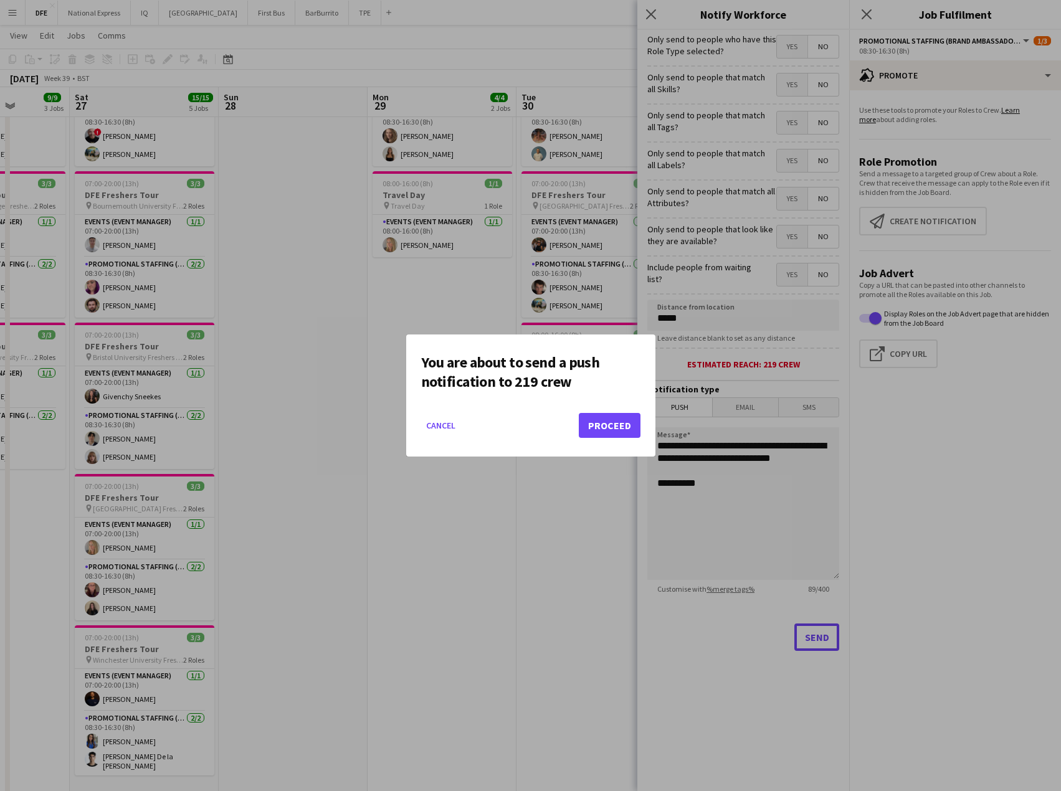
scroll to position [0, 0]
click at [603, 429] on button "Proceed" at bounding box center [610, 425] width 62 height 25
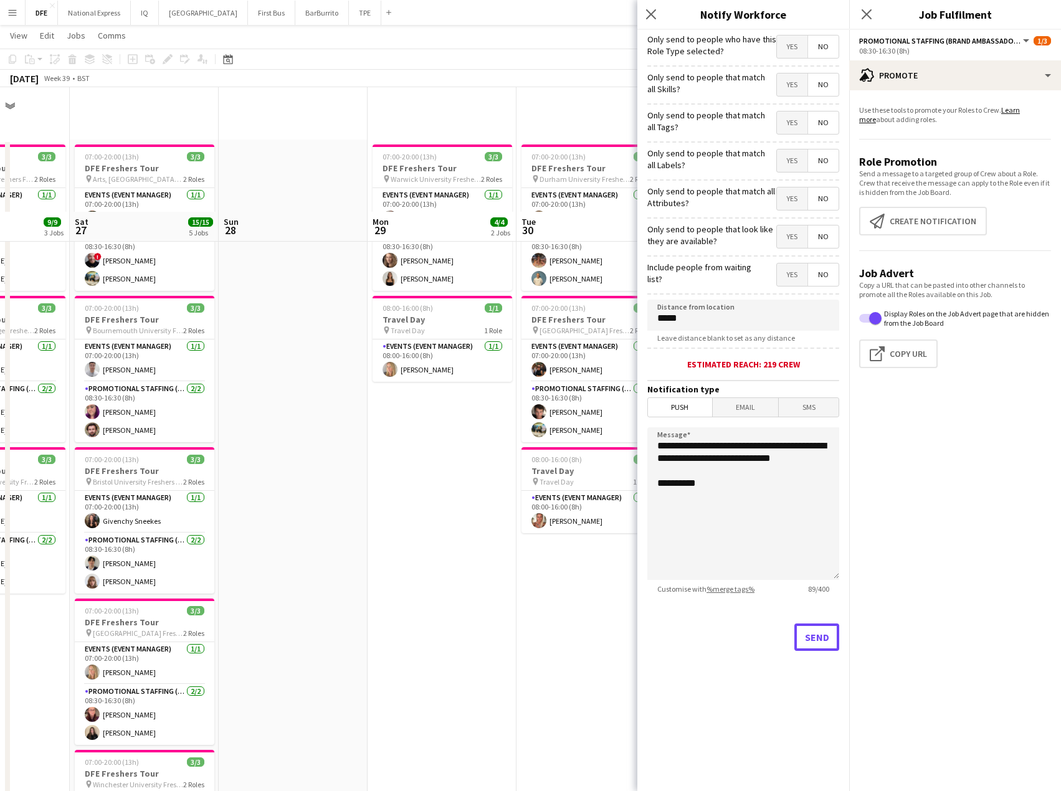
scroll to position [125, 0]
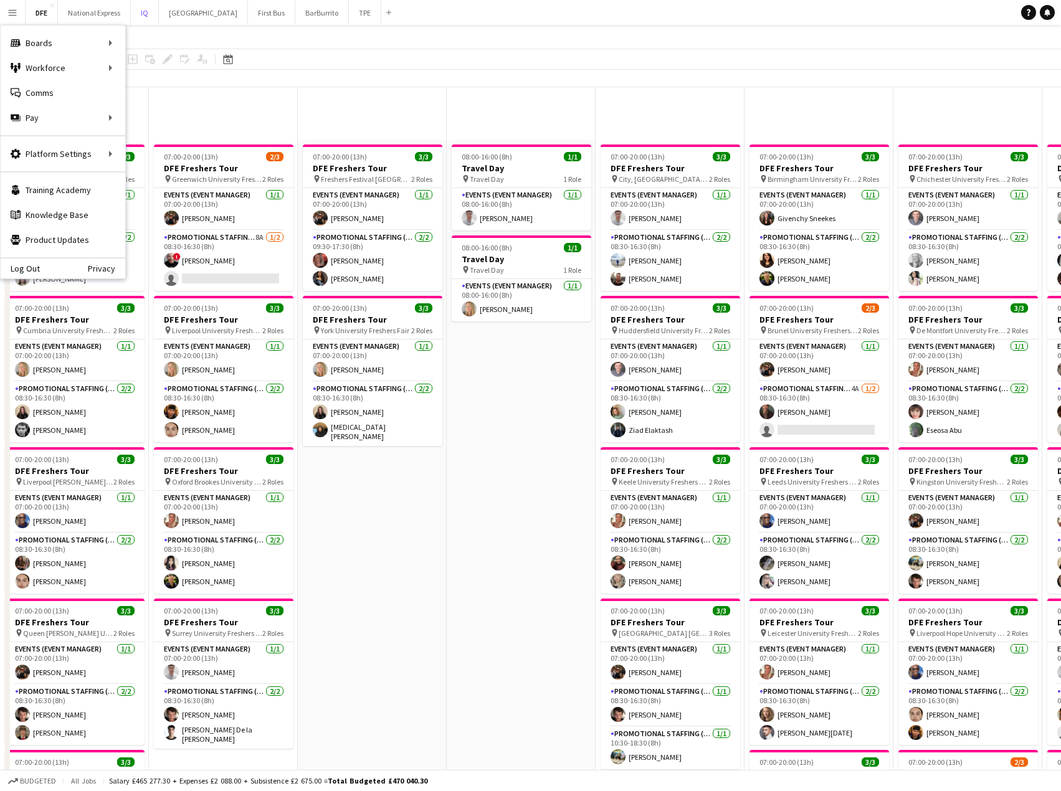
scroll to position [810, 0]
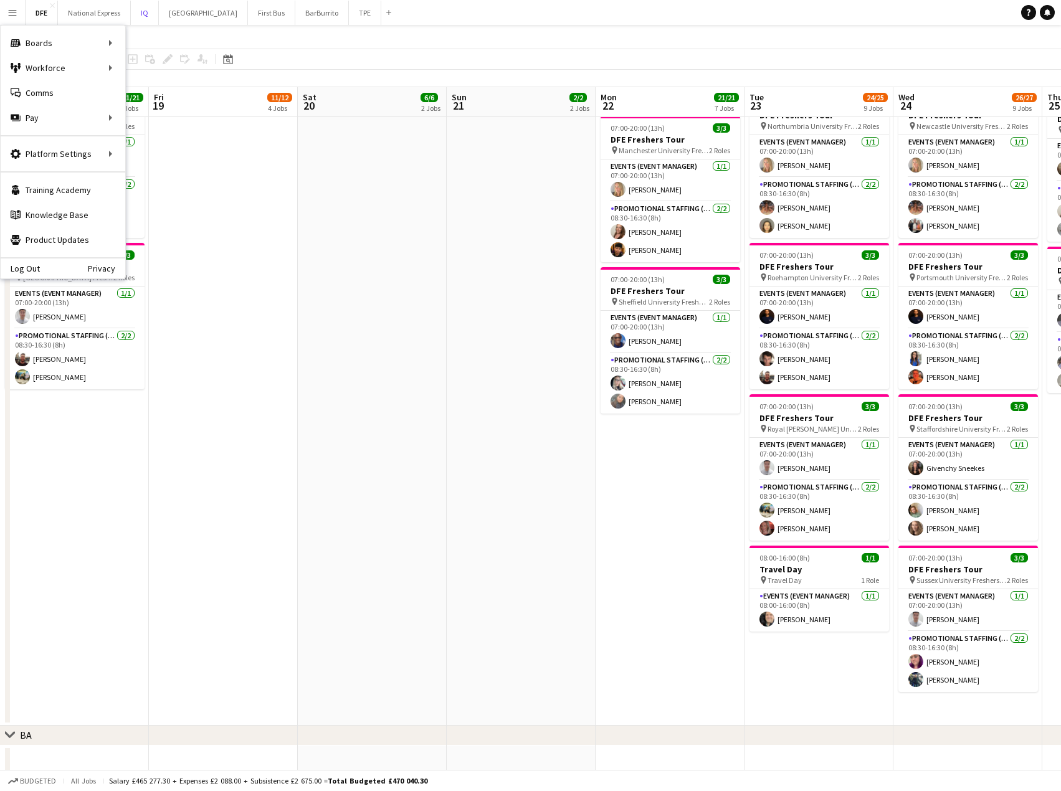
click at [143, 13] on button "IQ Close" at bounding box center [145, 13] width 28 height 24
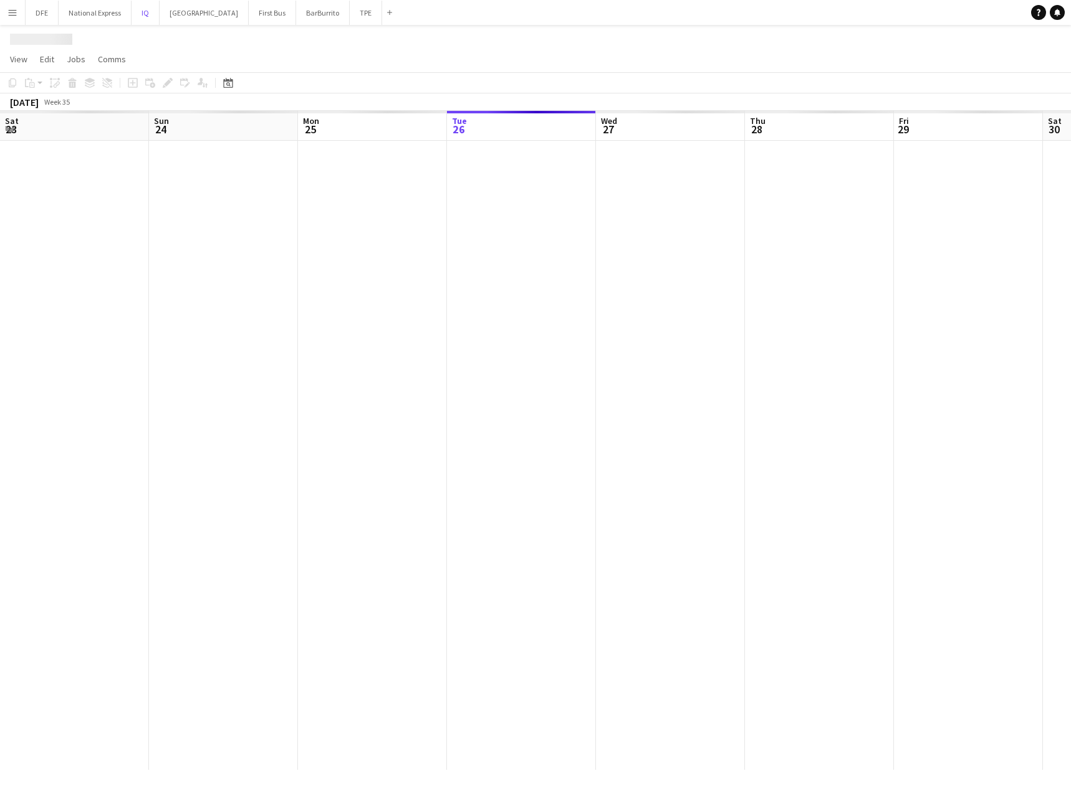
scroll to position [0, 298]
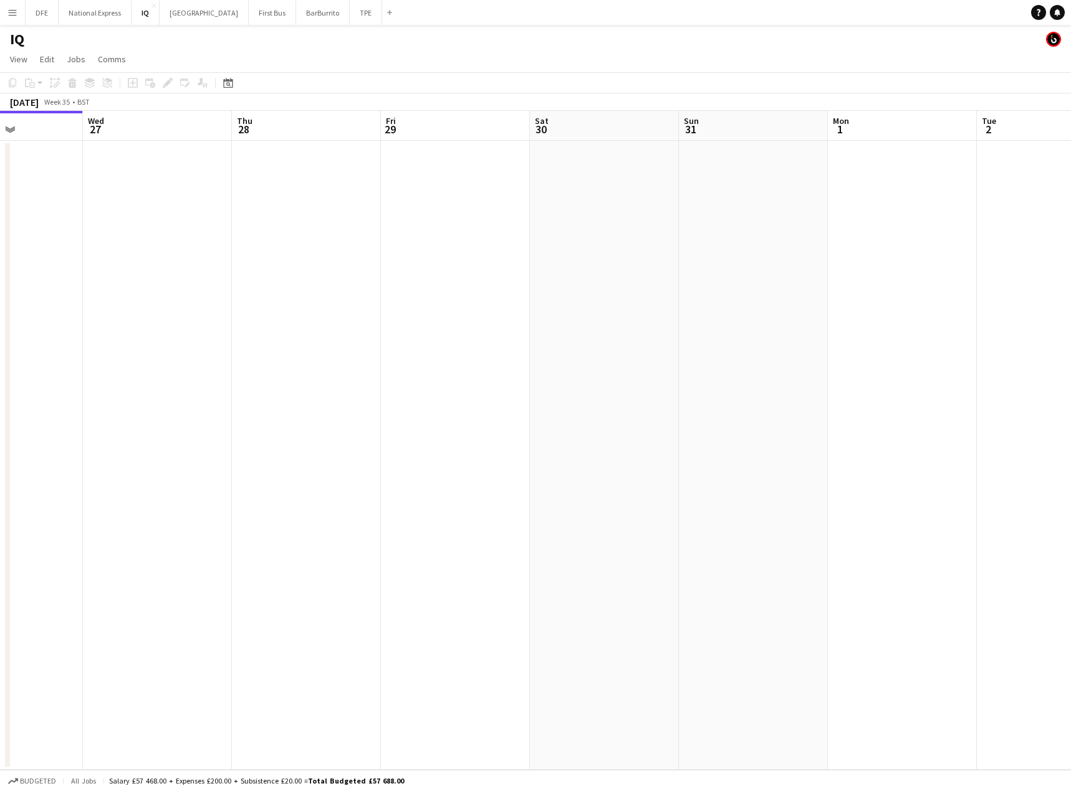
drag, startPoint x: 44, startPoint y: 300, endPoint x: 238, endPoint y: 305, distance: 193.9
click at [36, 300] on app-calendar-viewport "Sat 23 Sun 24 Mon 25 Tue 26 Wed 27 Thu 28 Fri 29 Sat 30 Sun 31 Mon 1 Tue 2 Wed …" at bounding box center [535, 440] width 1071 height 659
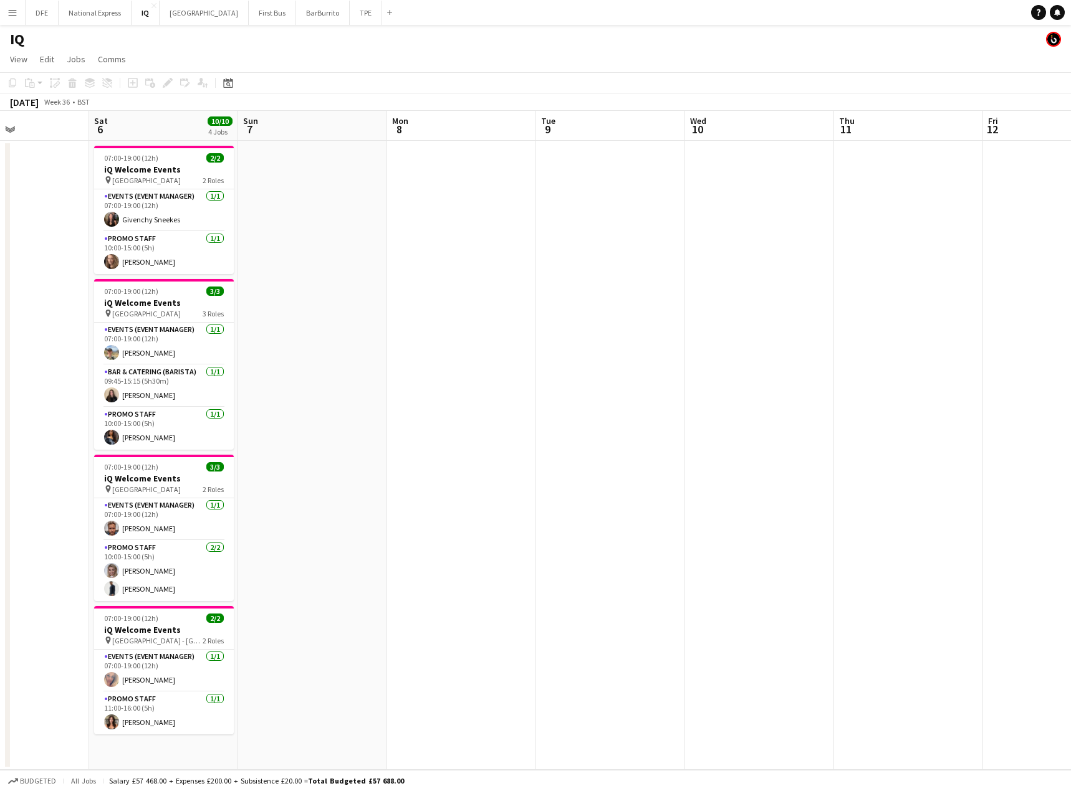
drag, startPoint x: 118, startPoint y: 348, endPoint x: 219, endPoint y: 348, distance: 101.6
click at [0, 346] on html "Menu Boards Boards Boards All jobs Status Workforce Workforce My Workforce Recr…" at bounding box center [535, 395] width 1071 height 791
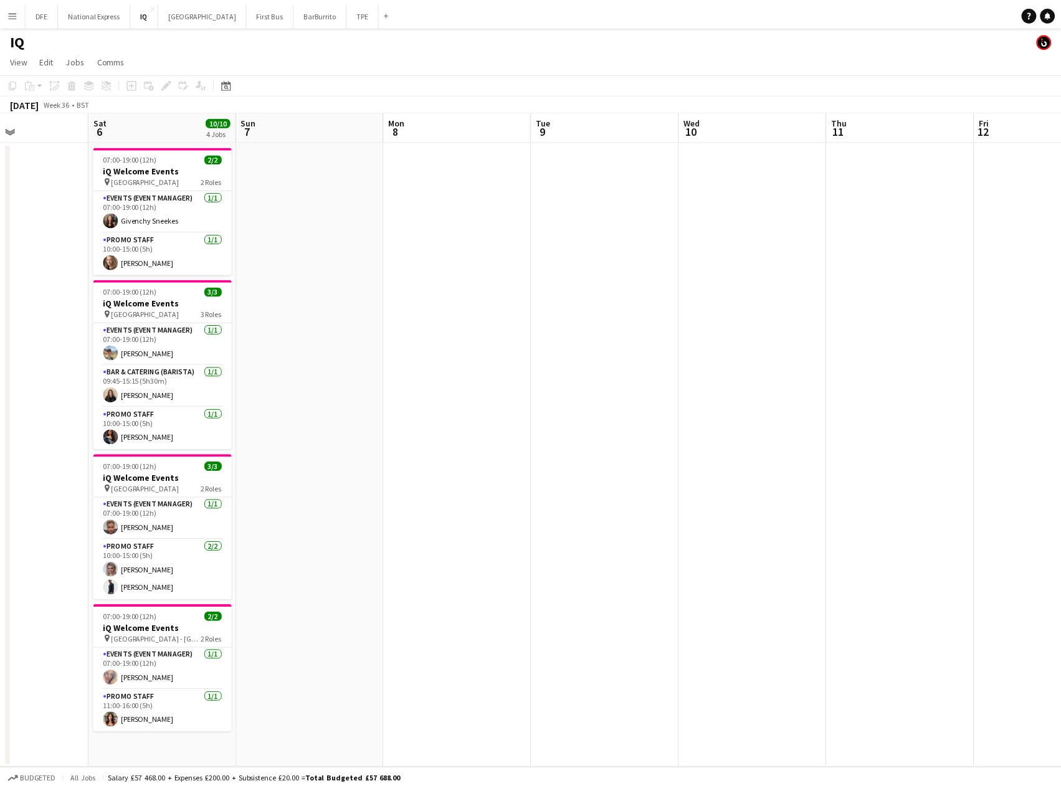
scroll to position [0, 419]
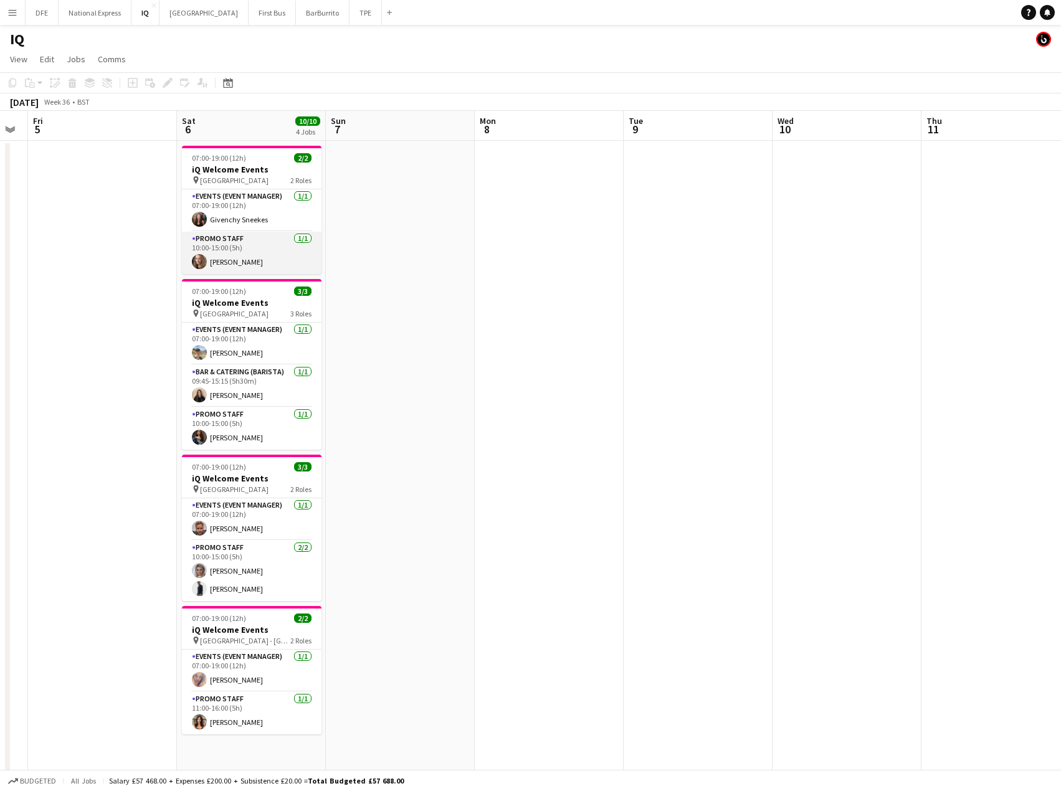
click at [222, 260] on app-card-role "Promo Staff [DATE] 10:00-15:00 (5h) [PERSON_NAME]" at bounding box center [252, 253] width 140 height 42
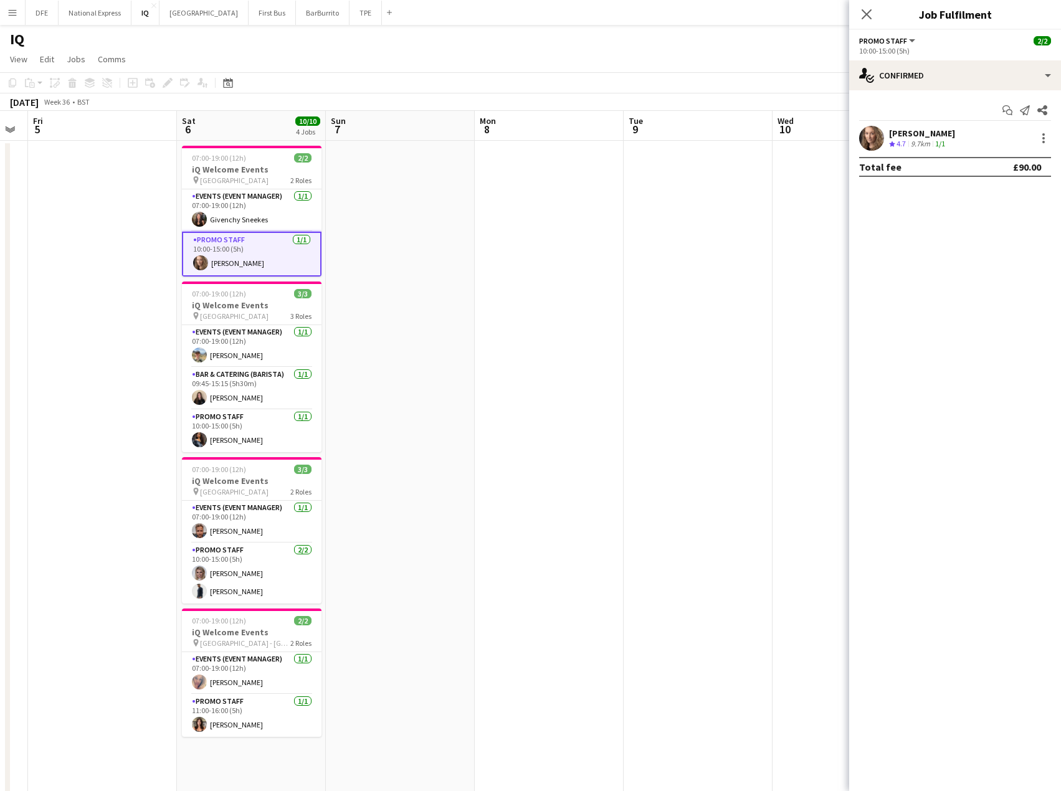
click at [936, 128] on div "[PERSON_NAME]" at bounding box center [922, 133] width 66 height 11
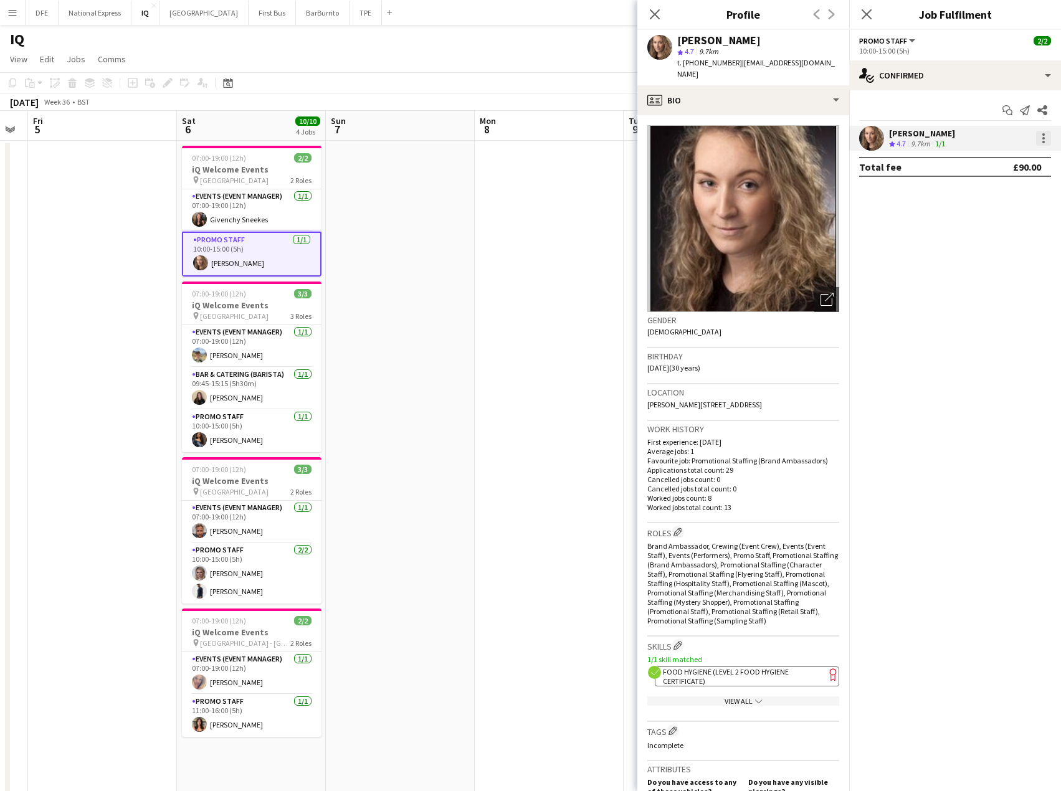
click at [1044, 136] on div at bounding box center [1043, 138] width 15 height 15
click at [998, 274] on button "Remove" at bounding box center [1002, 281] width 97 height 30
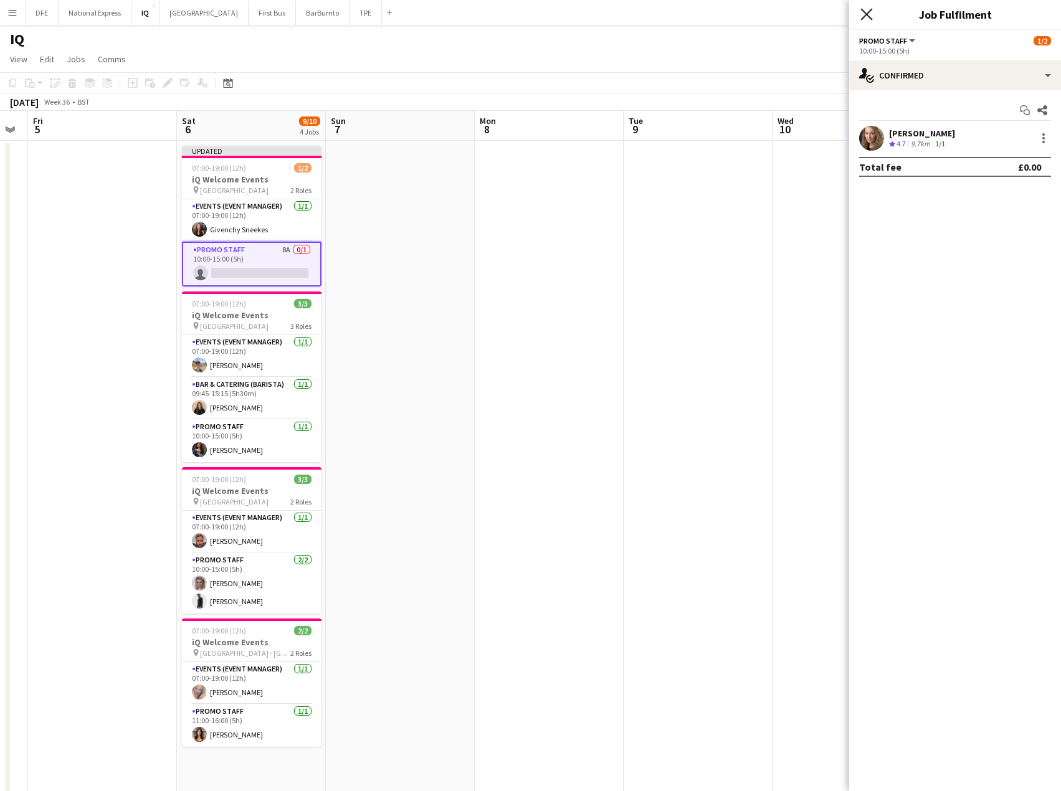
click at [865, 14] on icon "Close pop-in" at bounding box center [867, 14] width 12 height 12
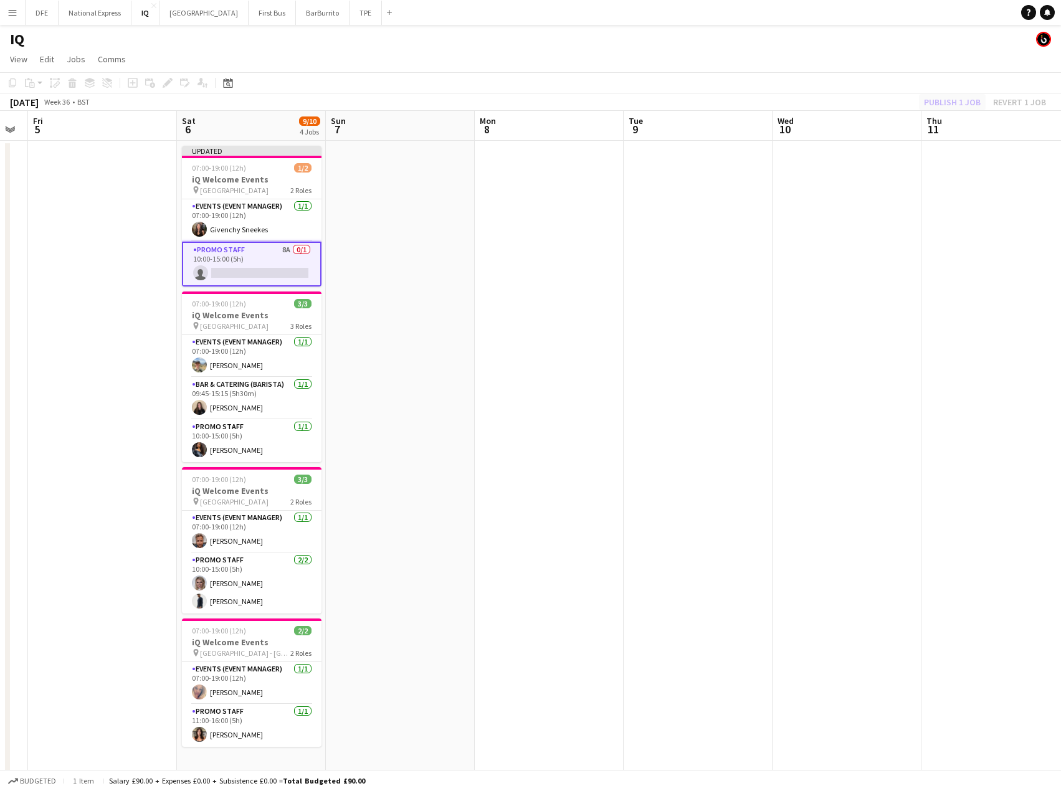
drag, startPoint x: 848, startPoint y: 88, endPoint x: 944, endPoint y: 107, distance: 98.4
click at [851, 90] on app-toolbar "Copy Paste Paste Ctrl+V Paste with crew Ctrl+Shift+V Paste linked Job [GEOGRAPH…" at bounding box center [530, 82] width 1061 height 21
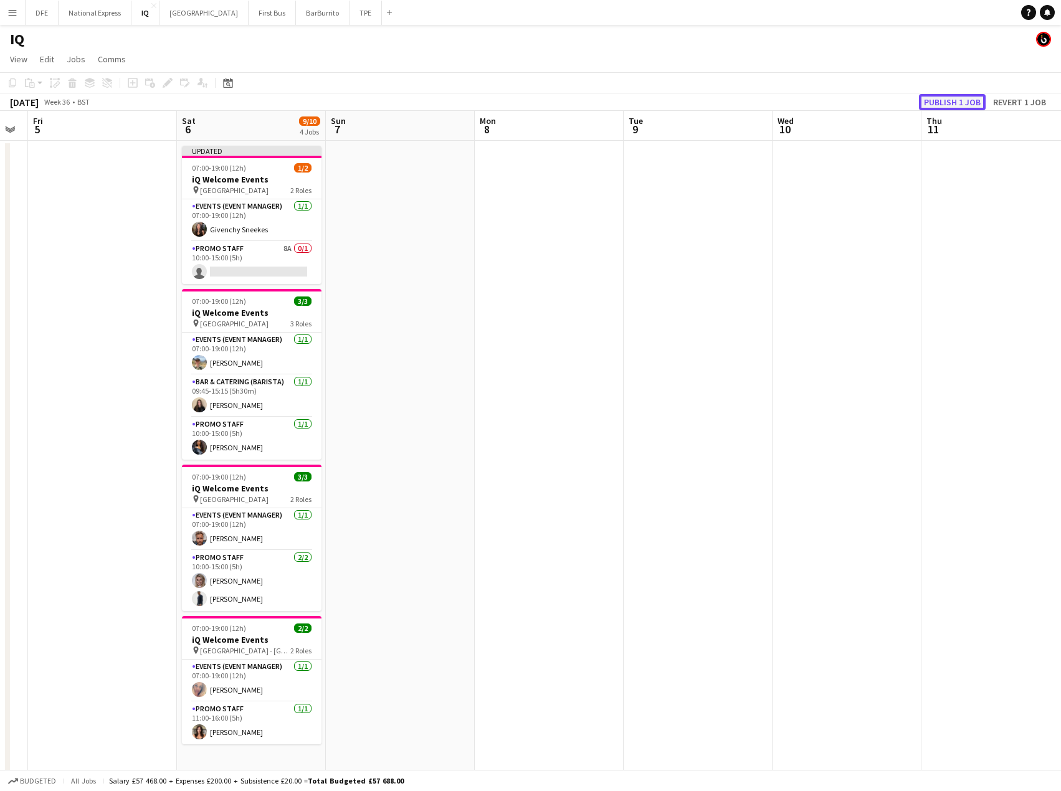
click at [949, 108] on button "Publish 1 job" at bounding box center [952, 102] width 67 height 16
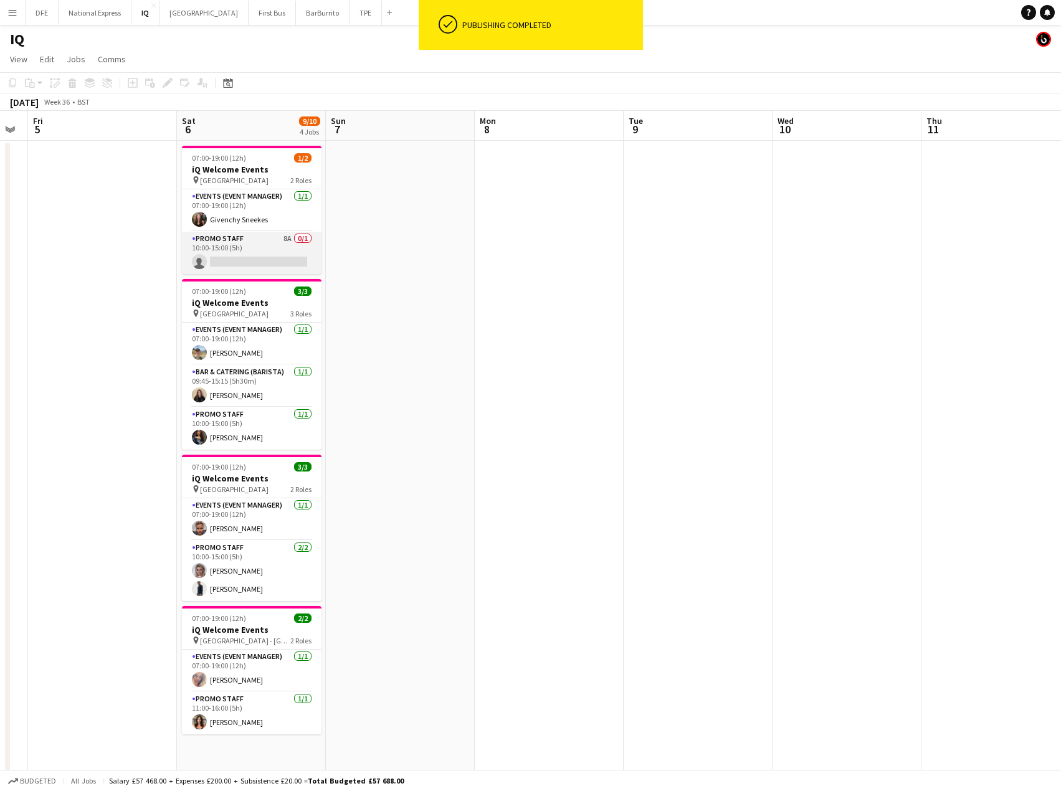
click at [255, 262] on app-card-role "Promo Staff 8A 0/1 10:00-15:00 (5h) single-neutral-actions" at bounding box center [252, 253] width 140 height 42
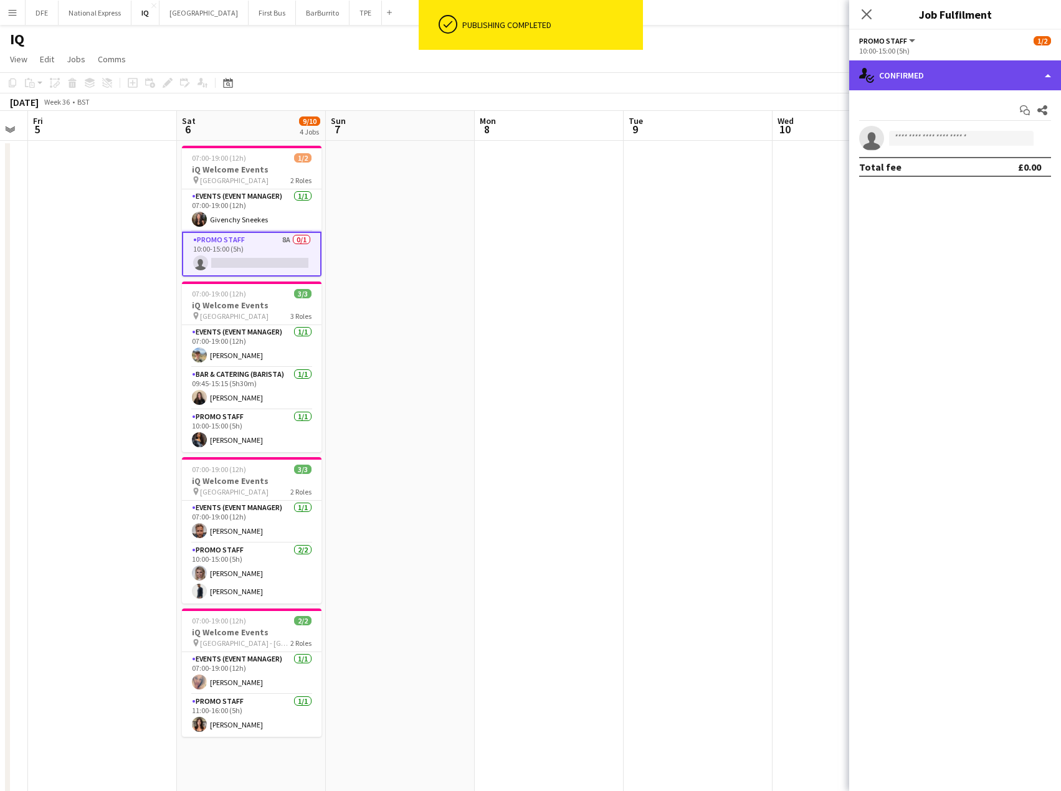
click at [955, 74] on div "single-neutral-actions-check-2 Confirmed" at bounding box center [955, 75] width 212 height 30
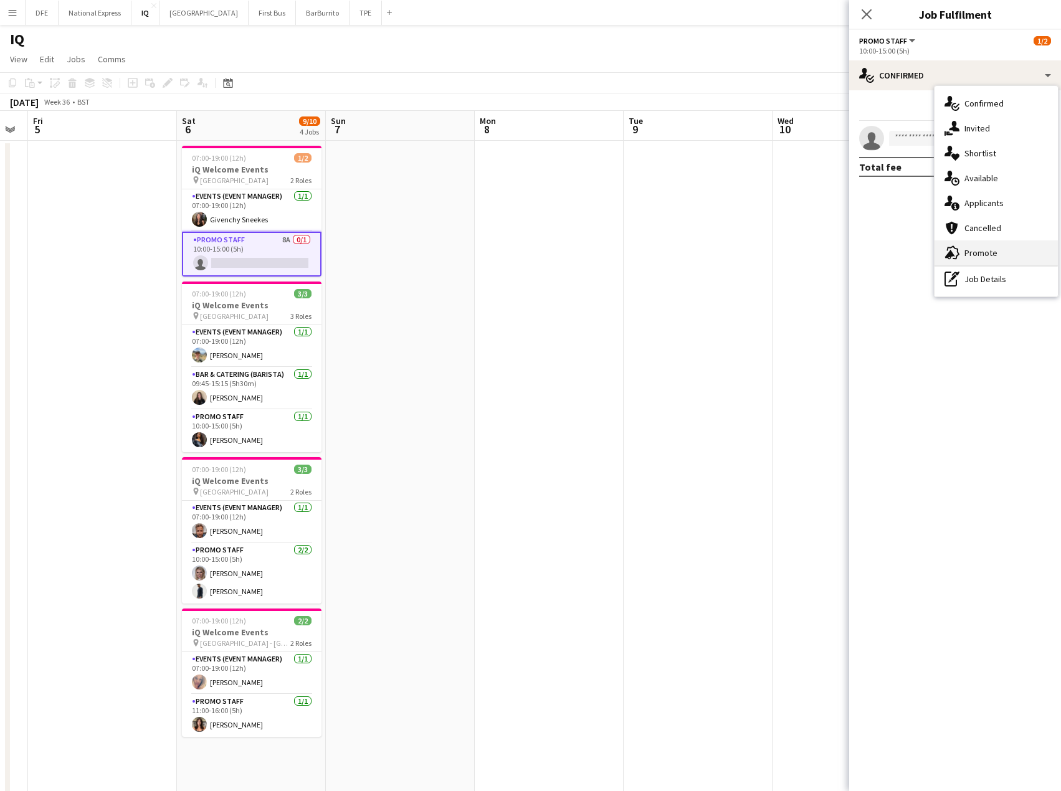
click at [985, 247] on div "advertising-megaphone Promote" at bounding box center [996, 253] width 123 height 25
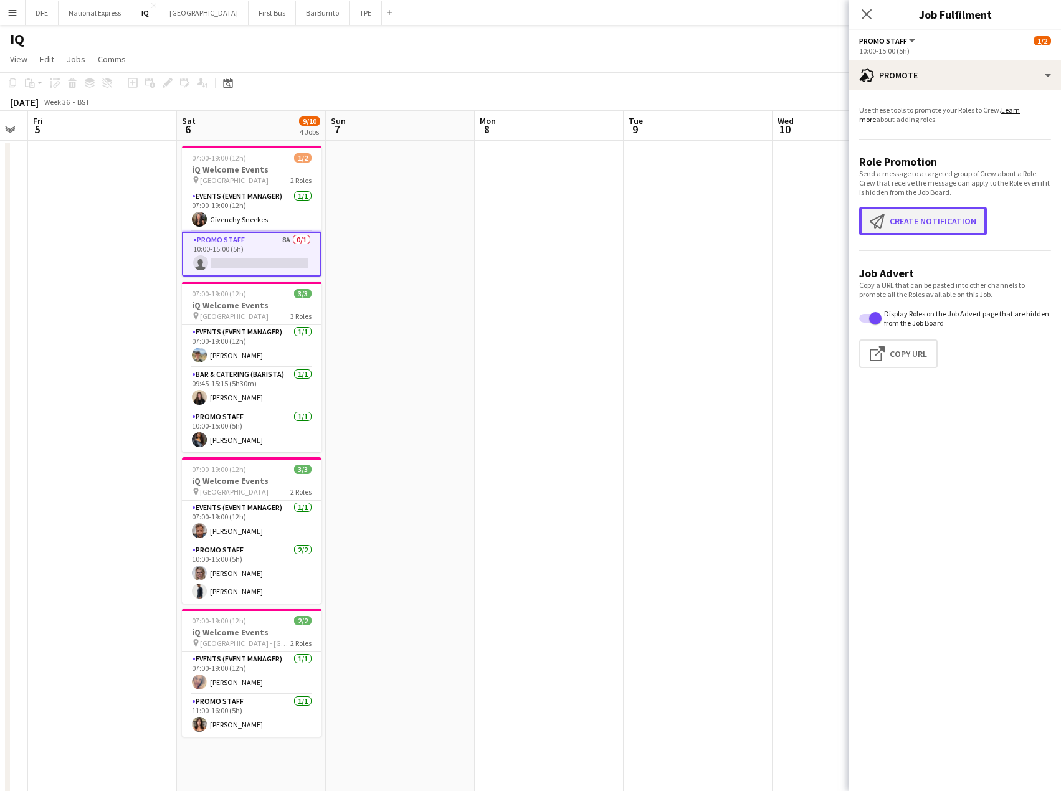
click at [914, 217] on button "Create notification Create notification" at bounding box center [923, 221] width 128 height 29
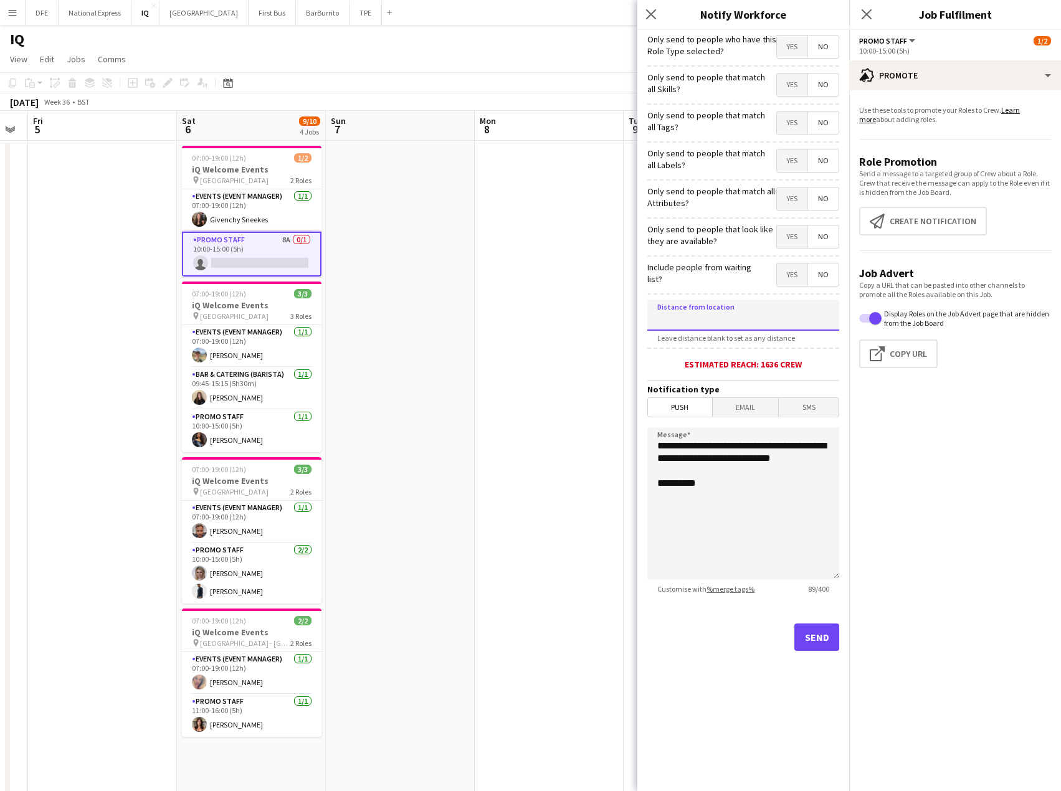
click at [733, 313] on input at bounding box center [743, 315] width 192 height 31
type input "*****"
click at [819, 636] on button "Send" at bounding box center [817, 637] width 45 height 27
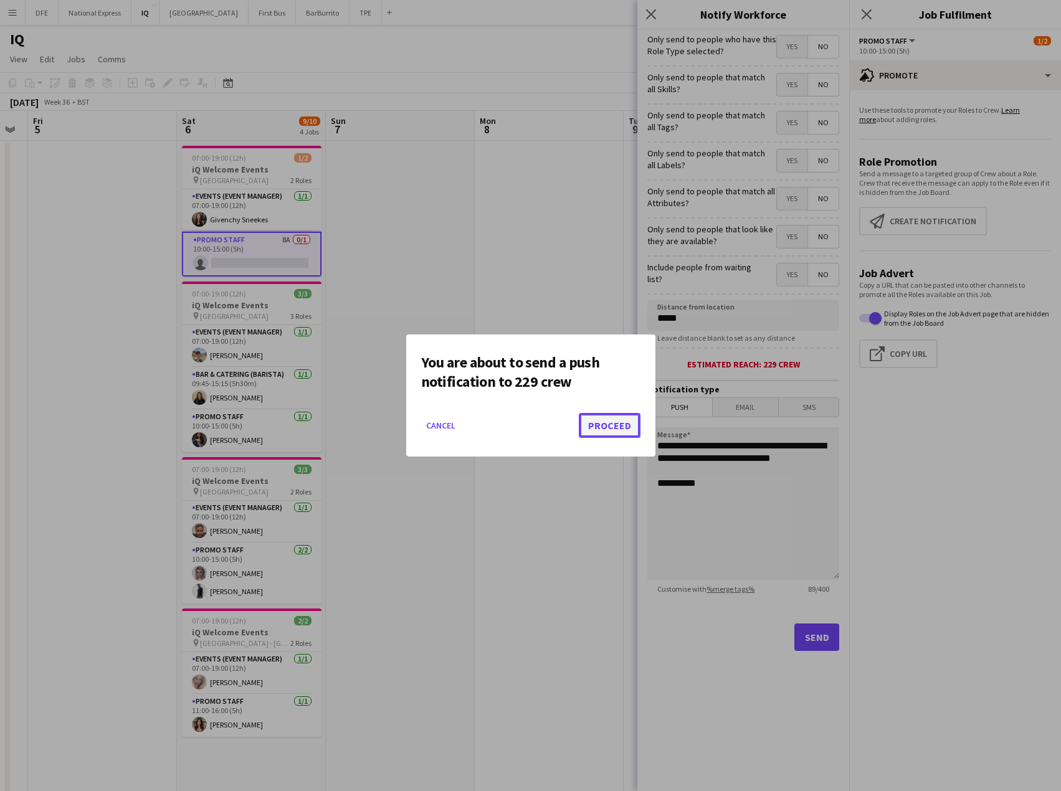
drag, startPoint x: 616, startPoint y: 430, endPoint x: 619, endPoint y: 224, distance: 205.7
click at [615, 429] on button "Proceed" at bounding box center [610, 425] width 62 height 25
